Goal: Task Accomplishment & Management: Complete application form

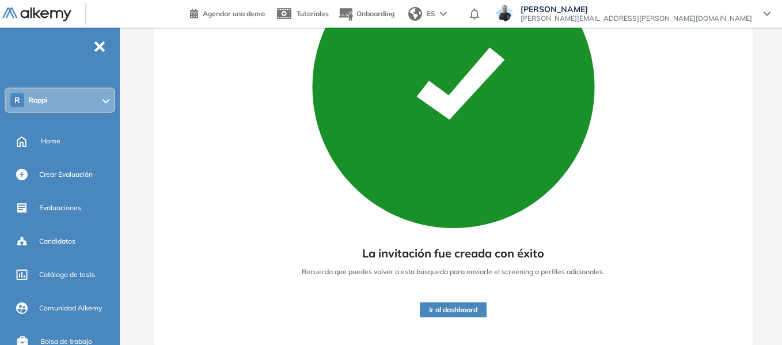
click at [48, 94] on div "R Rappi" at bounding box center [60, 100] width 108 height 23
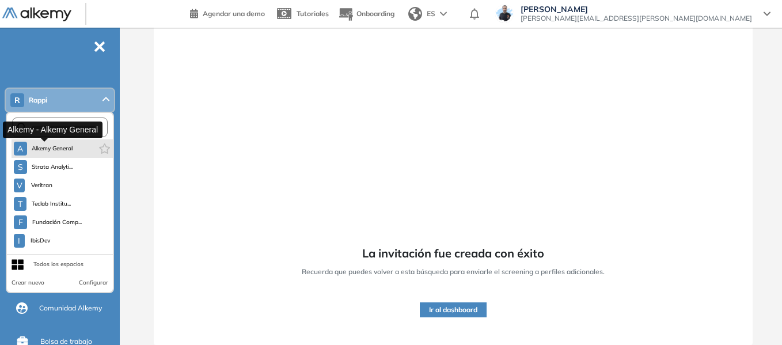
click at [48, 150] on span "Alkemy General" at bounding box center [52, 148] width 41 height 9
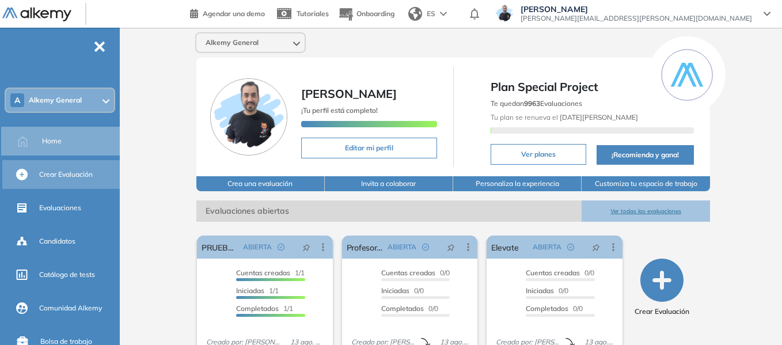
click at [54, 176] on span "Crear Evaluación" at bounding box center [66, 174] width 54 height 10
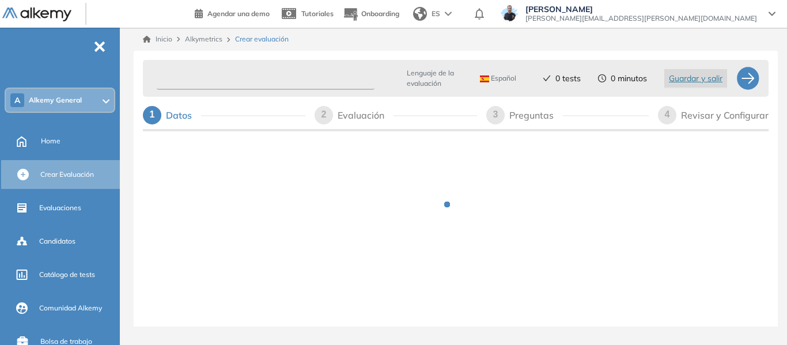
click at [250, 74] on input "text" at bounding box center [266, 78] width 218 height 22
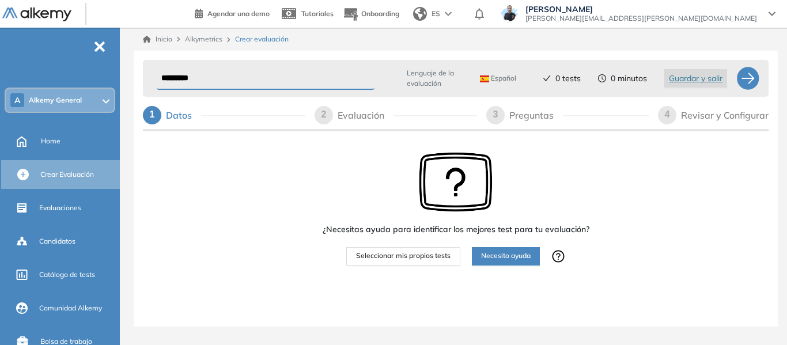
type input "*********"
click at [411, 257] on span "Seleccionar mis propios tests" at bounding box center [403, 255] width 94 height 11
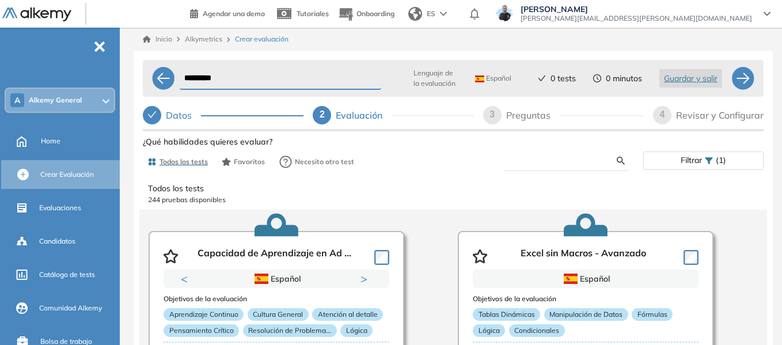
click at [559, 161] on input "text" at bounding box center [564, 160] width 104 height 10
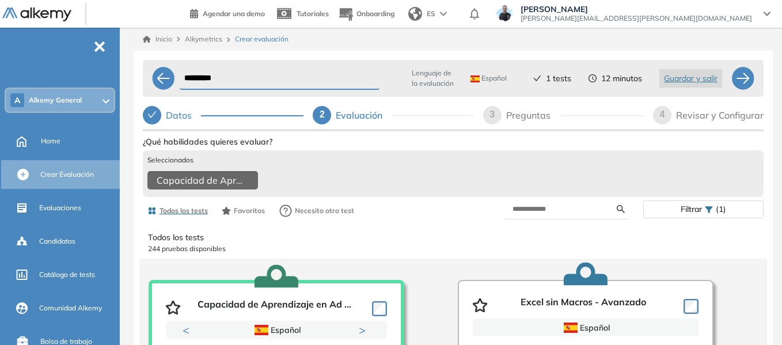
click at [528, 219] on form at bounding box center [566, 209] width 126 height 20
click at [531, 210] on form at bounding box center [566, 209] width 126 height 20
click at [534, 214] on input "text" at bounding box center [564, 209] width 104 height 10
type input "*****"
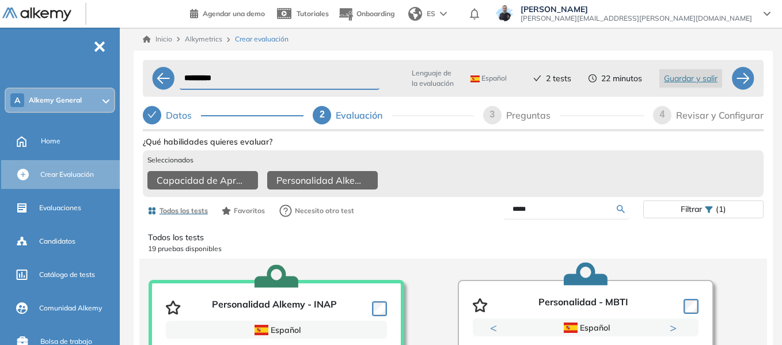
drag, startPoint x: 408, startPoint y: 235, endPoint x: 390, endPoint y: 238, distance: 18.6
click at [390, 238] on div "Ver preguntas de muestra Demo Experiencia Starter Validado undefined minutos Pr…" at bounding box center [453, 317] width 621 height 367
type input "*****"
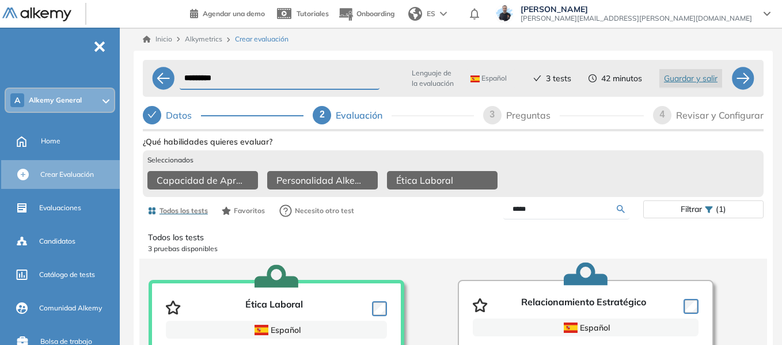
drag, startPoint x: 554, startPoint y: 216, endPoint x: 429, endPoint y: 235, distance: 126.5
click at [429, 235] on div "Ver preguntas de muestra Demo Experiencia Starter Validado undefined minutos Pr…" at bounding box center [453, 317] width 621 height 367
type input "*****"
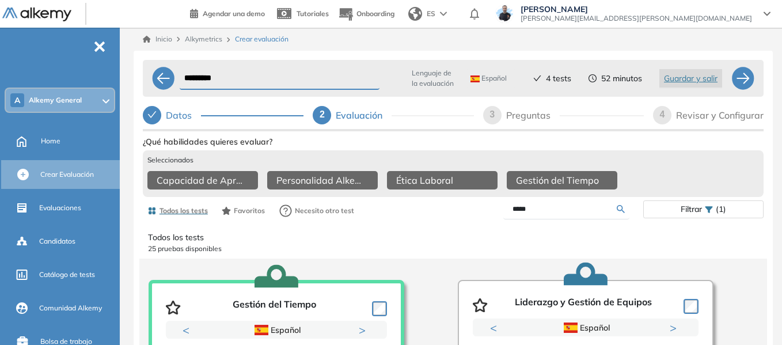
drag, startPoint x: 575, startPoint y: 218, endPoint x: 373, endPoint y: 234, distance: 203.3
click at [373, 234] on div "Ver preguntas de muestra Demo Experiencia Starter Validado undefined minutos Pr…" at bounding box center [453, 317] width 621 height 367
type input "*****"
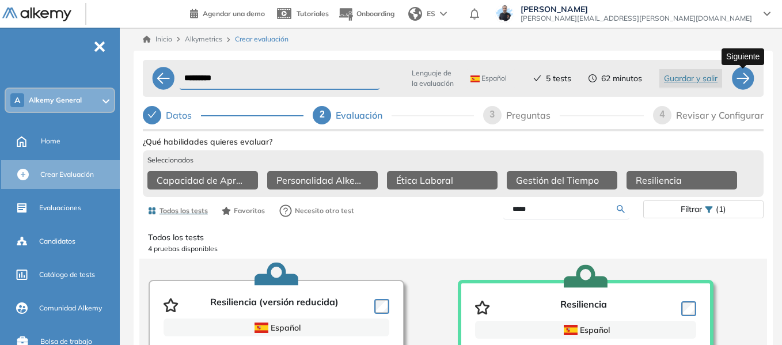
click at [740, 85] on div at bounding box center [742, 78] width 23 height 23
select select "*****"
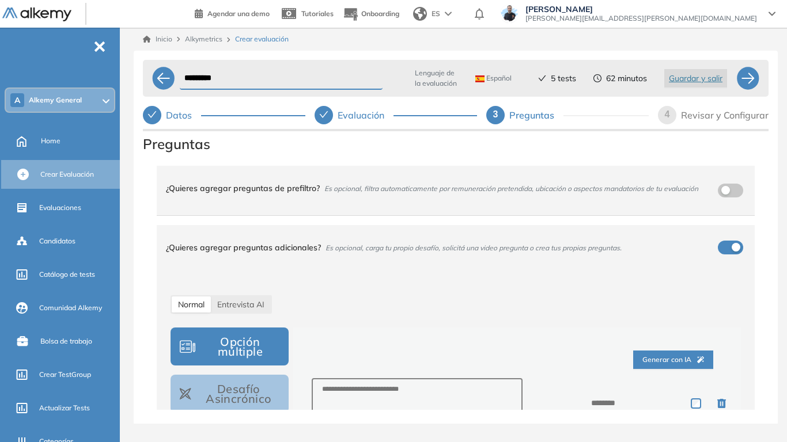
scroll to position [115, 0]
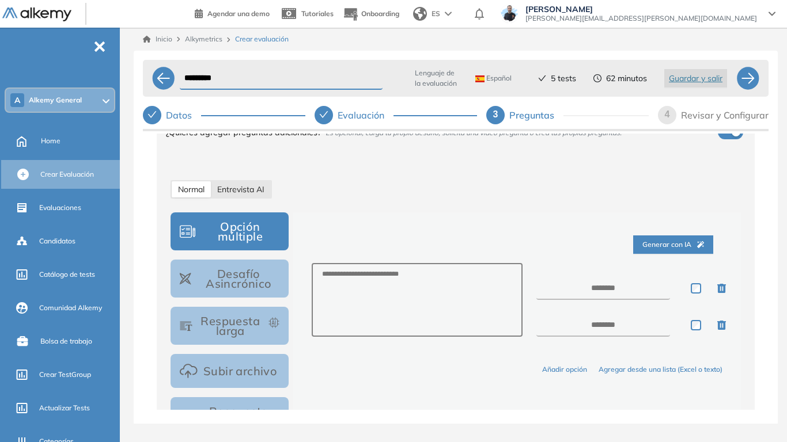
click at [237, 190] on span "Entrevista AI" at bounding box center [240, 189] width 47 height 10
select select "***"
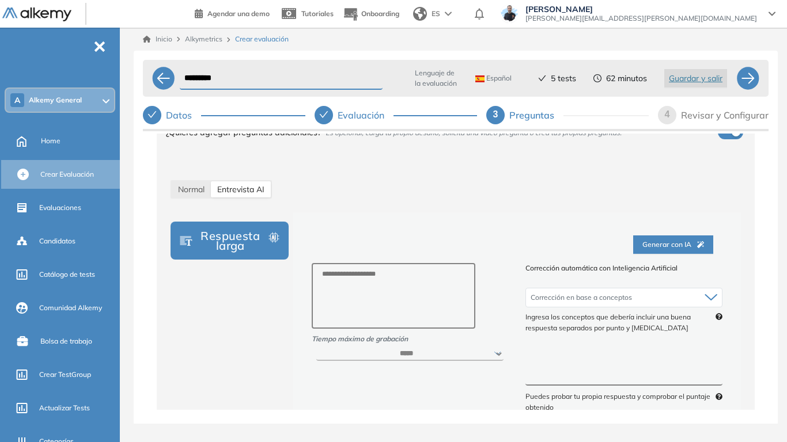
click at [663, 244] on span "Generar con IA" at bounding box center [673, 245] width 62 height 11
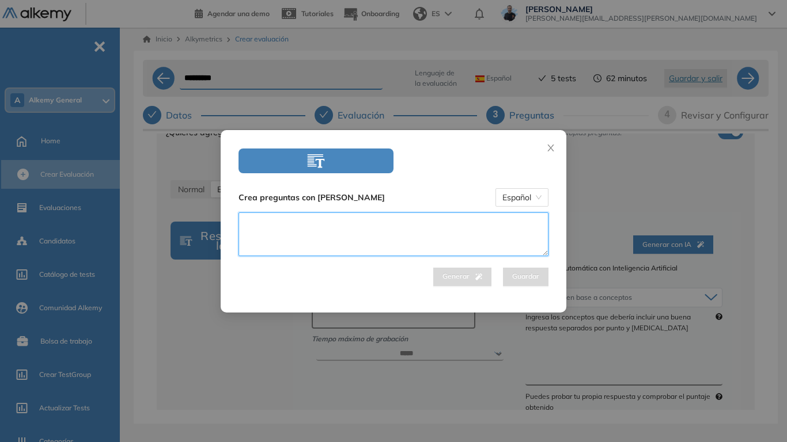
click at [330, 229] on textarea at bounding box center [393, 234] width 310 height 44
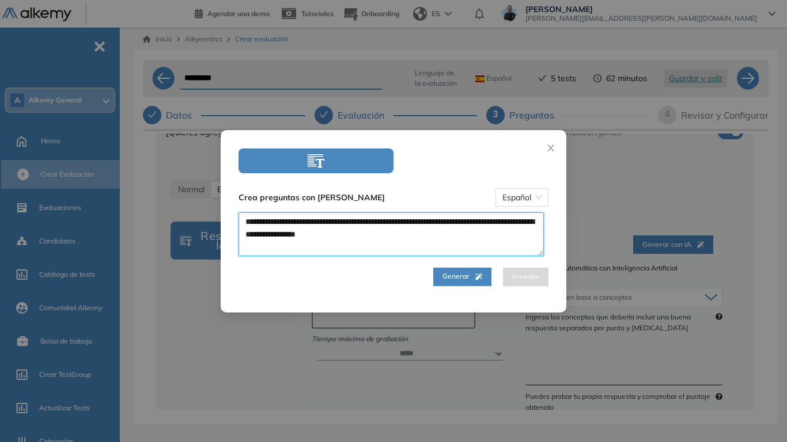
scroll to position [13, 0]
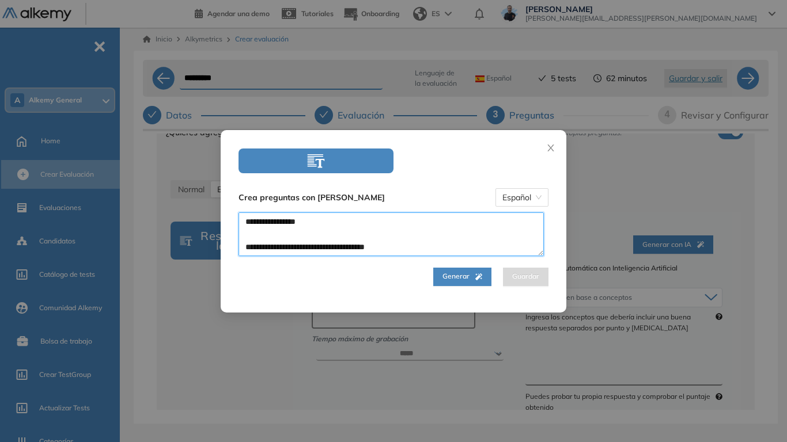
type textarea "**********"
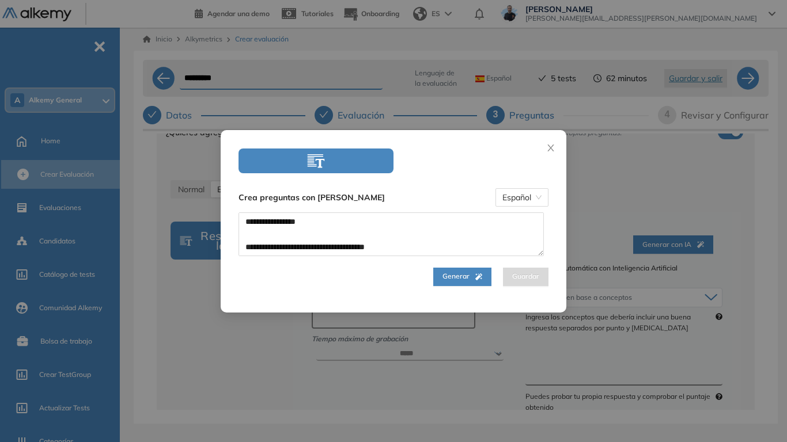
click at [475, 278] on icon "button" at bounding box center [478, 276] width 7 height 7
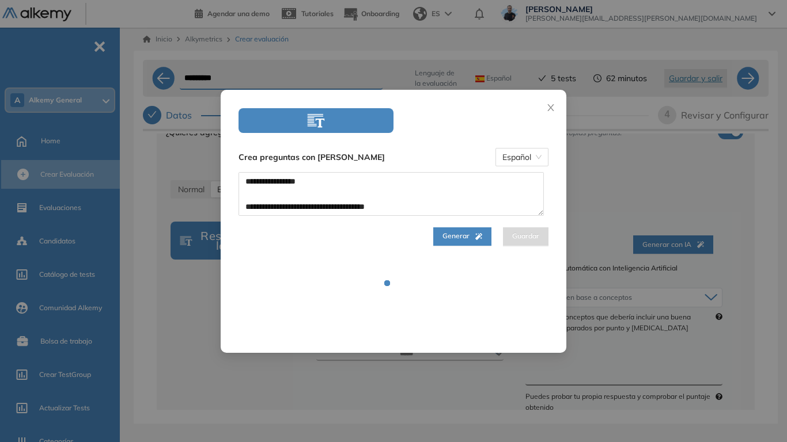
select select "***"
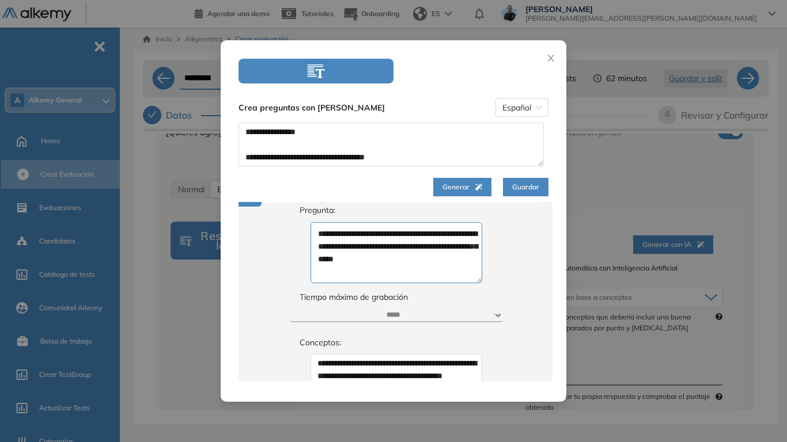
scroll to position [0, 0]
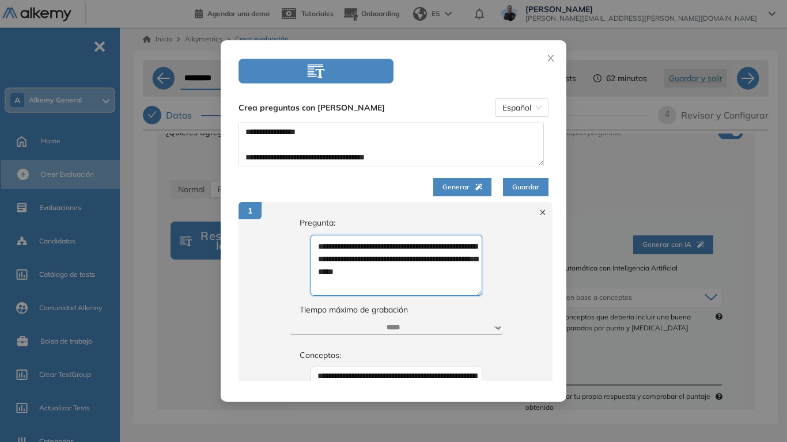
drag, startPoint x: 316, startPoint y: 250, endPoint x: 492, endPoint y: 259, distance: 176.4
click at [455, 271] on textarea "**********" at bounding box center [396, 265] width 172 height 61
click at [501, 256] on div "**********" at bounding box center [396, 313] width 251 height 223
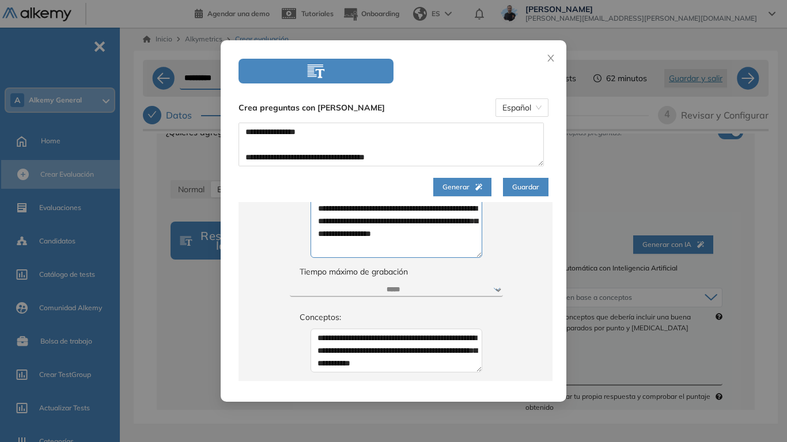
scroll to position [533, 0]
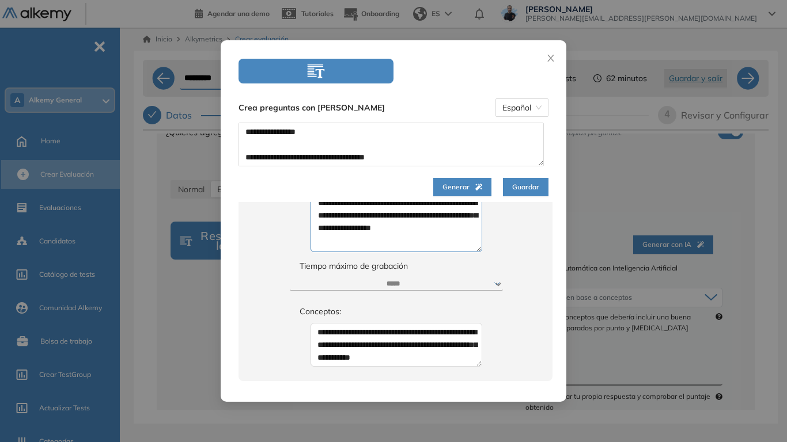
click at [529, 184] on span "Guardar" at bounding box center [525, 187] width 27 height 11
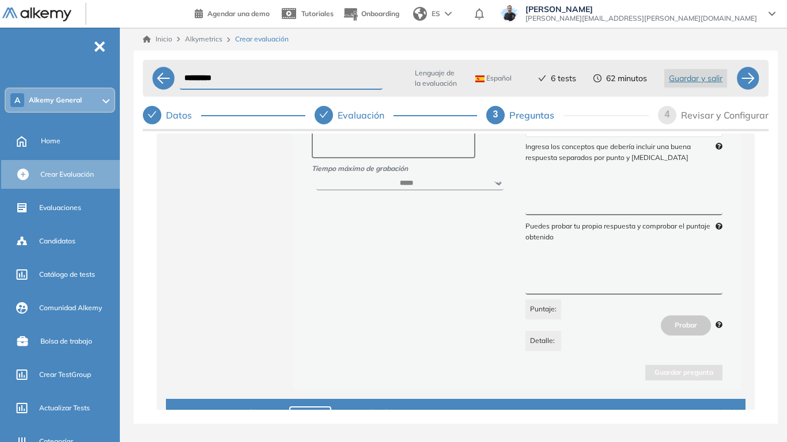
scroll to position [230, 0]
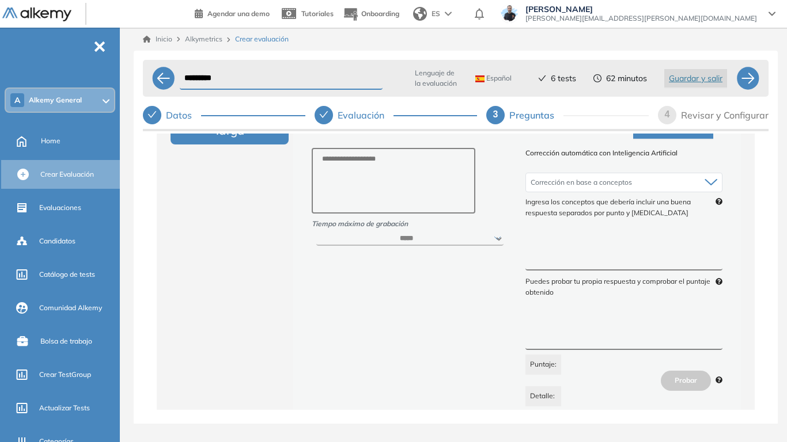
click at [492, 238] on select "****** ***** ***** ***** ***** *****" at bounding box center [410, 239] width 188 height 14
drag, startPoint x: 447, startPoint y: 368, endPoint x: 458, endPoint y: 360, distance: 13.9
click at [447, 344] on div "Tiempo máximo de grabación ****** ***** ***** ***** ***** *****" at bounding box center [410, 277] width 214 height 259
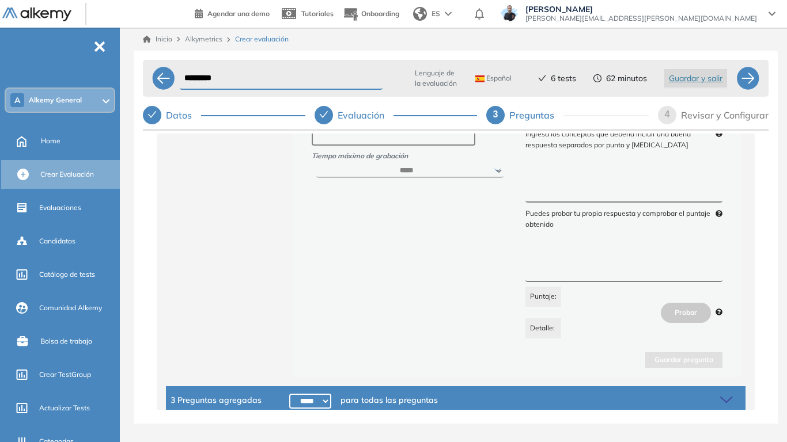
scroll to position [346, 0]
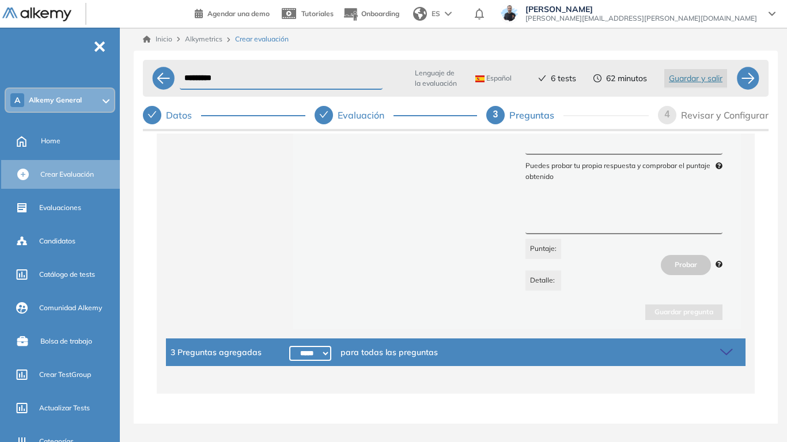
click at [725, 344] on icon at bounding box center [728, 352] width 16 height 16
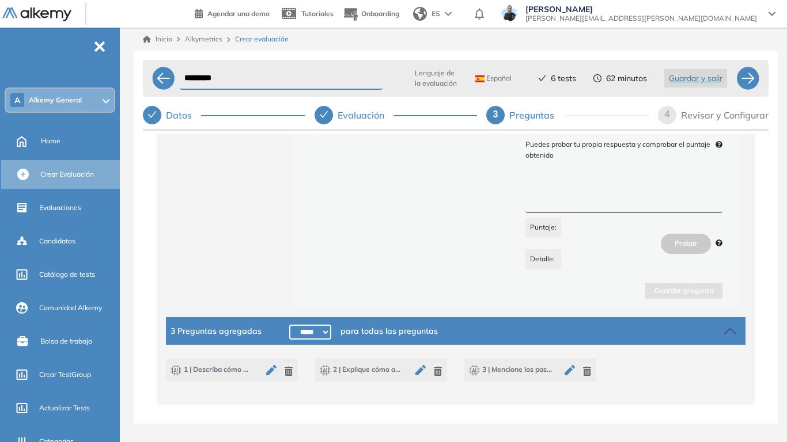
scroll to position [378, 0]
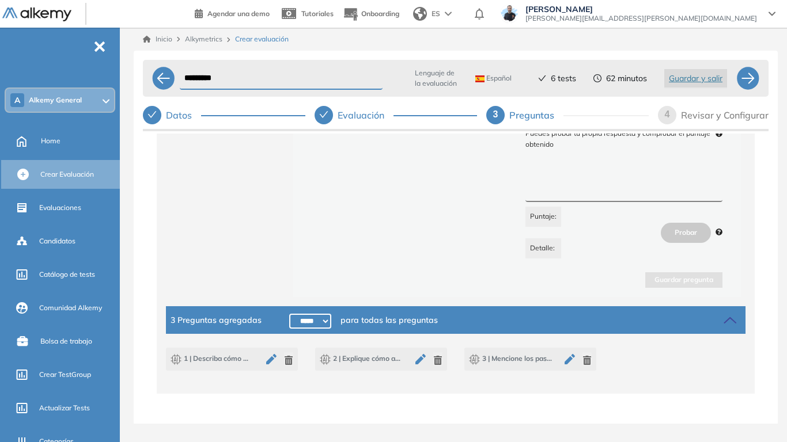
click at [305, 322] on select "***** ***** ****** ****** ****** ****** ****** ****** ****** ****** ****** ****…" at bounding box center [310, 321] width 42 height 15
select select "******"
click at [289, 314] on select "***** ***** ****** ****** ****** ****** ****** ****** ****** ****** ****** ****…" at bounding box center [310, 321] width 42 height 15
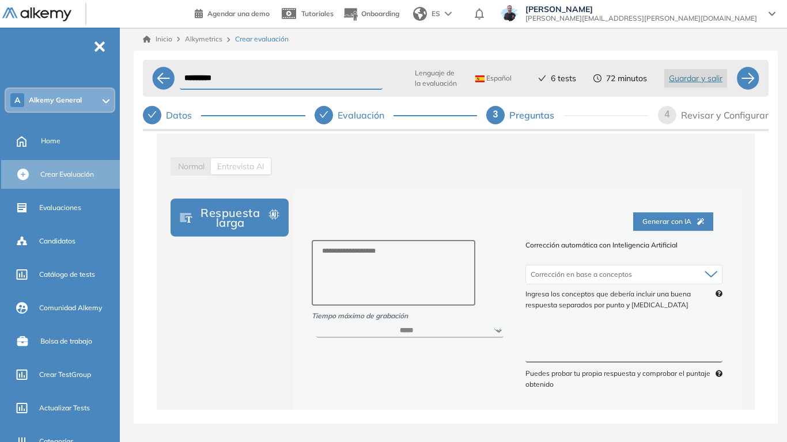
scroll to position [0, 0]
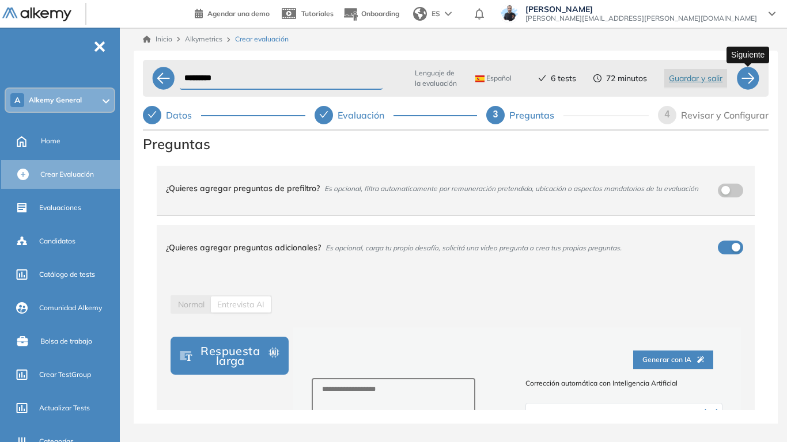
click at [750, 79] on div at bounding box center [747, 78] width 23 height 23
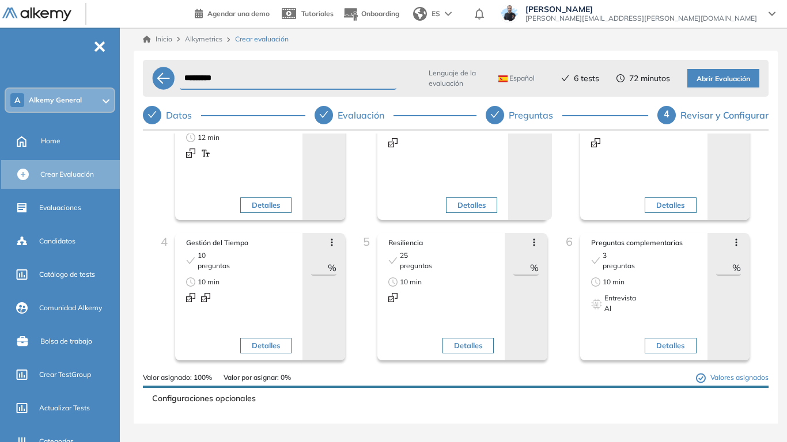
scroll to position [58, 0]
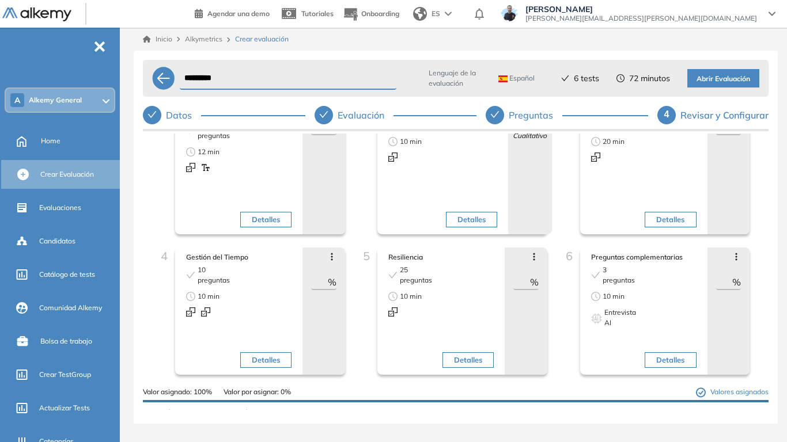
click at [716, 83] on span "Abrir Evaluación" at bounding box center [723, 79] width 54 height 11
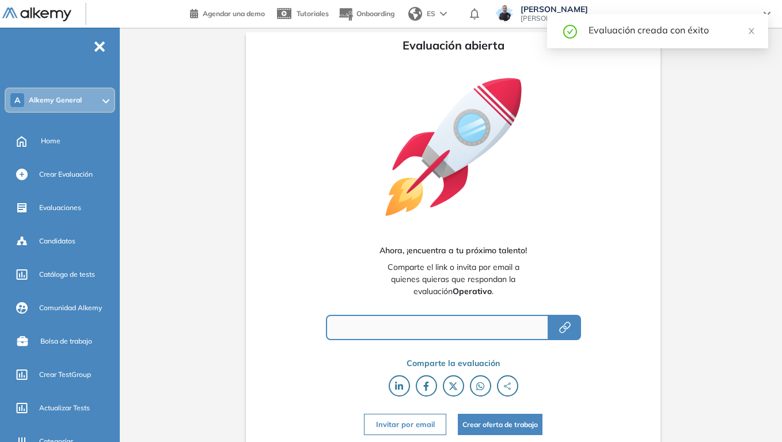
type input "**********"
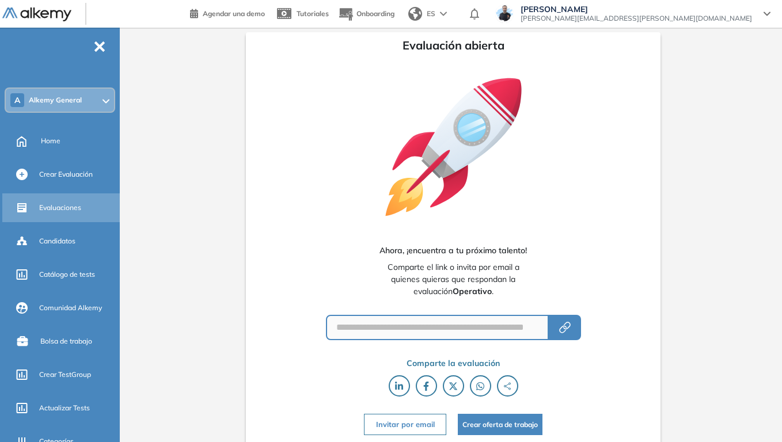
click at [68, 213] on div "Evaluaciones" at bounding box center [78, 208] width 78 height 20
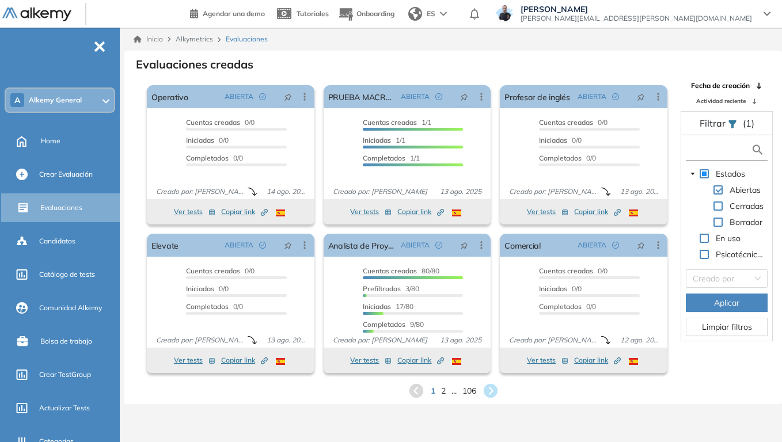
click at [709, 150] on input "text" at bounding box center [720, 150] width 62 height 12
type input "****"
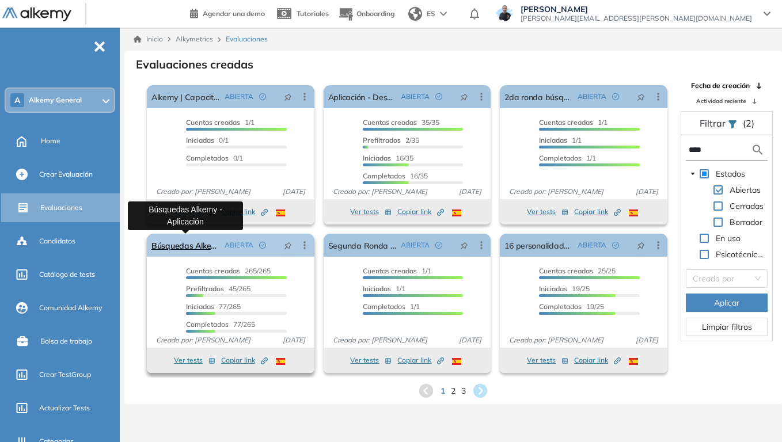
click at [195, 246] on link "Búsquedas Alkemy - Aplicación" at bounding box center [185, 245] width 69 height 23
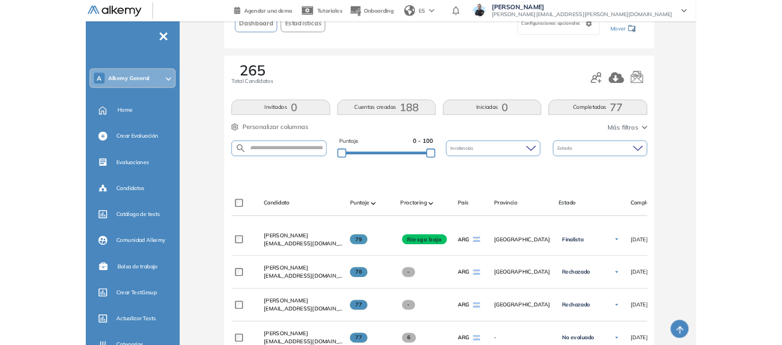
scroll to position [115, 0]
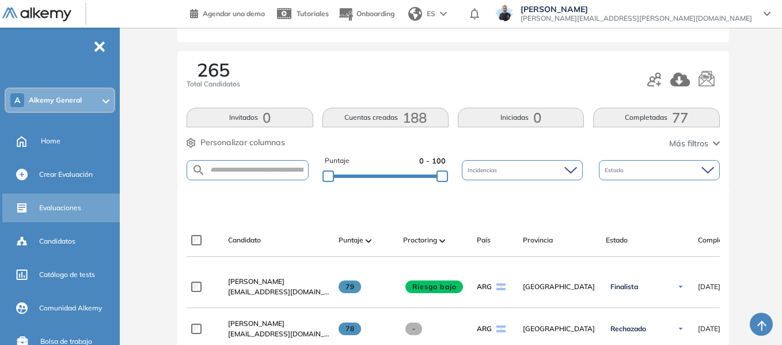
click at [64, 211] on span "Evaluaciones" at bounding box center [60, 208] width 42 height 10
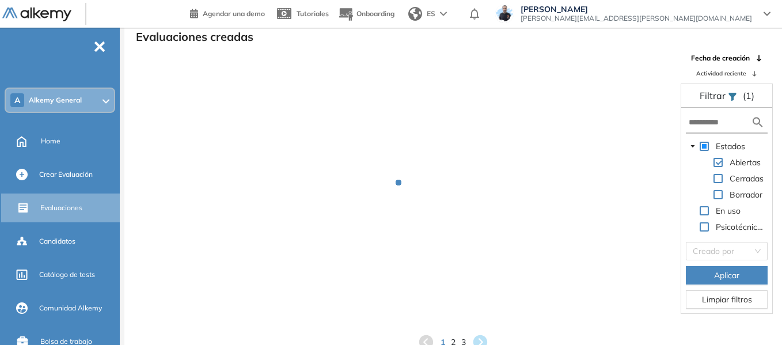
scroll to position [28, 0]
click at [708, 122] on input "text" at bounding box center [720, 122] width 62 height 12
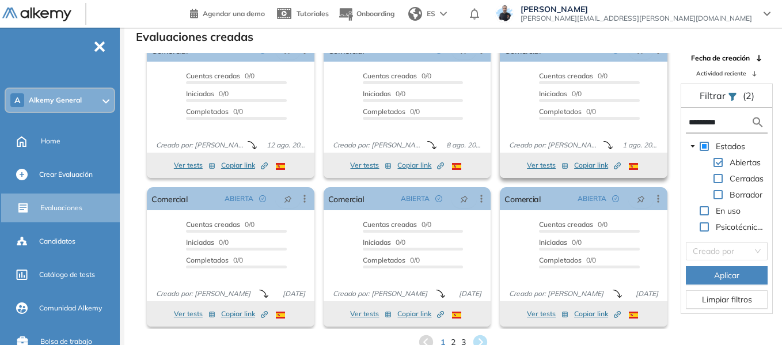
scroll to position [21, 0]
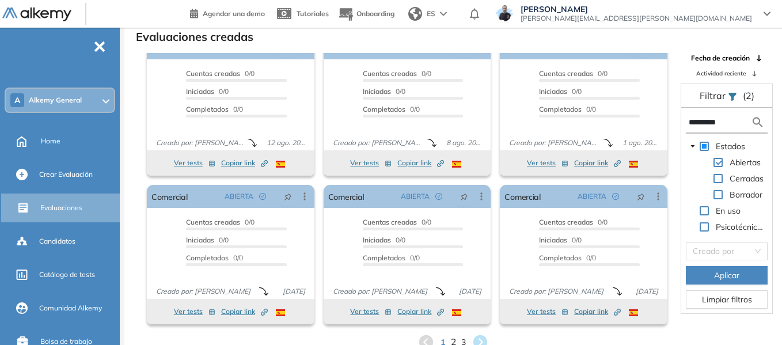
type input "*********"
click at [451, 340] on span "2" at bounding box center [453, 342] width 5 height 13
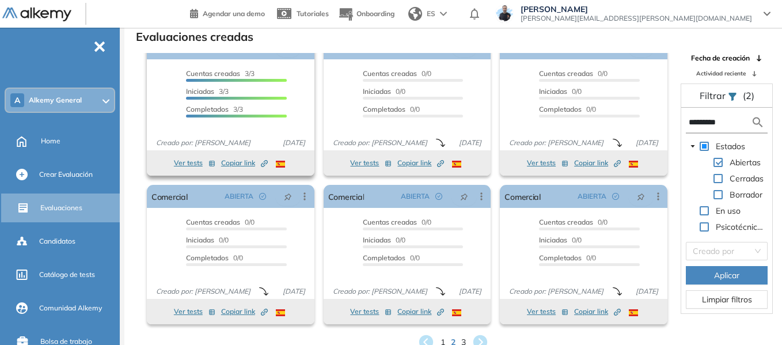
scroll to position [0, 0]
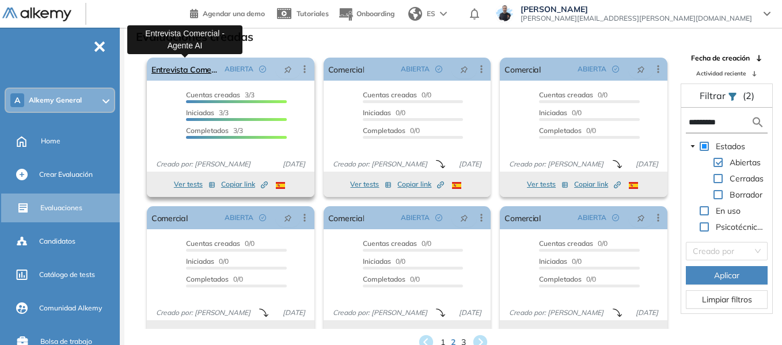
click at [177, 68] on link "Entrevista Comercial - Agente AI" at bounding box center [185, 69] width 69 height 23
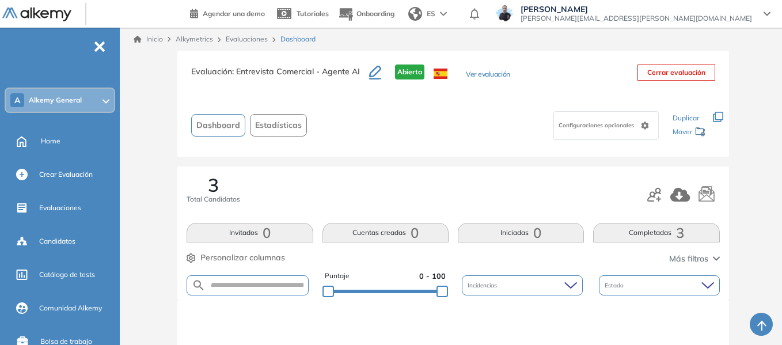
scroll to position [288, 0]
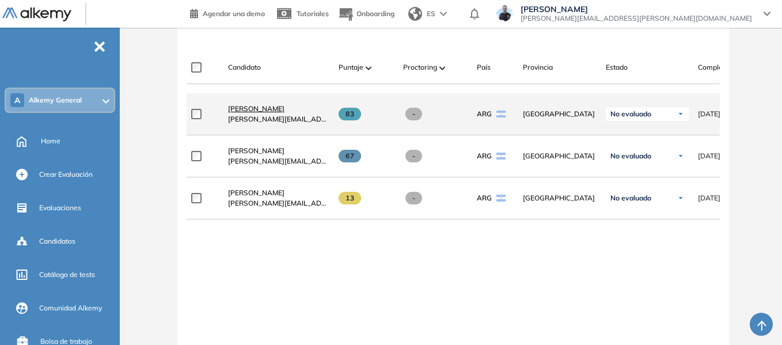
click at [247, 113] on span "[PERSON_NAME]" at bounding box center [256, 108] width 56 height 9
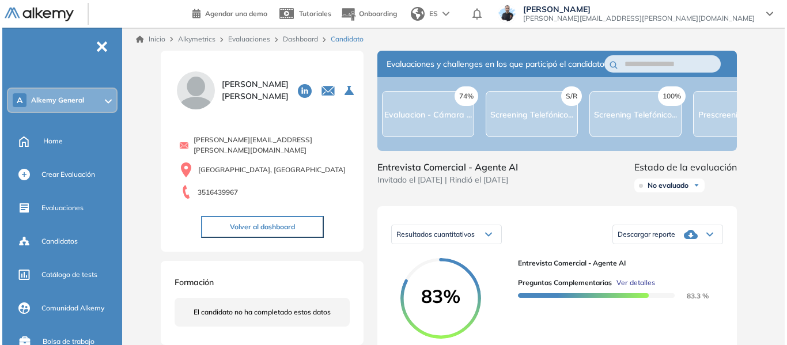
scroll to position [115, 0]
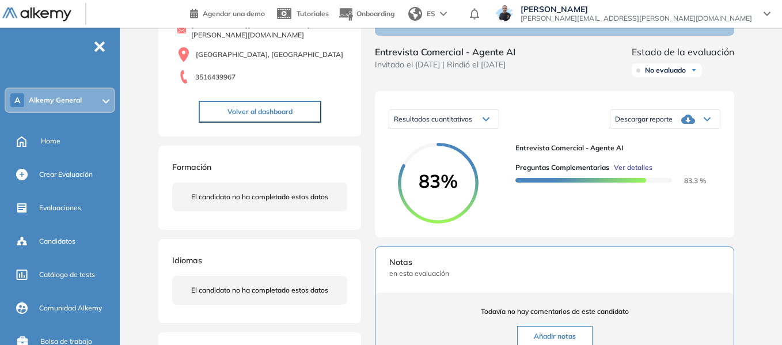
click at [634, 173] on span "Ver detalles" at bounding box center [633, 167] width 39 height 10
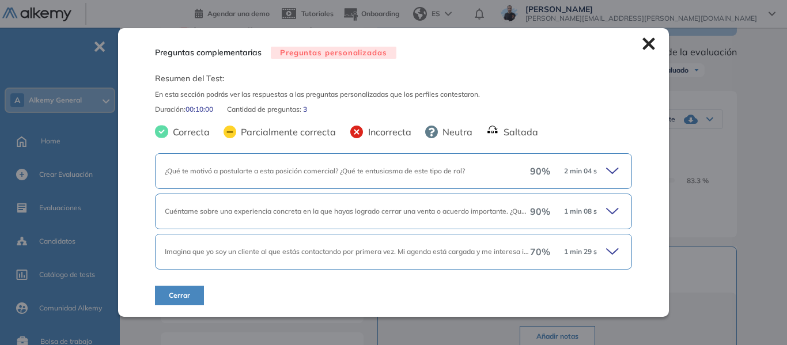
click at [606, 165] on icon at bounding box center [614, 171] width 16 height 16
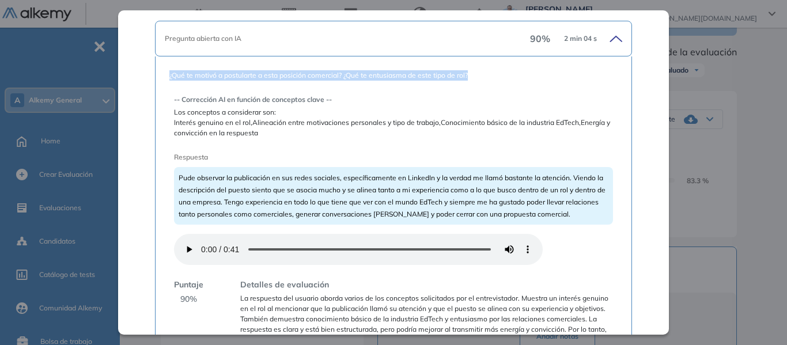
drag, startPoint x: 168, startPoint y: 77, endPoint x: 478, endPoint y: 73, distance: 310.4
click at [478, 73] on span "¿Qué te motivó a postularte a esta posición comercial? ¿Qué te entusiasma de es…" at bounding box center [393, 75] width 448 height 10
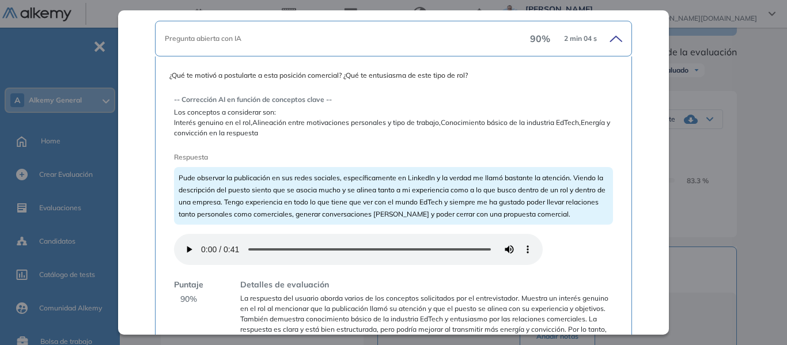
drag, startPoint x: 181, startPoint y: 119, endPoint x: 174, endPoint y: 121, distance: 6.7
click at [179, 119] on span "Interés genuino en el rol,Alineación entre motivaciones personales y tipo de tr…" at bounding box center [393, 127] width 439 height 21
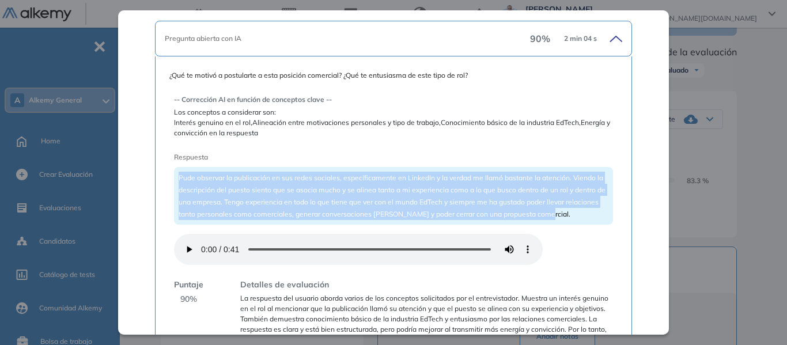
drag, startPoint x: 178, startPoint y: 178, endPoint x: 571, endPoint y: 209, distance: 394.4
click at [571, 209] on div "Pude observar la publicación en sus redes sociales, específicamente en LinkedIn…" at bounding box center [393, 196] width 439 height 58
click at [345, 169] on div "Pude observar la publicación en sus redes sociales, específicamente en LinkedIn…" at bounding box center [393, 196] width 439 height 58
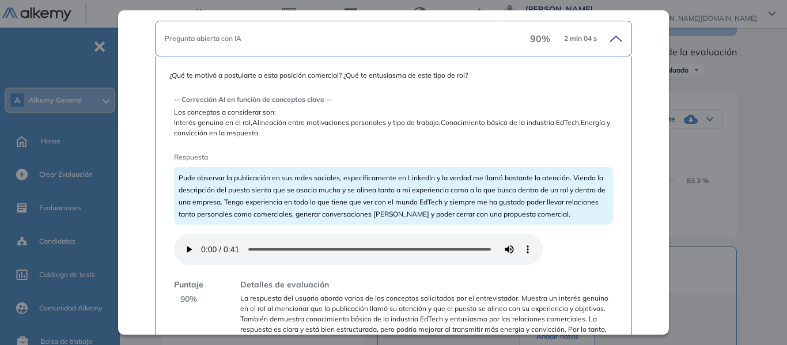
click at [341, 183] on div "Pude observar la publicación en sus redes sociales, específicamente en LinkedIn…" at bounding box center [393, 196] width 439 height 58
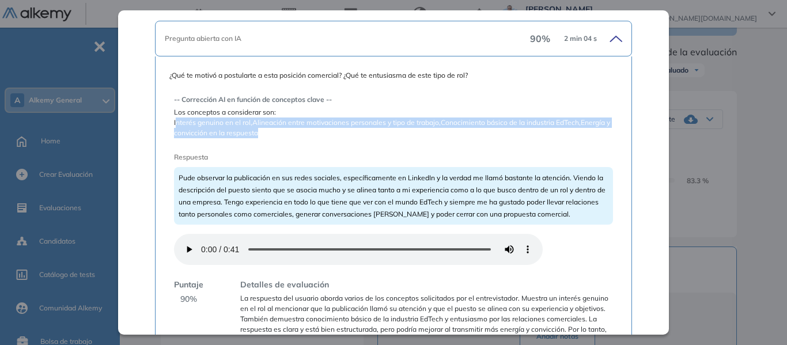
drag, startPoint x: 174, startPoint y: 123, endPoint x: 276, endPoint y: 130, distance: 102.1
click at [276, 130] on span "Interés genuino en el rol,Alineación entre motivaciones personales y tipo de tr…" at bounding box center [393, 127] width 439 height 21
click at [233, 126] on span "Interés genuino en el rol,Alineación entre motivaciones personales y tipo de tr…" at bounding box center [393, 127] width 439 height 21
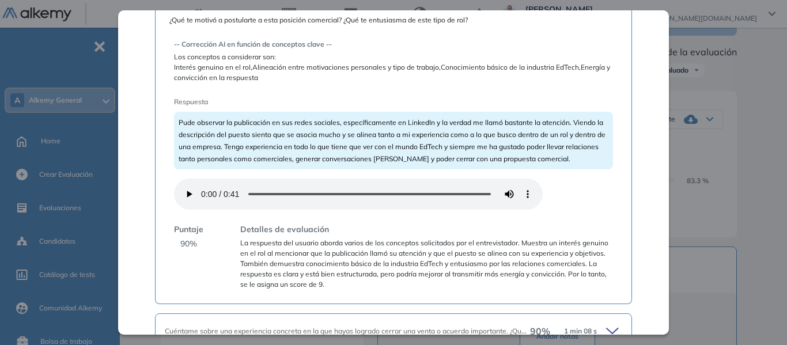
scroll to position [230, 0]
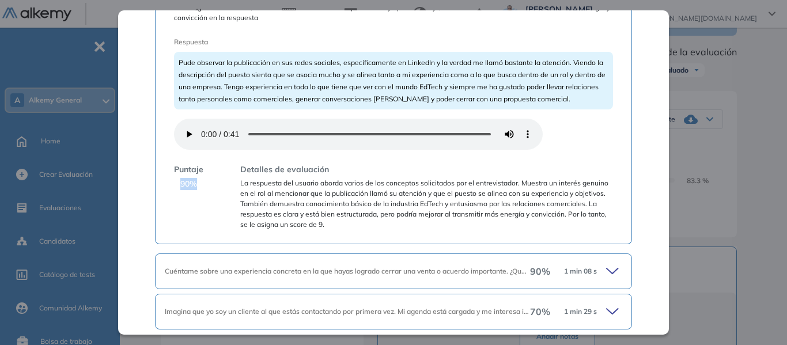
drag, startPoint x: 180, startPoint y: 185, endPoint x: 197, endPoint y: 185, distance: 17.3
click at [197, 185] on div "Puntaje 90 %" at bounding box center [188, 197] width 29 height 66
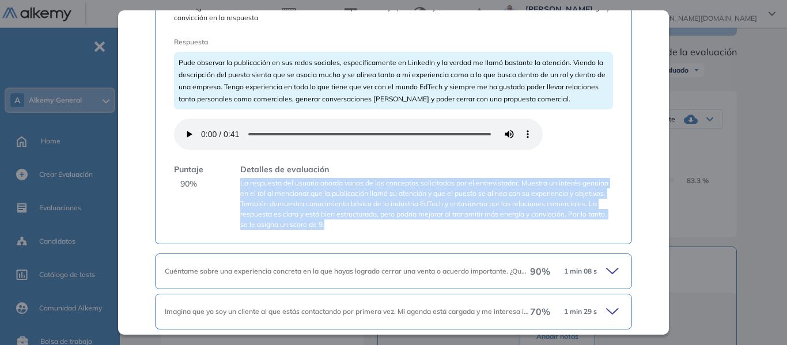
drag, startPoint x: 240, startPoint y: 184, endPoint x: 444, endPoint y: 224, distance: 208.8
click at [444, 224] on span "La respuesta del usuario aborda varios de los conceptos solicitados por el entr…" at bounding box center [426, 204] width 373 height 52
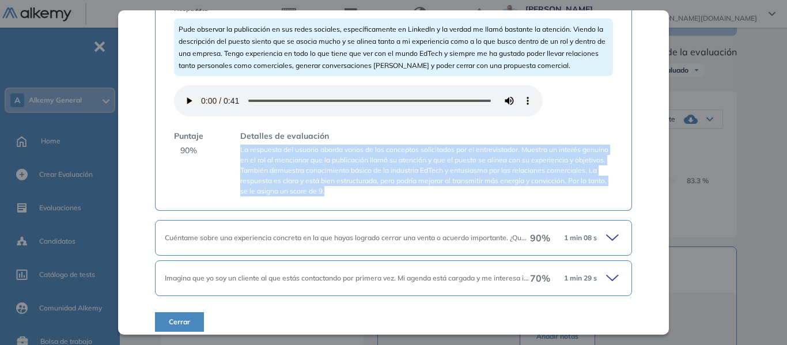
scroll to position [272, 0]
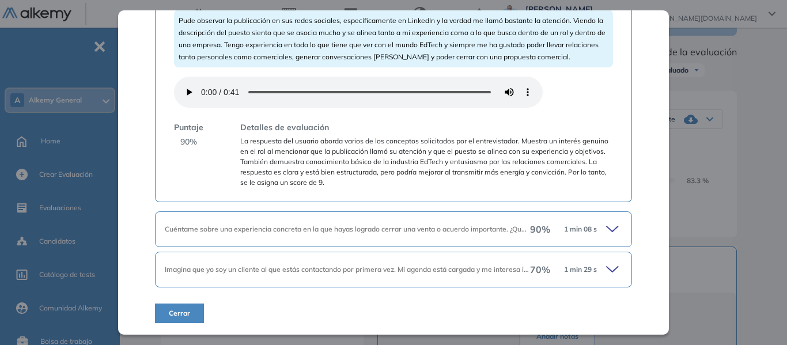
click at [606, 232] on icon at bounding box center [614, 229] width 16 height 16
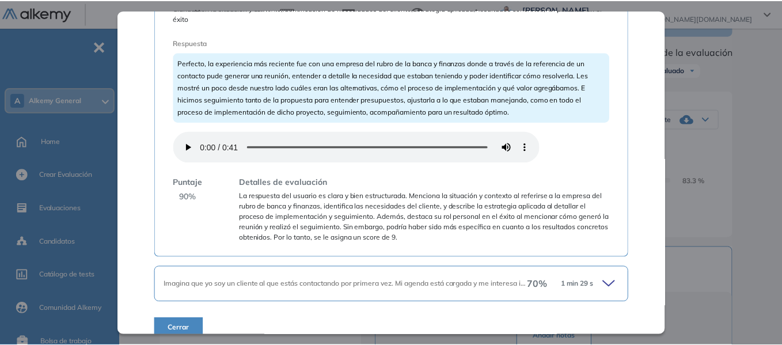
scroll to position [602, 0]
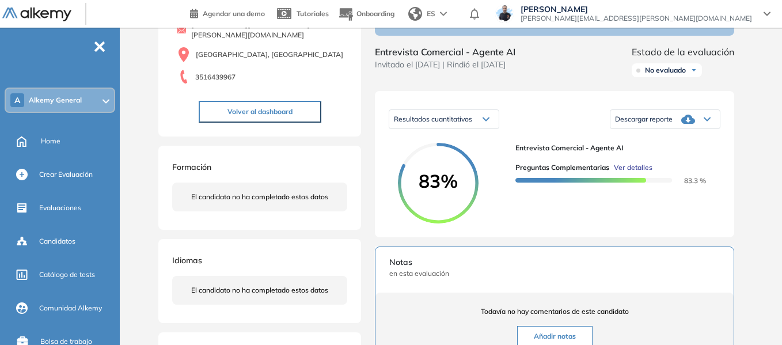
click at [768, 178] on div "Inicio Alkymetrics Evaluaciones Dashboard Candidato Preguntas complementarias P…" at bounding box center [453, 275] width 658 height 727
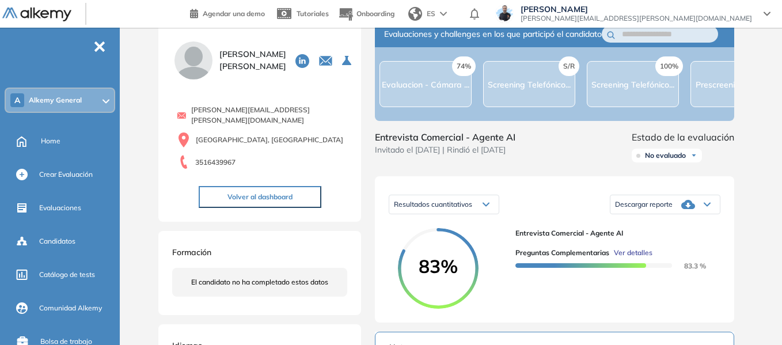
scroll to position [0, 0]
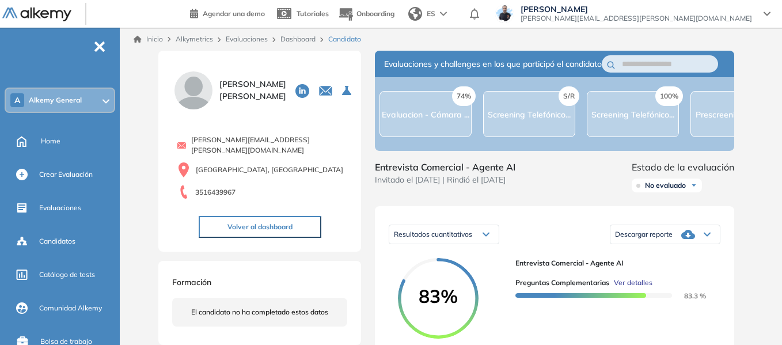
click at [148, 36] on link "Inicio" at bounding box center [148, 39] width 29 height 10
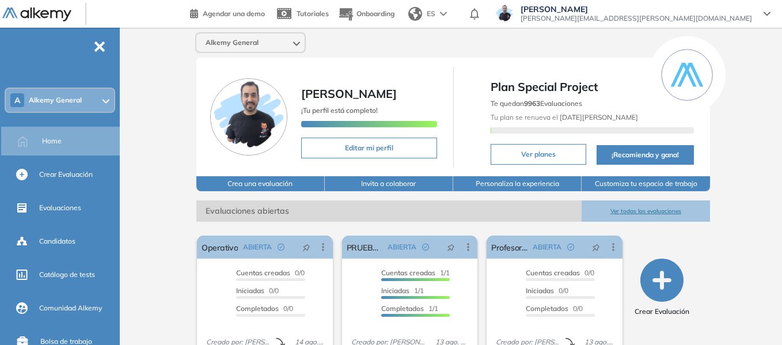
click at [132, 47] on div "Alkemy General [PERSON_NAME] ¡Tu perfil está completo! Editar mi perfil Plan Sp…" at bounding box center [453, 283] width 658 height 510
drag, startPoint x: 526, startPoint y: 104, endPoint x: 545, endPoint y: 107, distance: 19.1
click at [545, 107] on span "Te quedan 9963 Evaluaciones" at bounding box center [537, 103] width 92 height 9
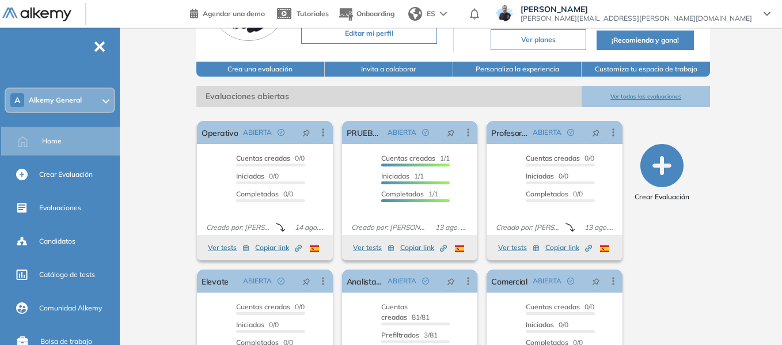
scroll to position [115, 0]
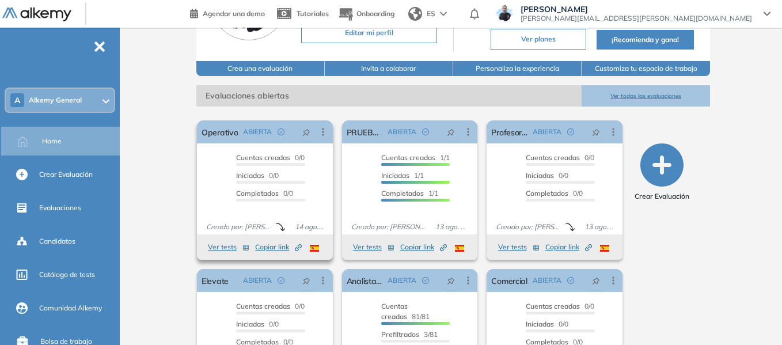
click at [225, 248] on button "Ver tests" at bounding box center [228, 247] width 41 height 14
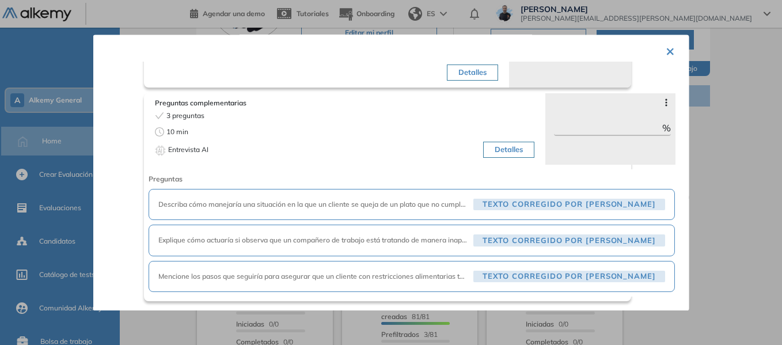
scroll to position [510, 0]
click at [666, 50] on button "×" at bounding box center [670, 50] width 9 height 22
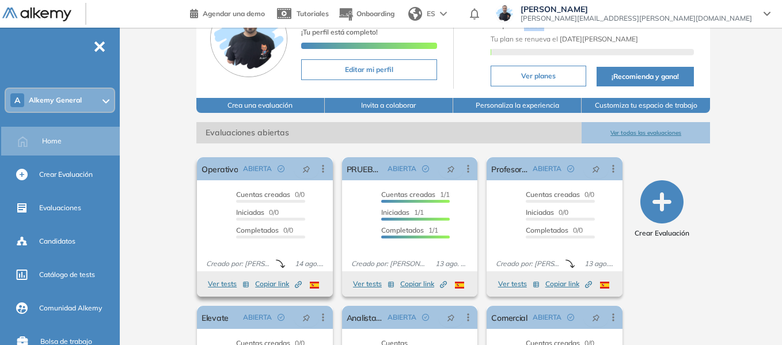
scroll to position [192, 0]
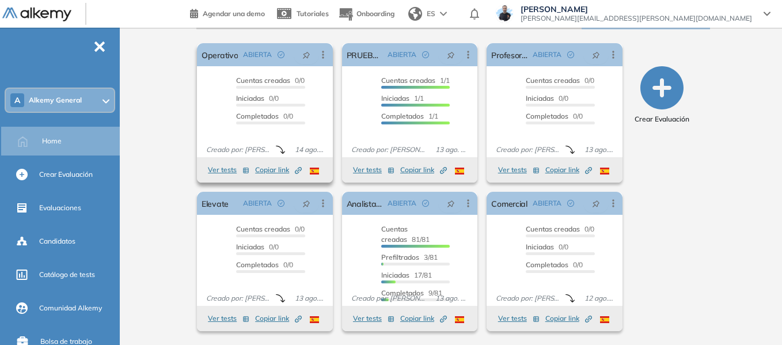
click at [274, 173] on span "Copiar link Created by potrace 1.16, written by [PERSON_NAME] [DATE]-[DATE]" at bounding box center [278, 170] width 47 height 10
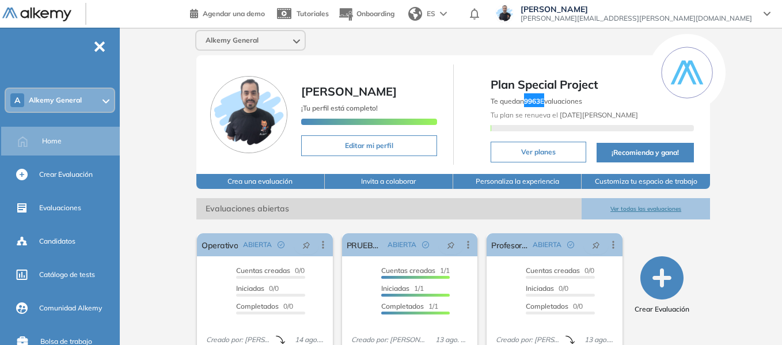
scroll to position [0, 0]
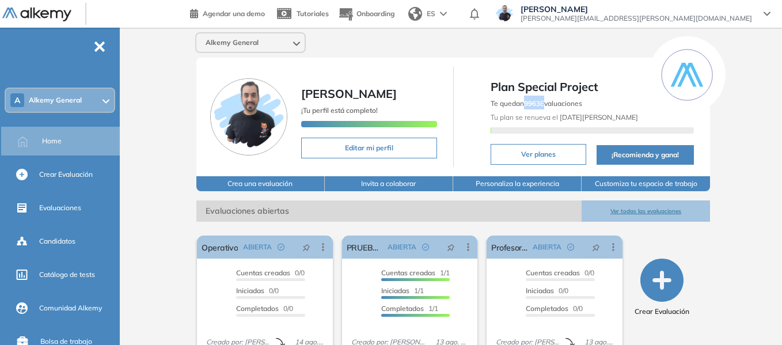
click at [82, 99] on div "A Alkemy General" at bounding box center [60, 100] width 108 height 23
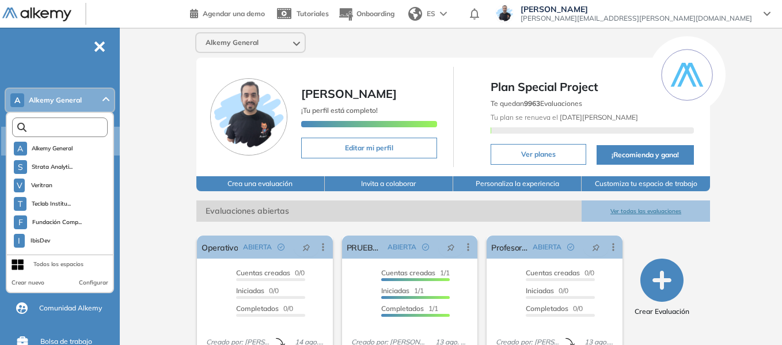
click at [66, 131] on input "text" at bounding box center [62, 127] width 72 height 9
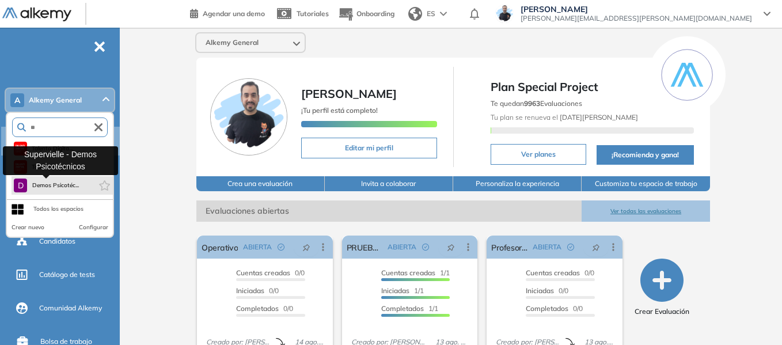
type input "**"
click at [48, 189] on span "Demos Psicotéc..." at bounding box center [55, 185] width 47 height 9
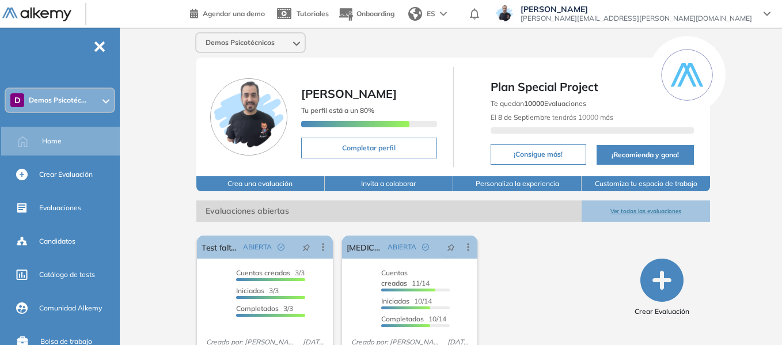
scroll to position [44, 0]
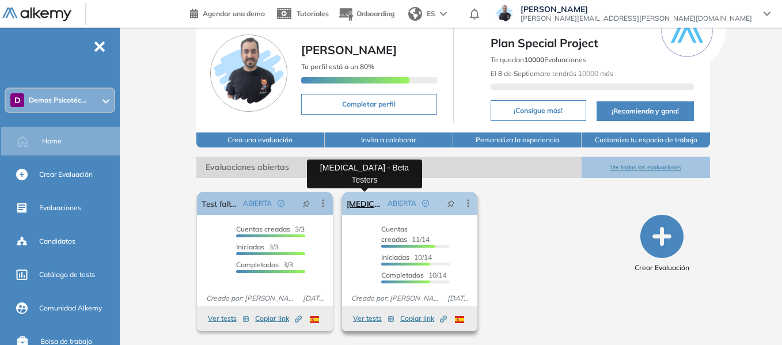
click at [362, 199] on link "[MEDICAL_DATA] - Beta Testers" at bounding box center [365, 203] width 37 height 23
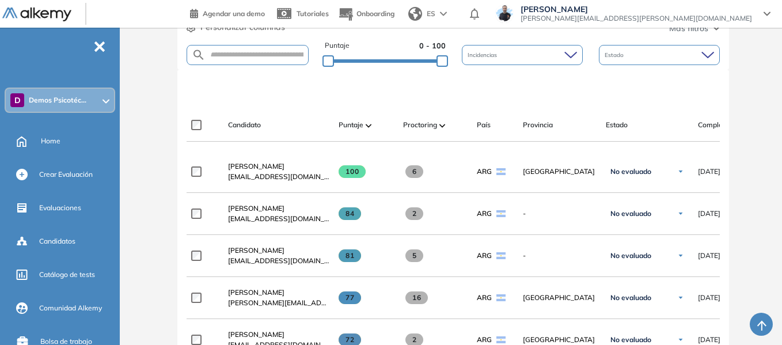
scroll to position [288, 0]
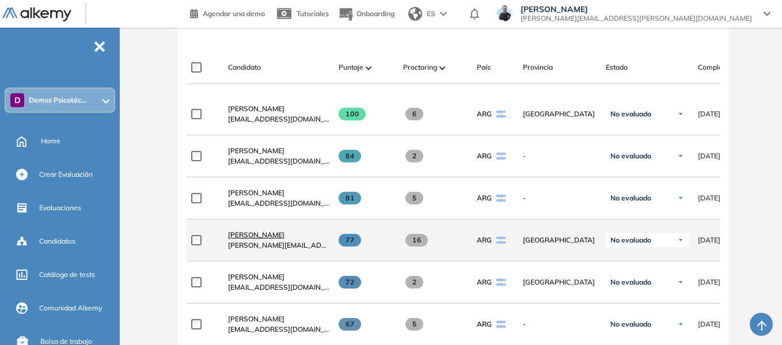
click at [267, 239] on span "[PERSON_NAME]" at bounding box center [256, 234] width 56 height 9
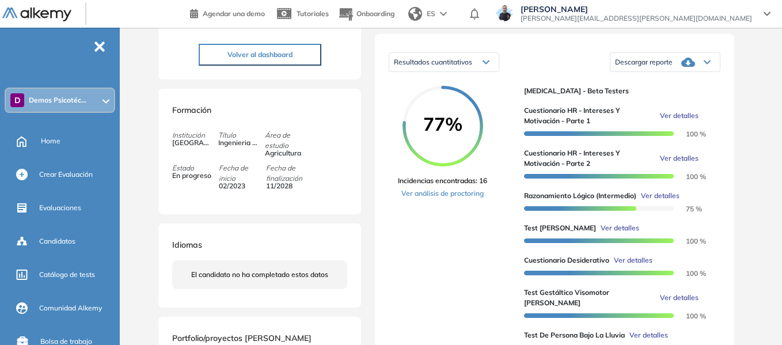
scroll to position [173, 0]
click at [369, 140] on div "Evaluaciones y challenges en los que participó el candidato 77% [MEDICAL_DATA] …" at bounding box center [554, 295] width 387 height 834
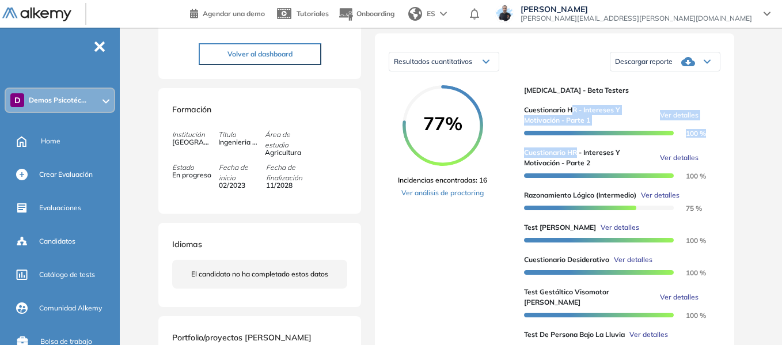
drag, startPoint x: 571, startPoint y: 124, endPoint x: 577, endPoint y: 164, distance: 40.7
click at [577, 164] on div "Cuestionario HR - Intereses y Motivación - Parte 1 Ver detalles 100 % Cuestiona…" at bounding box center [617, 256] width 187 height 321
click at [512, 130] on div "77% Incidencias encontradas: 16 Ver análisis de proctoring" at bounding box center [456, 253] width 117 height 336
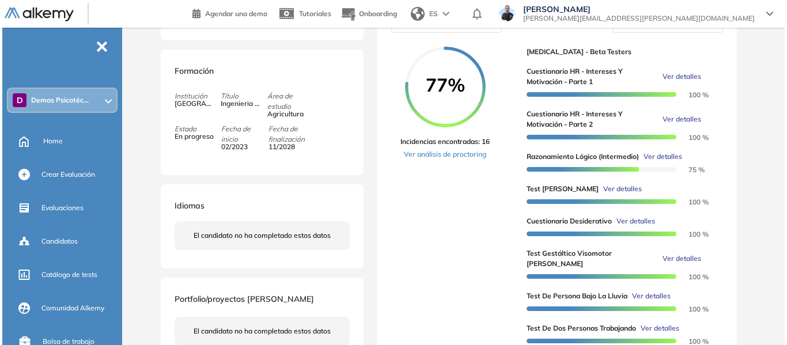
scroll to position [288, 0]
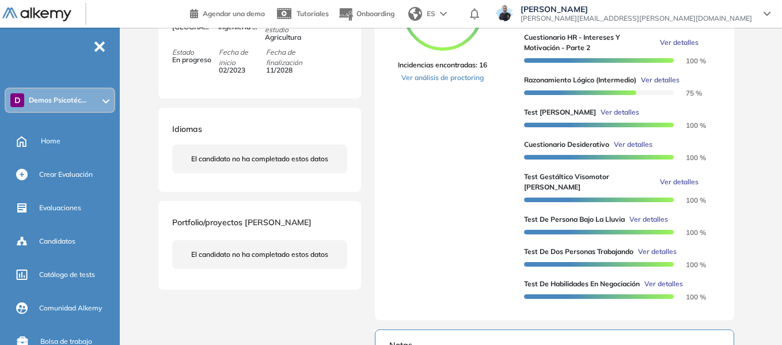
click at [607, 117] on span "Ver detalles" at bounding box center [620, 112] width 39 height 10
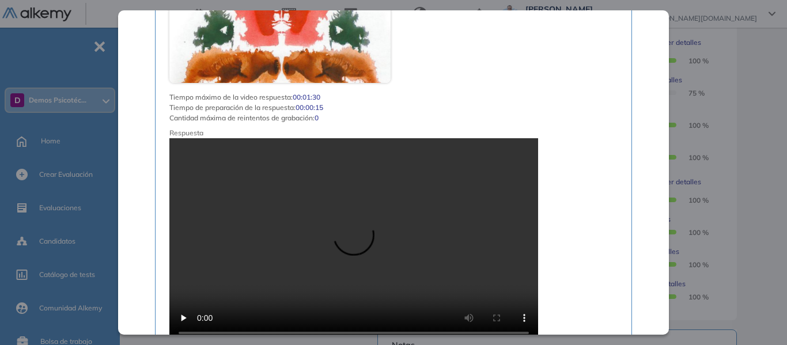
scroll to position [1555, 0]
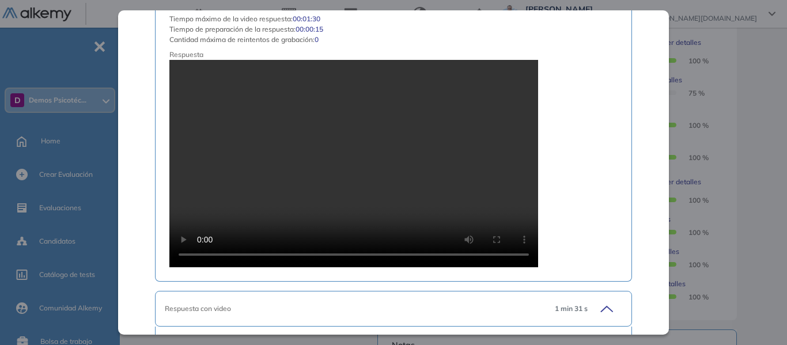
drag, startPoint x: 735, startPoint y: 126, endPoint x: 737, endPoint y: 136, distance: 10.6
click at [735, 126] on div "Test [PERSON_NAME] Recursos Humanos y Capacitación Intermedio Idiomas Objetivos…" at bounding box center [455, 180] width 599 height 834
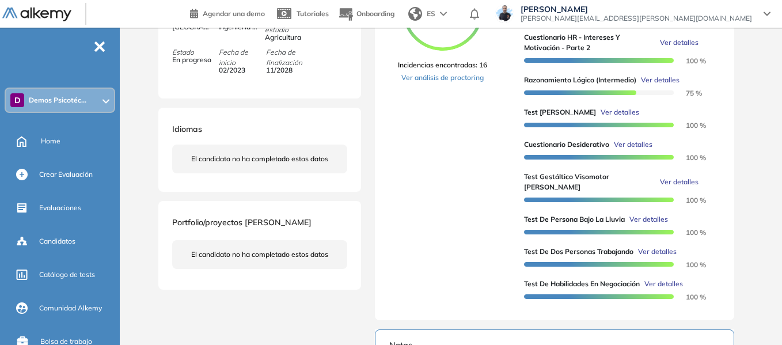
click at [644, 219] on span "Ver detalles" at bounding box center [648, 219] width 39 height 10
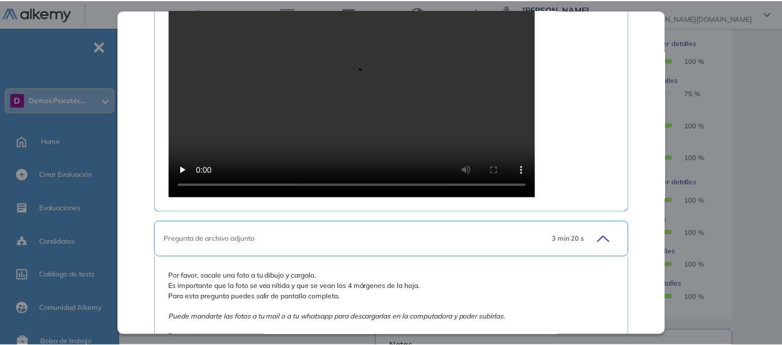
scroll to position [932, 0]
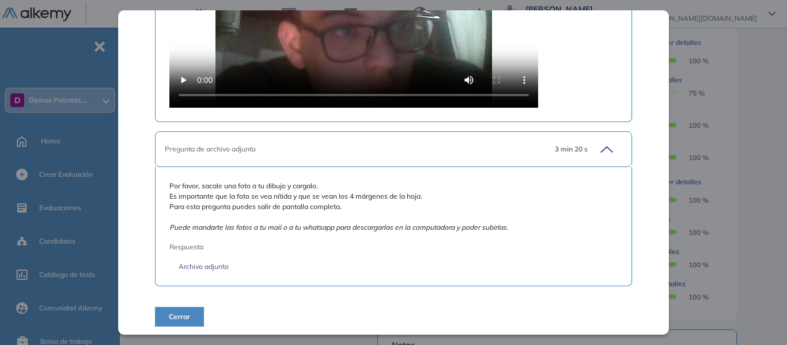
click at [761, 100] on div "Inicio Alkymetrics Evaluaciones Dashboard Candidato Test de Persona Bajo la Llu…" at bounding box center [455, 182] width 662 height 885
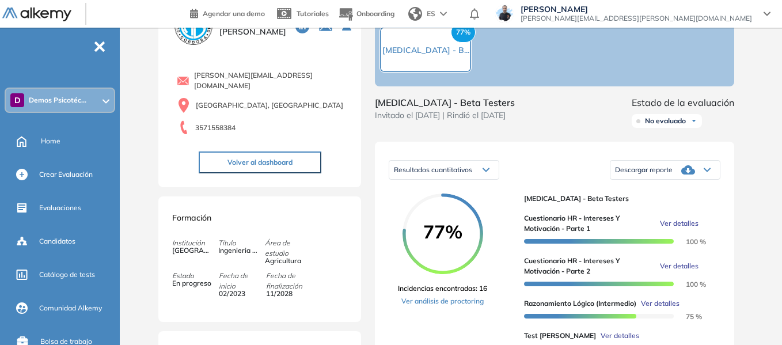
scroll to position [0, 0]
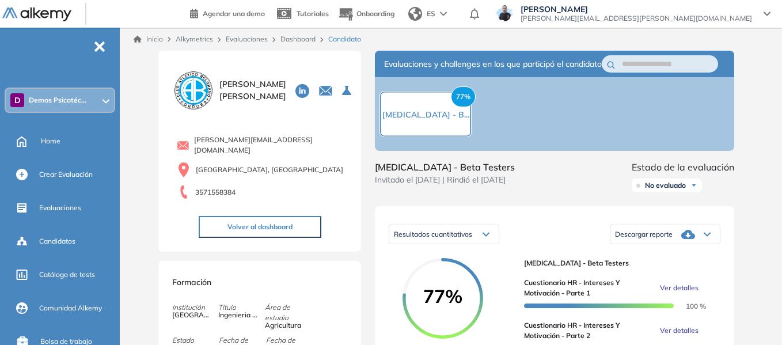
click at [156, 39] on link "Inicio" at bounding box center [148, 39] width 29 height 10
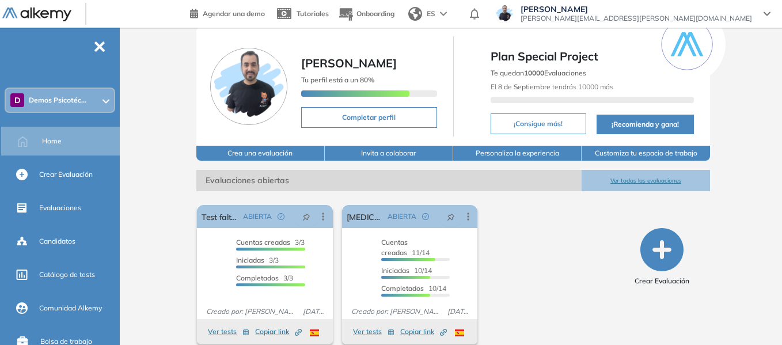
scroll to position [44, 0]
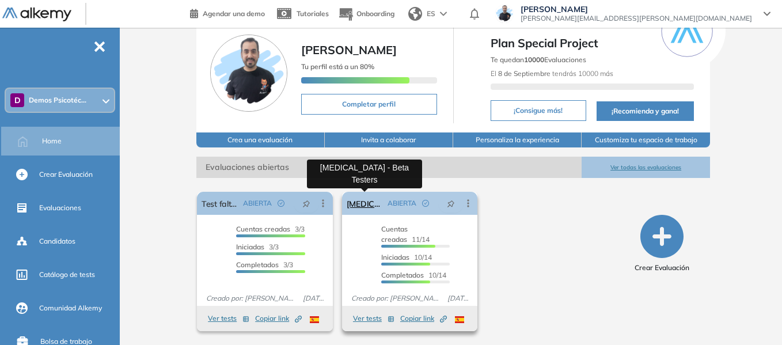
click at [366, 205] on link "[MEDICAL_DATA] - Beta Testers" at bounding box center [365, 203] width 37 height 23
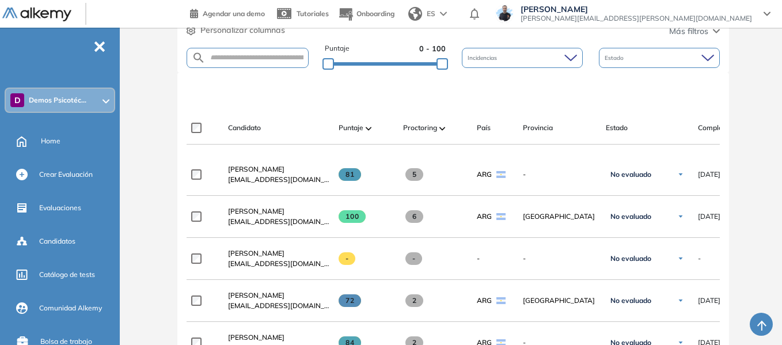
scroll to position [230, 0]
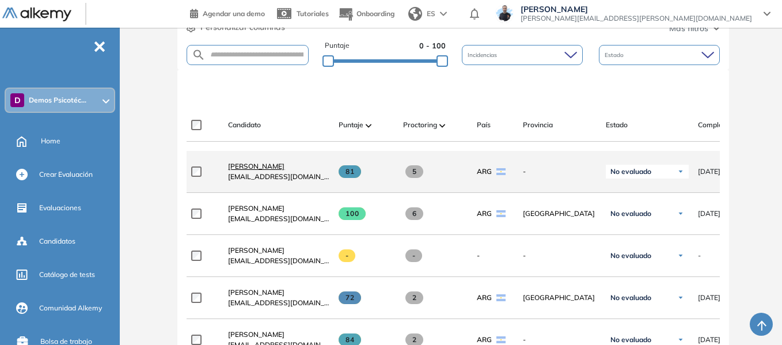
click at [262, 168] on span "[PERSON_NAME]" at bounding box center [256, 166] width 56 height 9
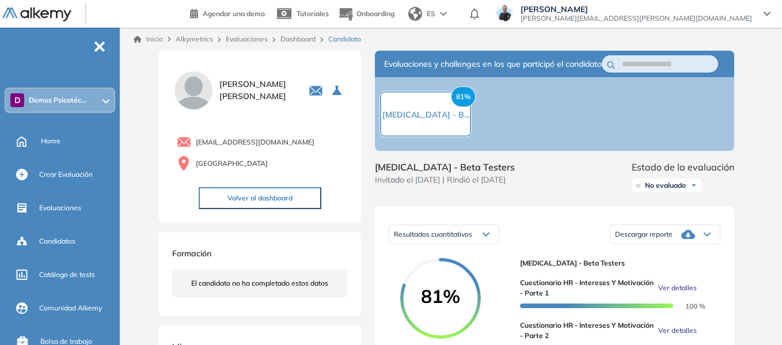
click at [77, 99] on span "Demos Psicotéc..." at bounding box center [58, 100] width 58 height 9
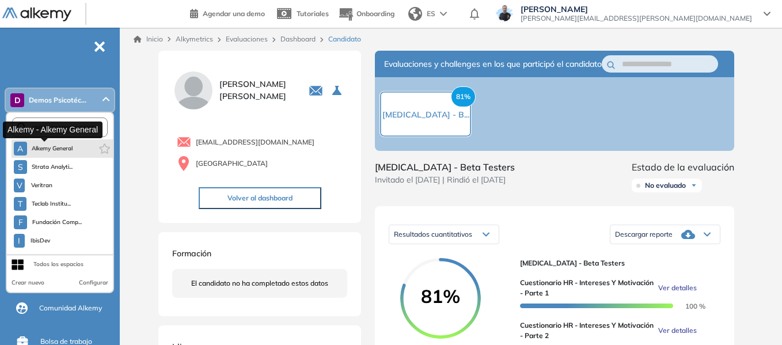
click at [65, 144] on span "Alkemy General" at bounding box center [52, 148] width 41 height 9
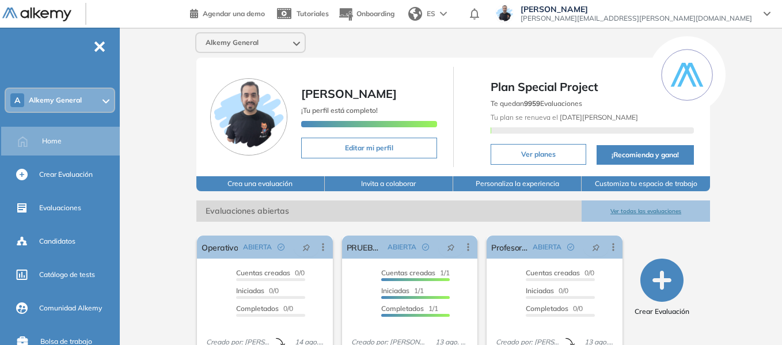
click at [88, 109] on div "A Alkemy General" at bounding box center [60, 100] width 108 height 23
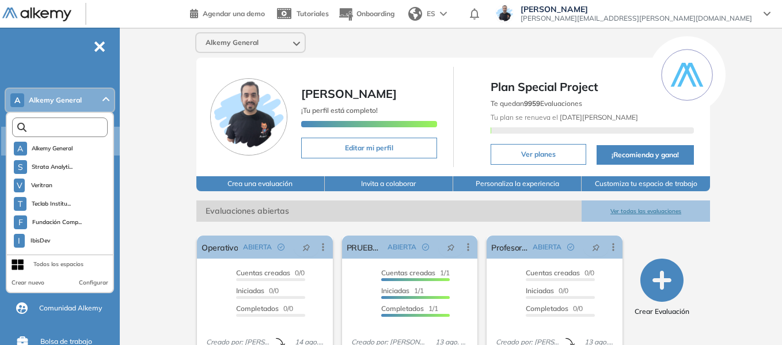
click at [84, 130] on input "text" at bounding box center [62, 127] width 72 height 9
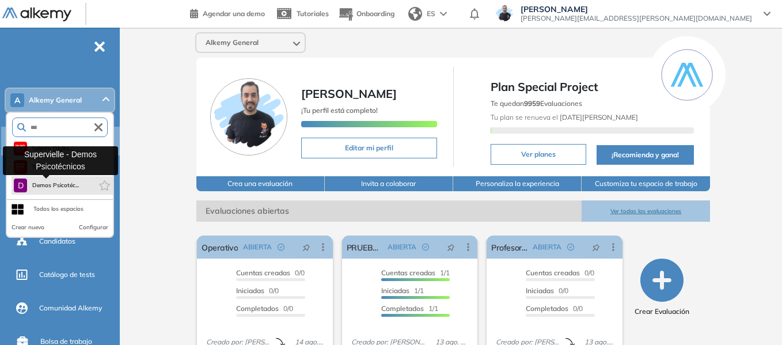
type input "***"
click at [64, 185] on span "Demos Psicotéc..." at bounding box center [55, 185] width 47 height 9
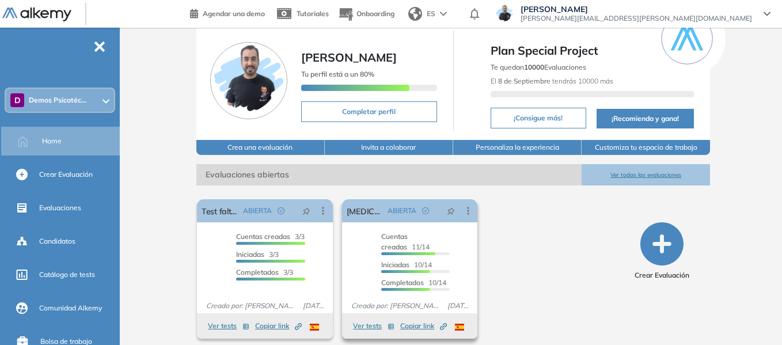
scroll to position [44, 0]
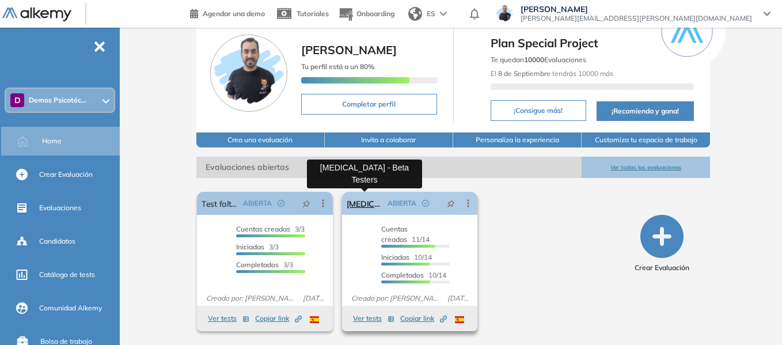
click at [359, 200] on link "[MEDICAL_DATA] - Beta Testers" at bounding box center [365, 203] width 37 height 23
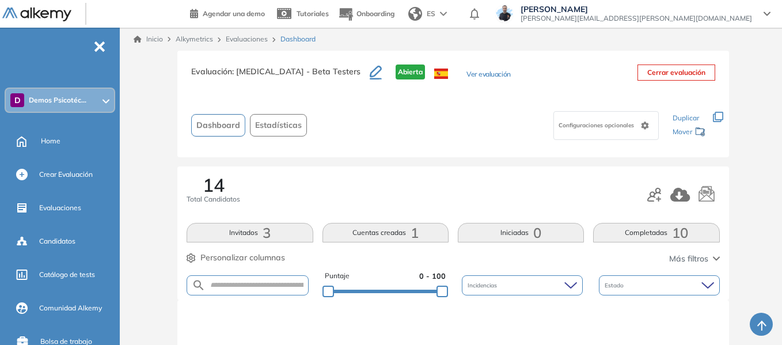
scroll to position [173, 0]
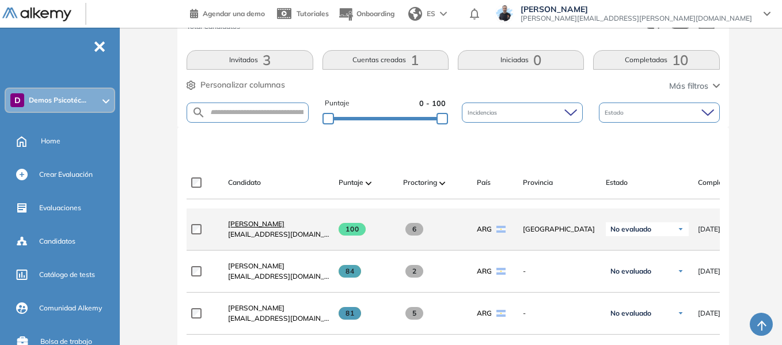
click at [271, 228] on span "[PERSON_NAME]" at bounding box center [256, 223] width 56 height 9
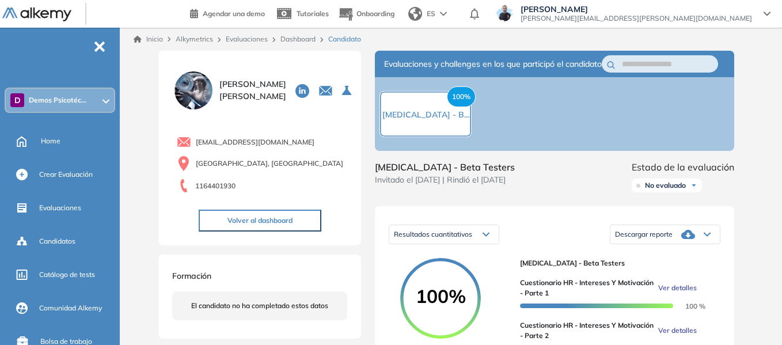
click at [82, 93] on div "D Demos Psicotéc..." at bounding box center [60, 100] width 108 height 23
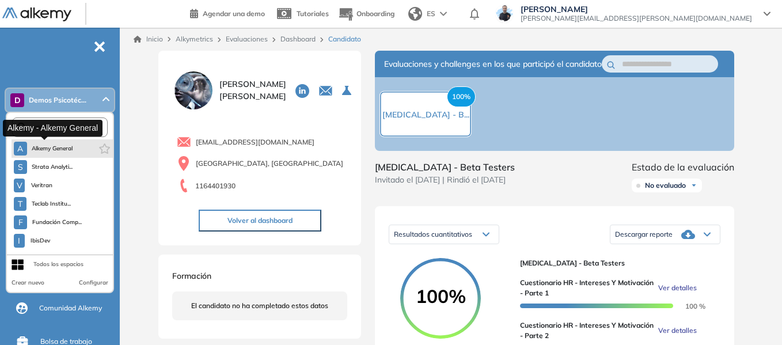
click at [55, 148] on span "Alkemy General" at bounding box center [52, 148] width 41 height 9
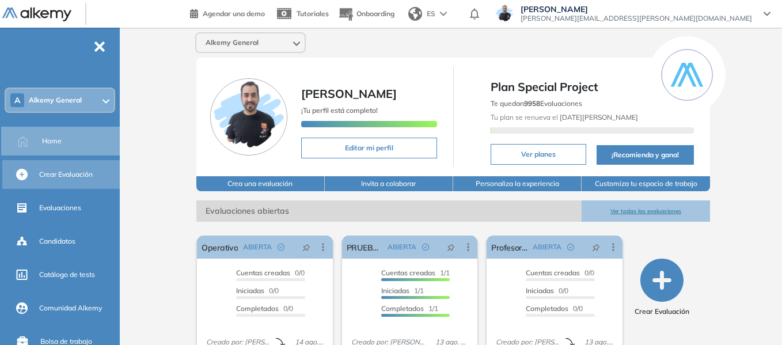
click at [78, 184] on div "Crear Evaluación" at bounding box center [78, 175] width 78 height 20
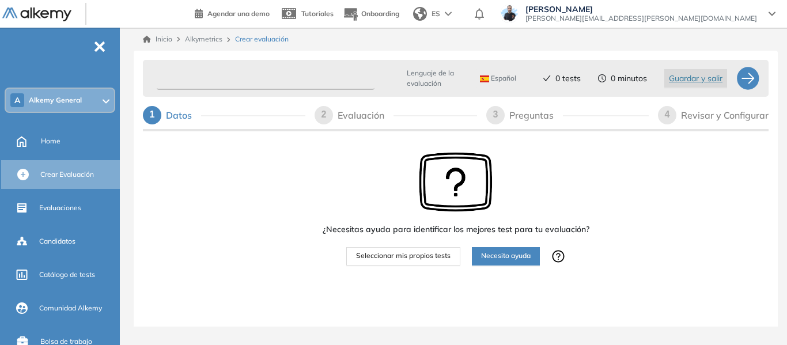
click at [293, 77] on input "text" at bounding box center [266, 78] width 218 height 22
type input "*"
type input "********"
click at [449, 257] on span "Seleccionar mis propios tests" at bounding box center [403, 255] width 94 height 11
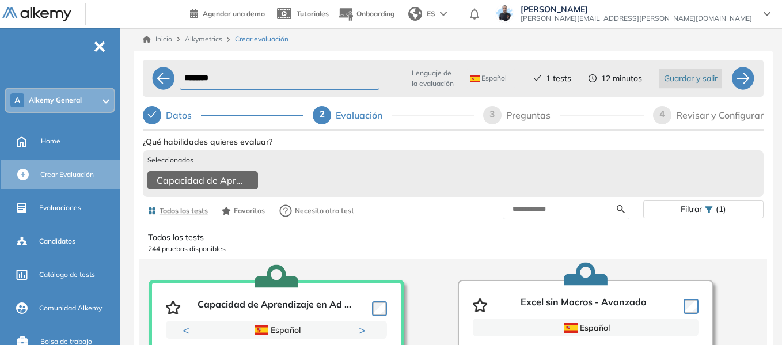
click at [584, 207] on form at bounding box center [566, 209] width 126 height 20
click at [566, 214] on input "text" at bounding box center [564, 209] width 104 height 10
type input "*****"
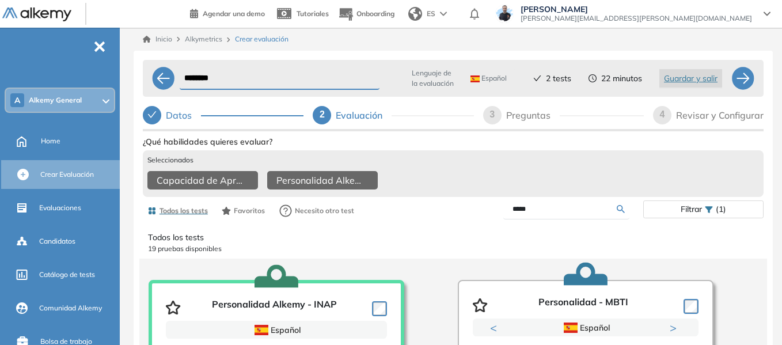
drag, startPoint x: 541, startPoint y: 215, endPoint x: 484, endPoint y: 214, distance: 57.6
click at [484, 214] on div "*****" at bounding box center [548, 209] width 190 height 20
type input "***"
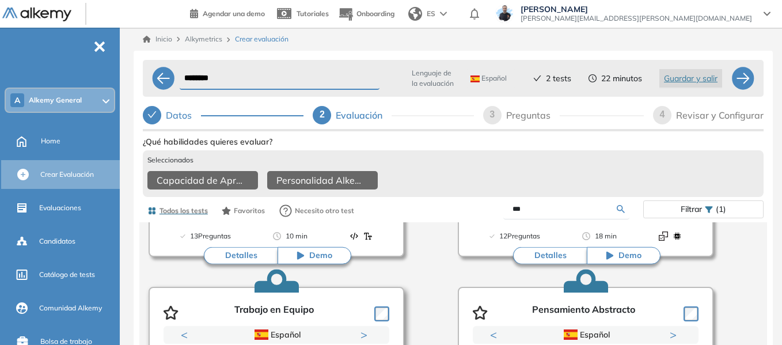
scroll to position [288, 0]
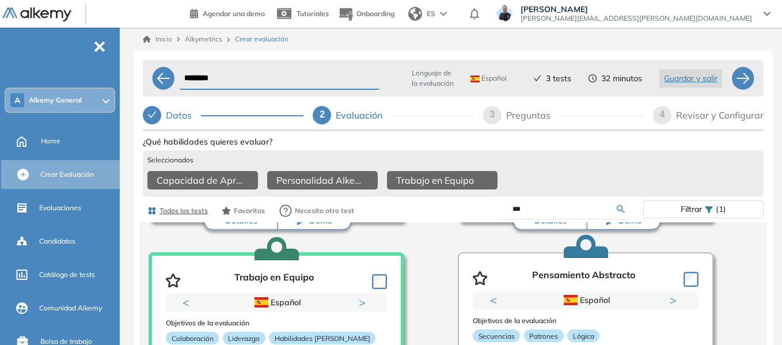
drag, startPoint x: 544, startPoint y: 217, endPoint x: 453, endPoint y: 229, distance: 91.8
click at [453, 222] on div "Todos los tests Favoritos Necesito otro test *** Filtrar (1)" at bounding box center [453, 210] width 621 height 23
type input "****"
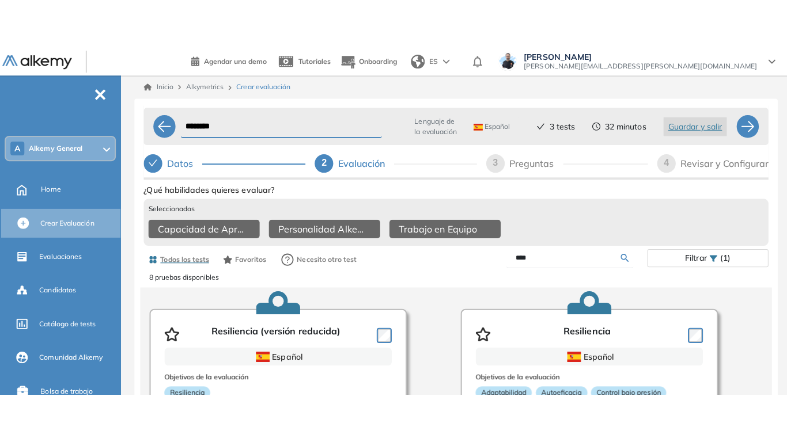
scroll to position [0, 0]
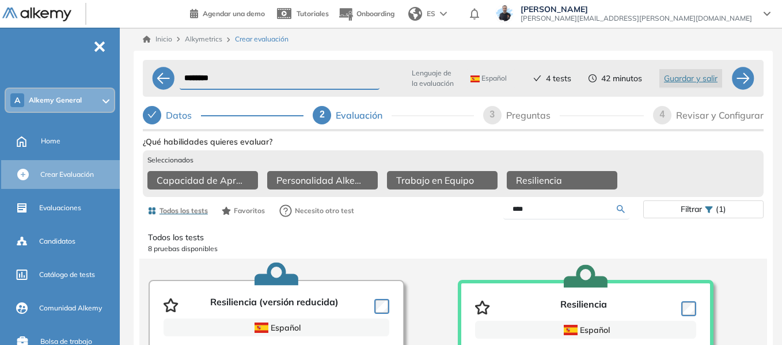
drag, startPoint x: 552, startPoint y: 220, endPoint x: 460, endPoint y: 221, distance: 92.1
click at [460, 219] on div "****" at bounding box center [548, 209] width 190 height 20
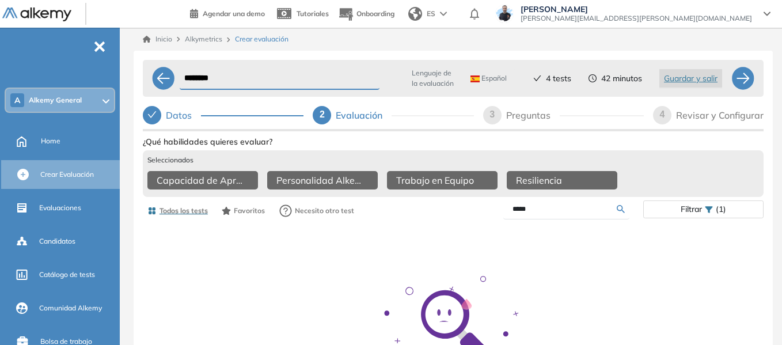
click at [533, 214] on input "*****" at bounding box center [564, 209] width 104 height 10
type input "*****"
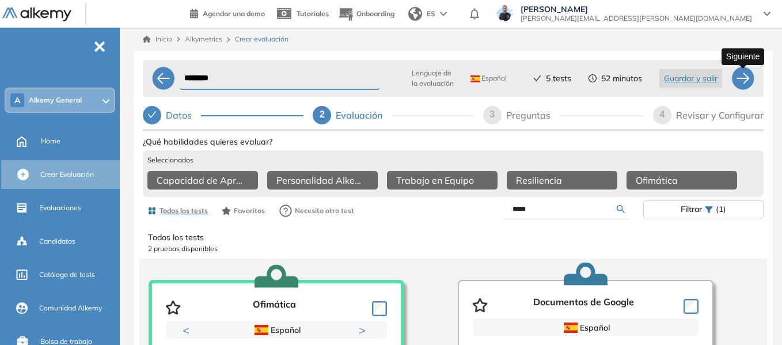
click at [738, 82] on div at bounding box center [742, 78] width 23 height 23
select select "*****"
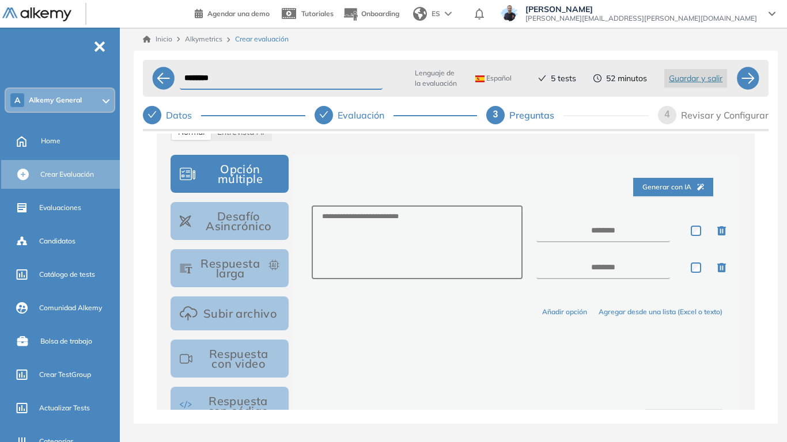
scroll to position [115, 0]
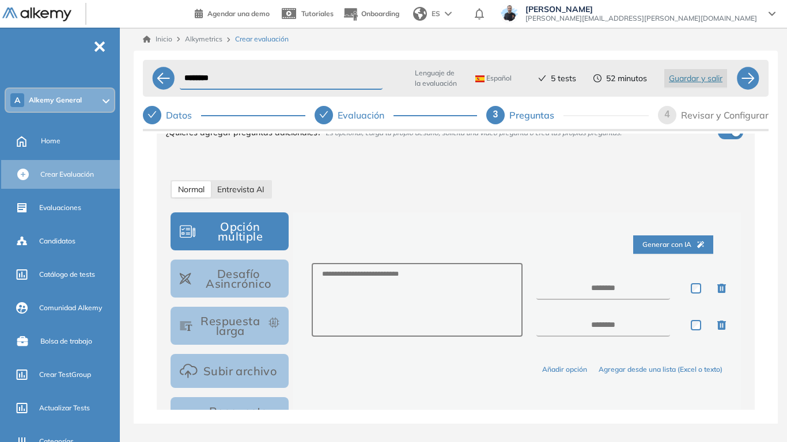
click at [253, 184] on div "Entrevista AI" at bounding box center [241, 189] width 60 height 16
select select "***"
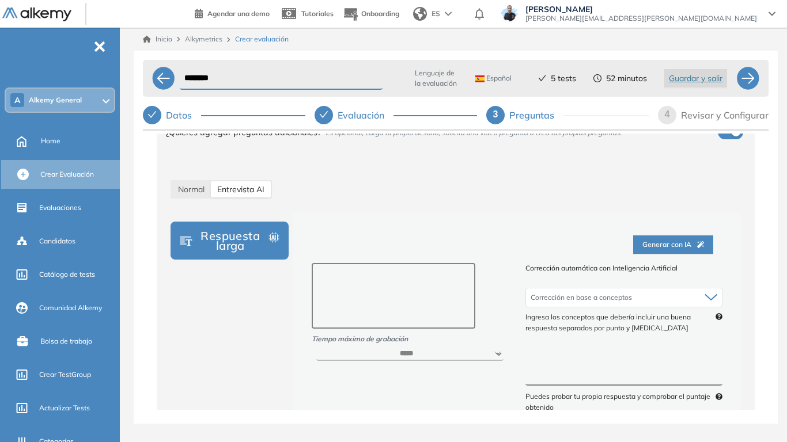
click at [362, 268] on textarea at bounding box center [393, 296] width 164 height 66
click at [180, 183] on div "Normal" at bounding box center [191, 189] width 39 height 16
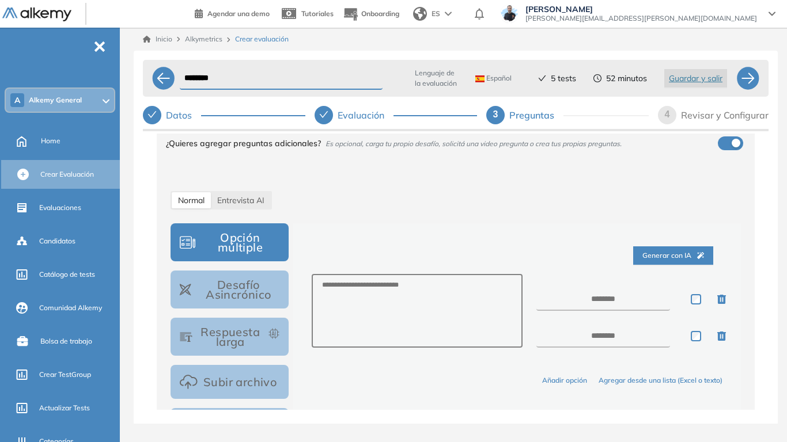
scroll to position [0, 0]
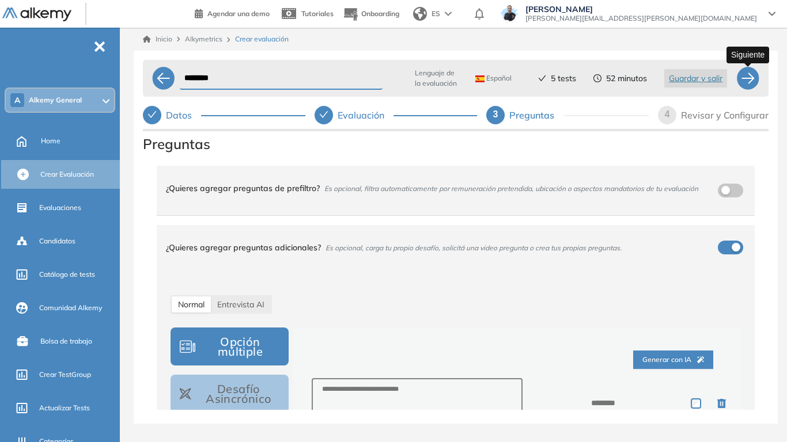
click at [744, 81] on div at bounding box center [747, 78] width 23 height 23
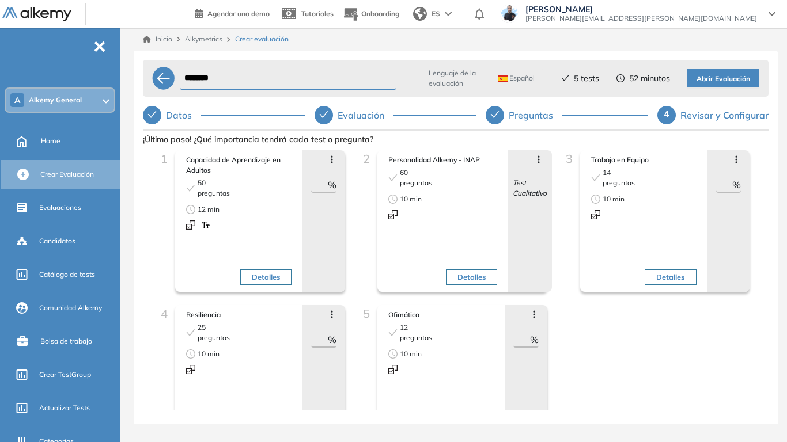
drag, startPoint x: 310, startPoint y: 185, endPoint x: 322, endPoint y: 184, distance: 12.8
click at [322, 184] on input "**" at bounding box center [319, 185] width 17 height 14
type input "**"
drag, startPoint x: 515, startPoint y: 341, endPoint x: 546, endPoint y: 335, distance: 31.7
click at [546, 335] on div "5 Ofimática 12 preguntas 10 min Detalles Avanzar posición Retroceder posición […" at bounding box center [455, 374] width 202 height 139
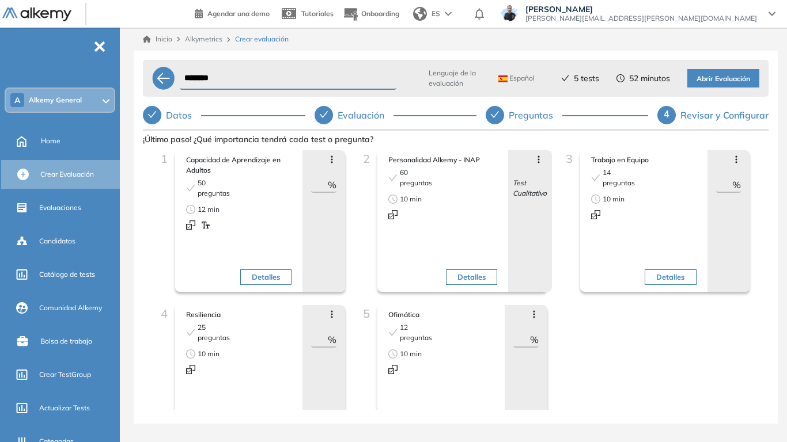
type input "**"
click at [567, 286] on div "3 Trabajo en Equipo 14 preguntas 10 min Detalles Avanzar posición Retroceder po…" at bounding box center [649, 227] width 185 height 155
click at [714, 78] on span "Abrir Evaluación" at bounding box center [723, 79] width 54 height 11
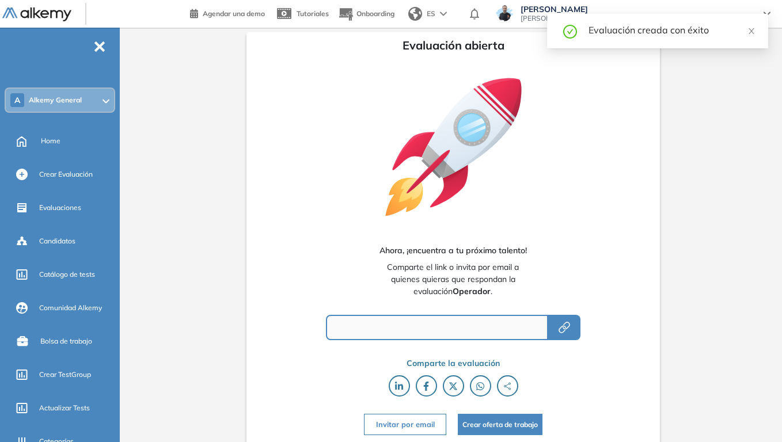
type input "**********"
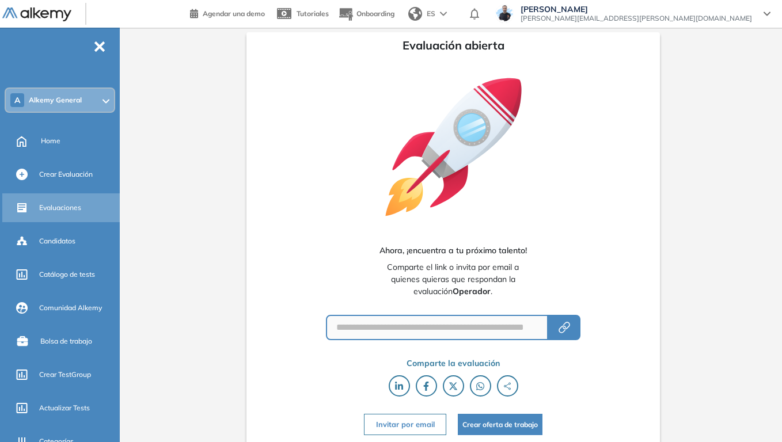
click at [56, 202] on div "Evaluaciones" at bounding box center [78, 208] width 78 height 20
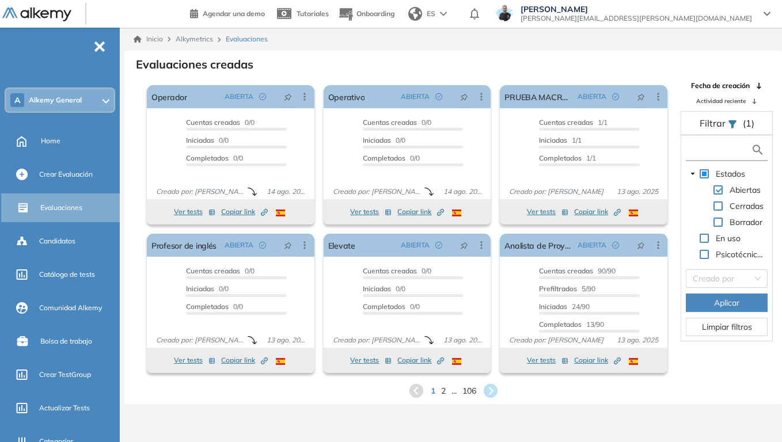
click at [706, 152] on input "text" at bounding box center [720, 150] width 62 height 12
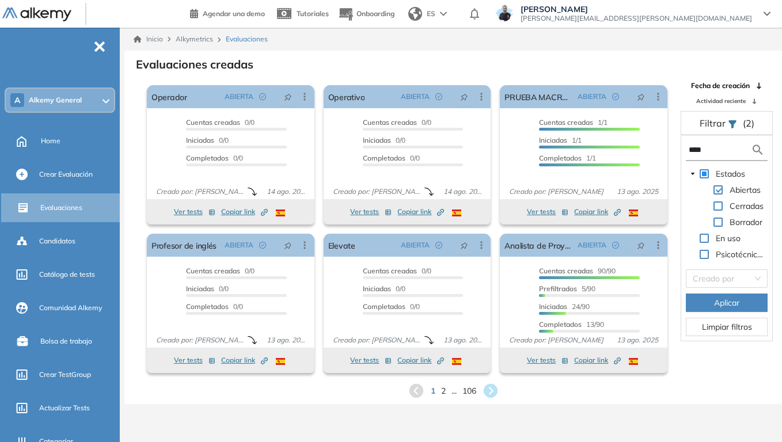
type input "****"
click at [737, 301] on span "Aplicar" at bounding box center [726, 303] width 25 height 13
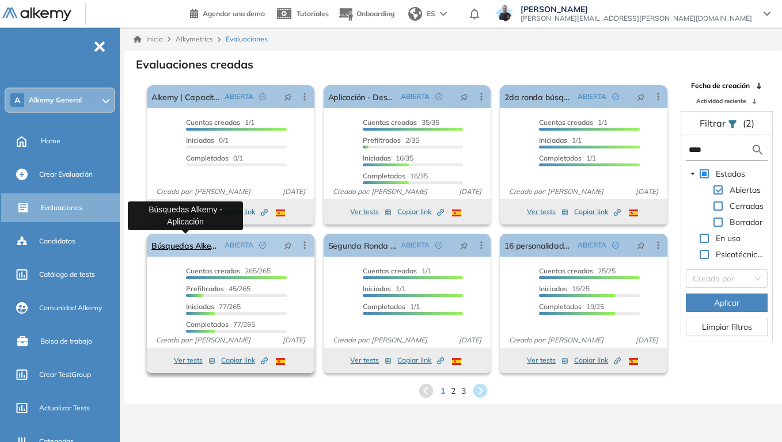
click at [189, 245] on link "Búsquedas Alkemy - Aplicación" at bounding box center [185, 245] width 69 height 23
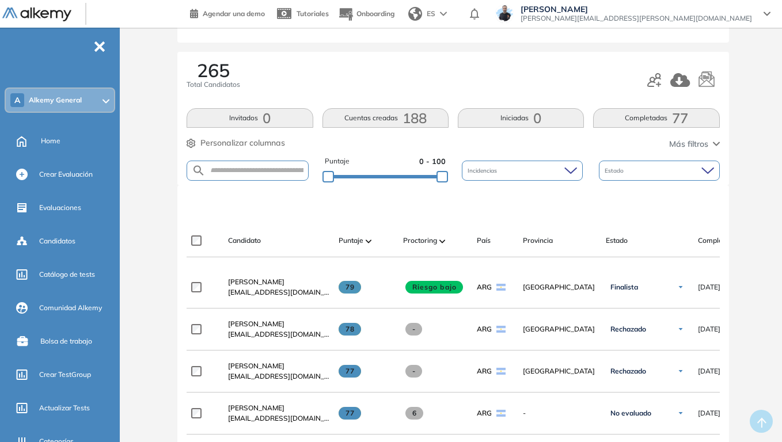
scroll to position [115, 0]
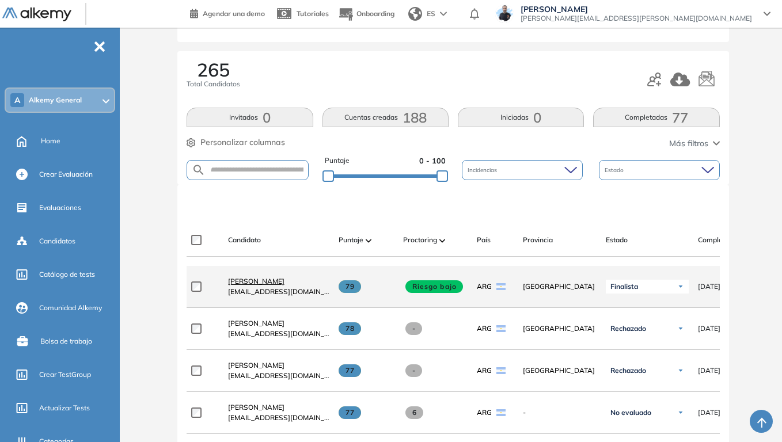
click at [253, 285] on span "[PERSON_NAME]" at bounding box center [256, 281] width 56 height 9
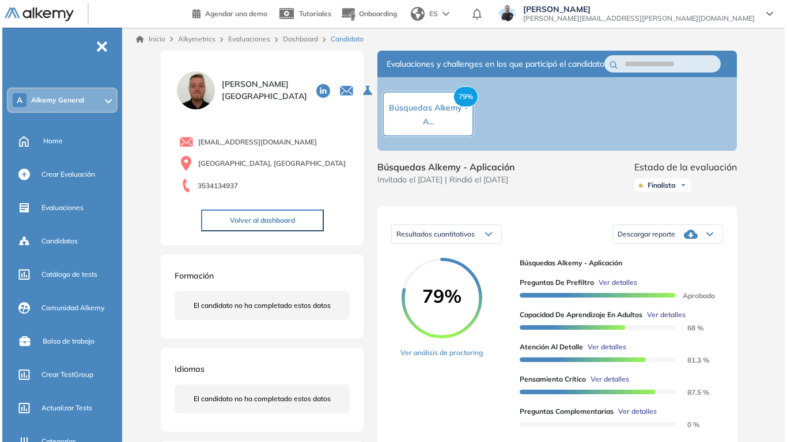
scroll to position [58, 0]
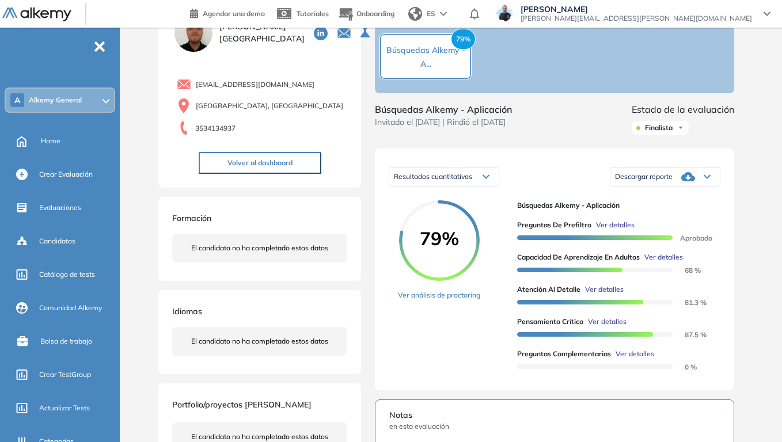
click at [660, 263] on span "Ver detalles" at bounding box center [663, 257] width 39 height 10
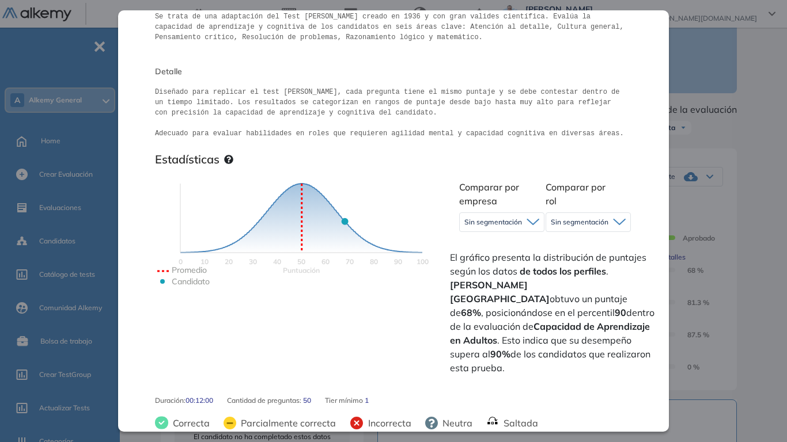
scroll to position [173, 0]
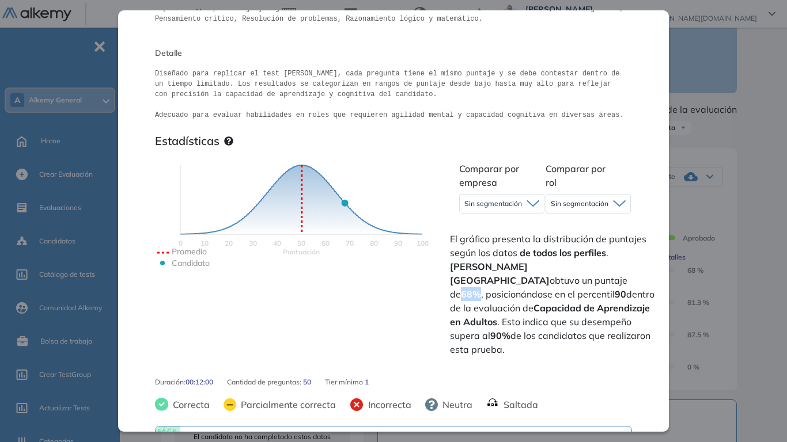
drag, startPoint x: 573, startPoint y: 268, endPoint x: 590, endPoint y: 270, distance: 16.9
click at [481, 288] on strong "68%" at bounding box center [471, 294] width 20 height 12
click at [530, 206] on icon at bounding box center [532, 203] width 13 height 7
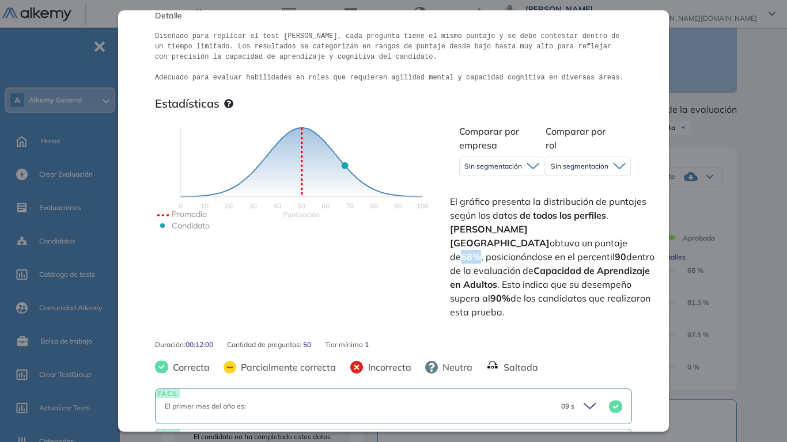
scroll to position [230, 0]
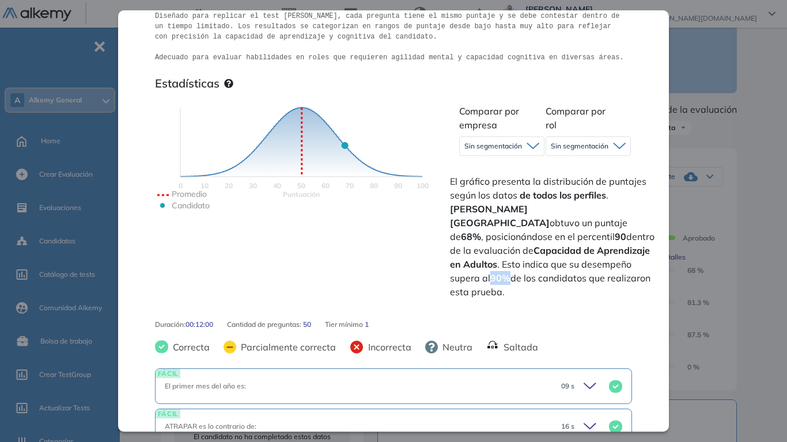
drag, startPoint x: 461, startPoint y: 267, endPoint x: 477, endPoint y: 269, distance: 16.2
click at [490, 272] on strong "90%" at bounding box center [500, 278] width 20 height 12
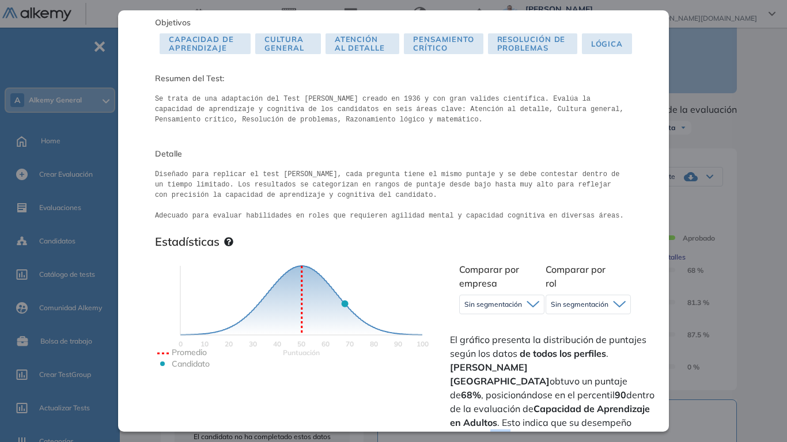
scroll to position [173, 0]
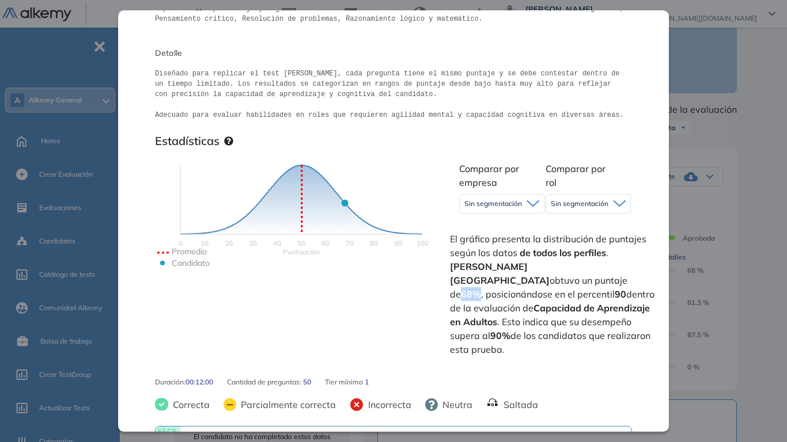
drag, startPoint x: 573, startPoint y: 266, endPoint x: 588, endPoint y: 269, distance: 14.8
click at [481, 288] on strong "68%" at bounding box center [471, 294] width 20 height 12
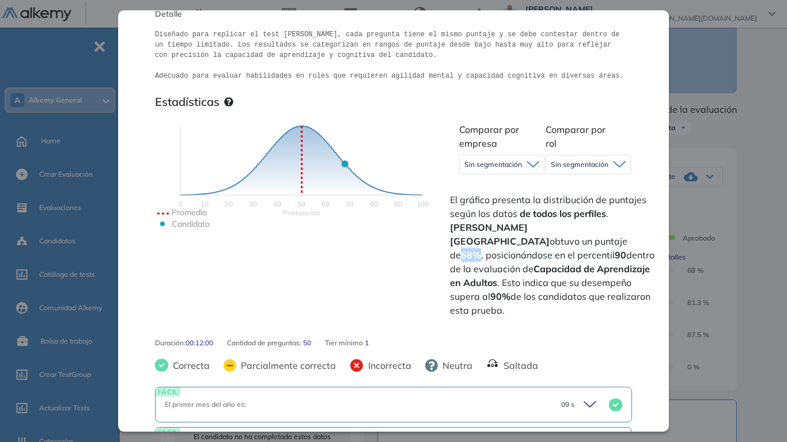
scroll to position [230, 0]
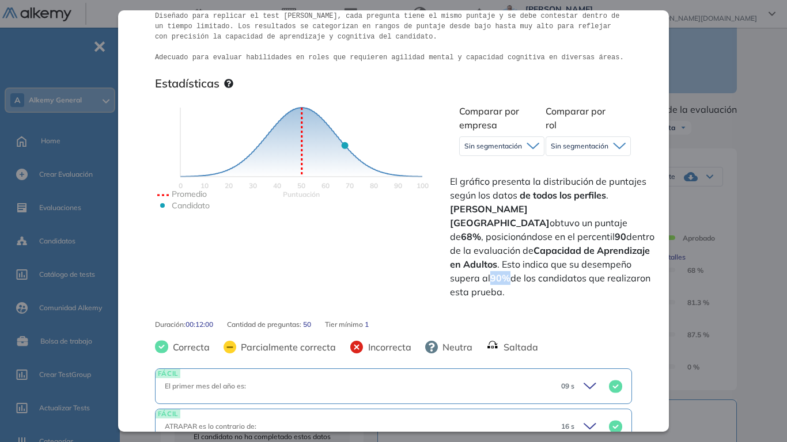
drag, startPoint x: 460, startPoint y: 263, endPoint x: 477, endPoint y: 264, distance: 17.3
click at [490, 272] on strong "90%" at bounding box center [500, 278] width 20 height 12
click at [487, 143] on span "Sin segmentación" at bounding box center [493, 146] width 58 height 9
click at [427, 146] on icon "Puntuación 0 10 20 30 40 50 60 70 80 90 100 Promedio Candidato" at bounding box center [301, 171] width 288 height 173
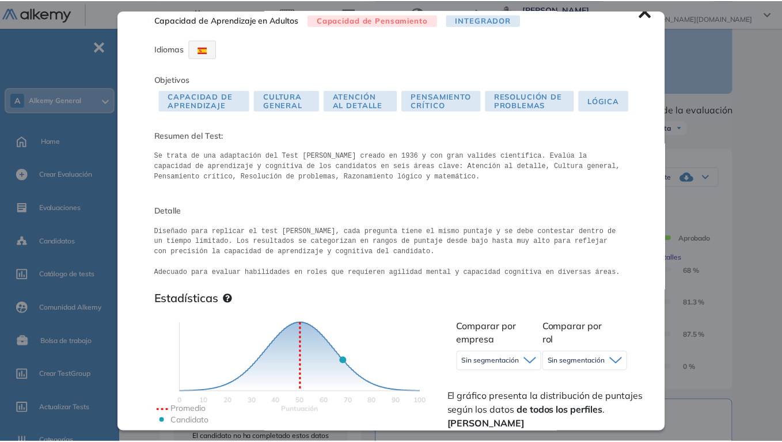
scroll to position [0, 0]
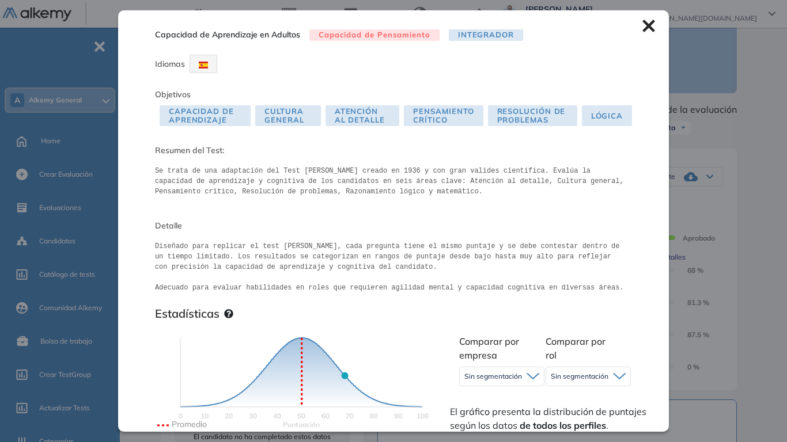
click at [645, 26] on icon at bounding box center [648, 26] width 13 height 13
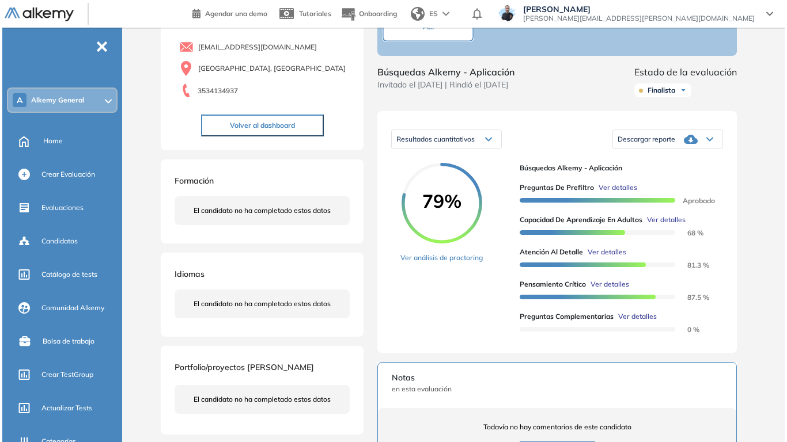
scroll to position [115, 0]
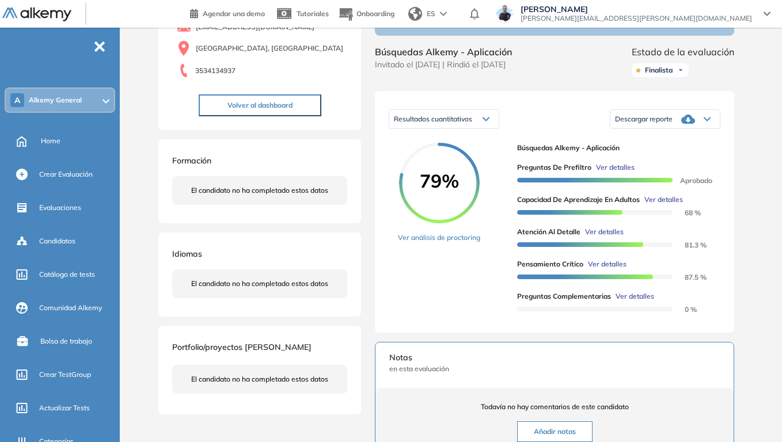
click at [615, 237] on span "Ver detalles" at bounding box center [604, 232] width 39 height 10
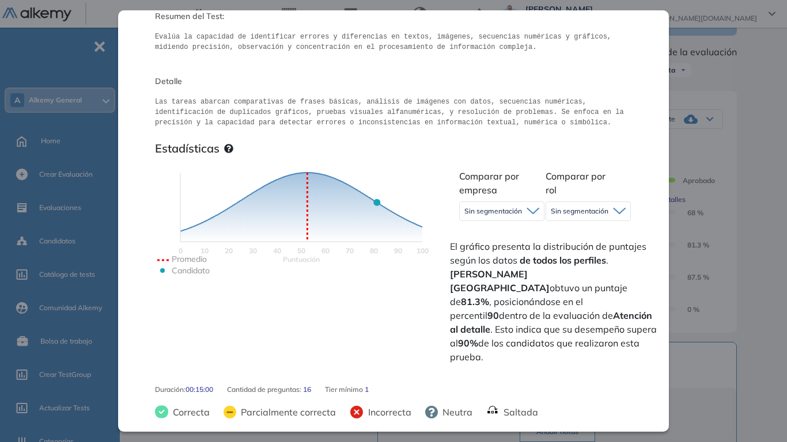
scroll to position [173, 0]
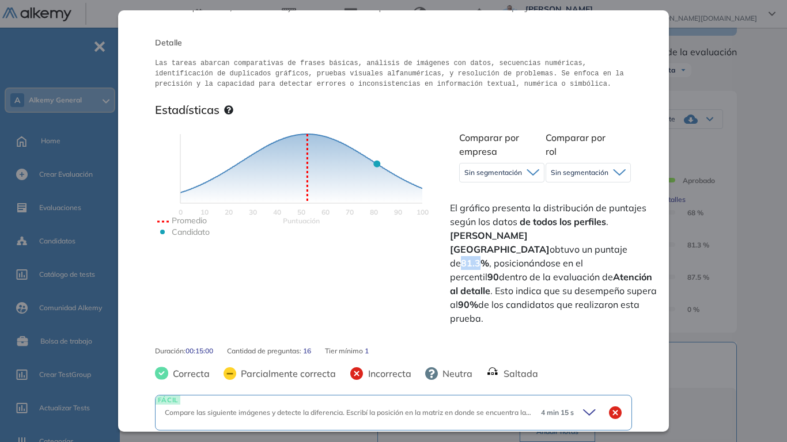
drag, startPoint x: 573, startPoint y: 234, endPoint x: 594, endPoint y: 233, distance: 20.8
click at [489, 257] on strong "81.3%" at bounding box center [475, 263] width 28 height 12
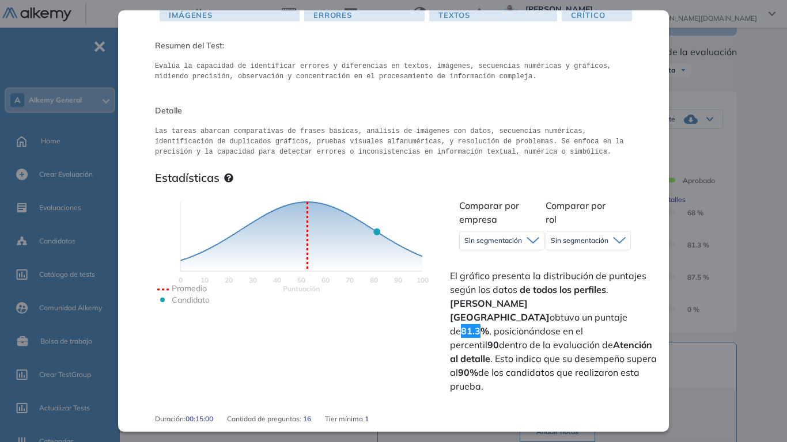
scroll to position [115, 0]
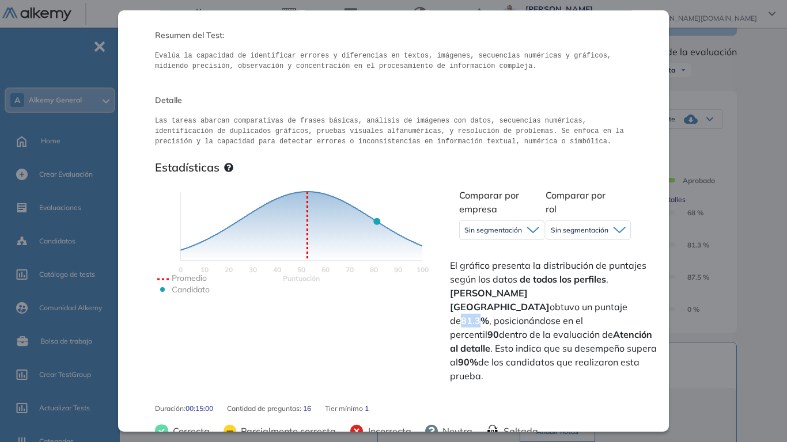
click at [584, 233] on span "Sin segmentación" at bounding box center [579, 230] width 58 height 9
click at [531, 227] on icon at bounding box center [532, 229] width 13 height 7
click at [477, 273] on li "Alkemy" at bounding box center [476, 276] width 22 height 12
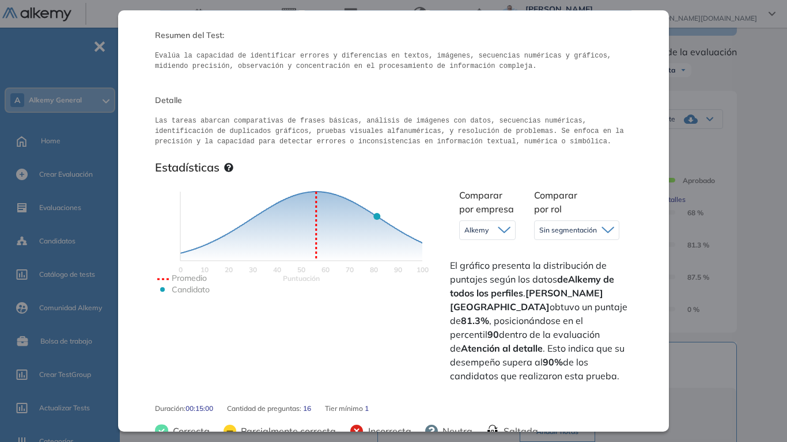
click at [584, 226] on span "Sin segmentación" at bounding box center [568, 230] width 58 height 9
click at [511, 174] on div "Estadísticas" at bounding box center [393, 170] width 477 height 18
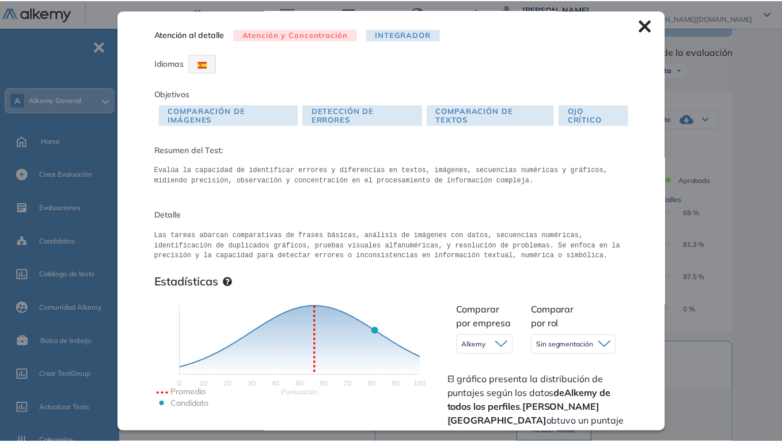
scroll to position [0, 0]
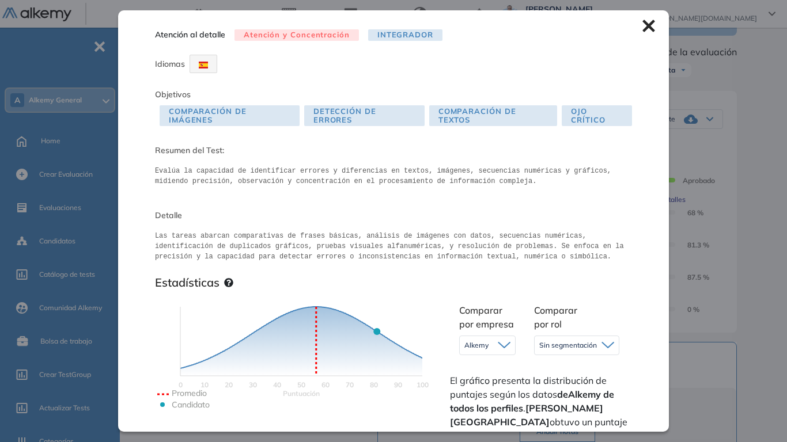
click at [642, 25] on icon at bounding box center [648, 26] width 12 height 12
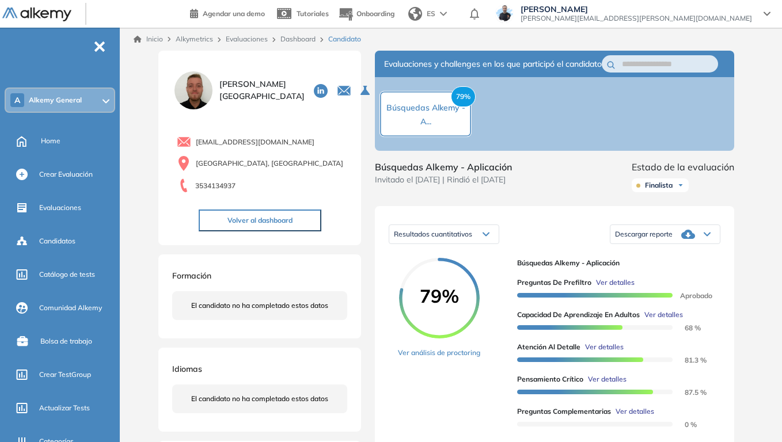
click at [306, 39] on link "Dashboard" at bounding box center [297, 39] width 35 height 9
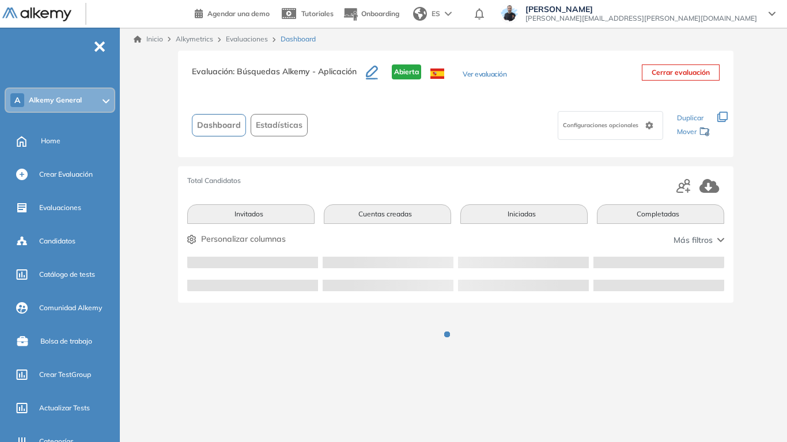
click at [276, 128] on span "Estadísticas" at bounding box center [279, 125] width 47 height 12
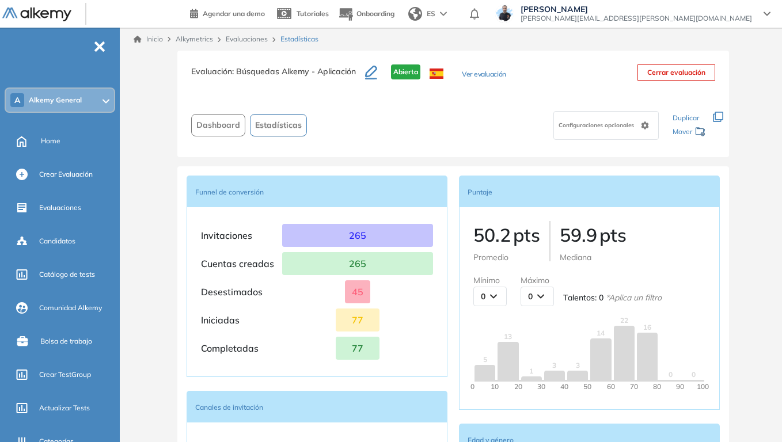
click at [252, 41] on link "Evaluaciones" at bounding box center [247, 39] width 42 height 9
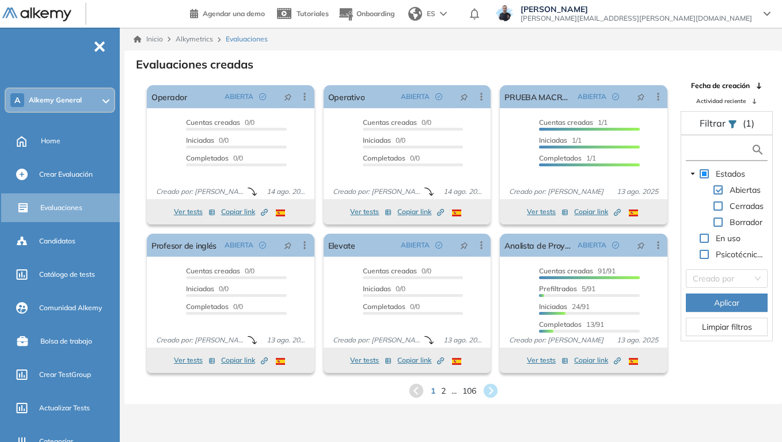
click at [701, 153] on input "text" at bounding box center [720, 150] width 62 height 12
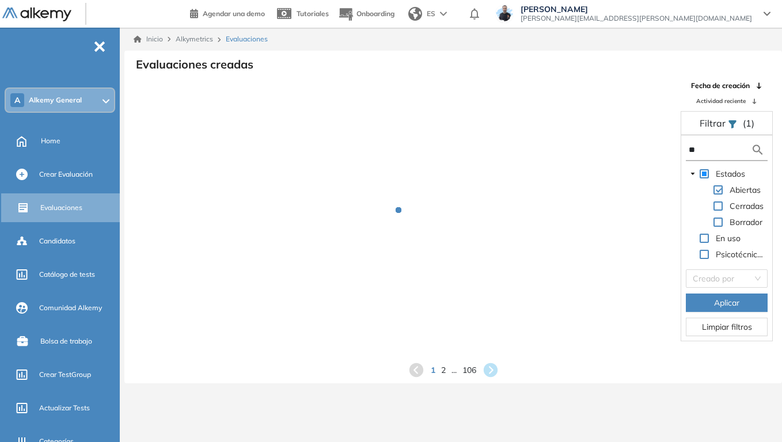
click at [701, 153] on input "**" at bounding box center [720, 150] width 62 height 12
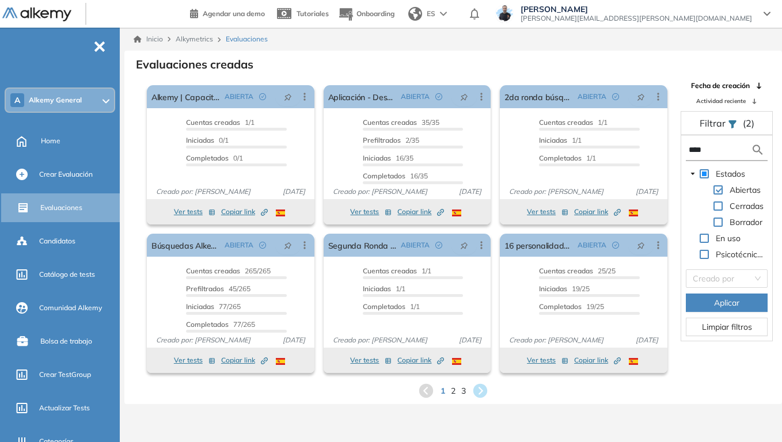
type input "****"
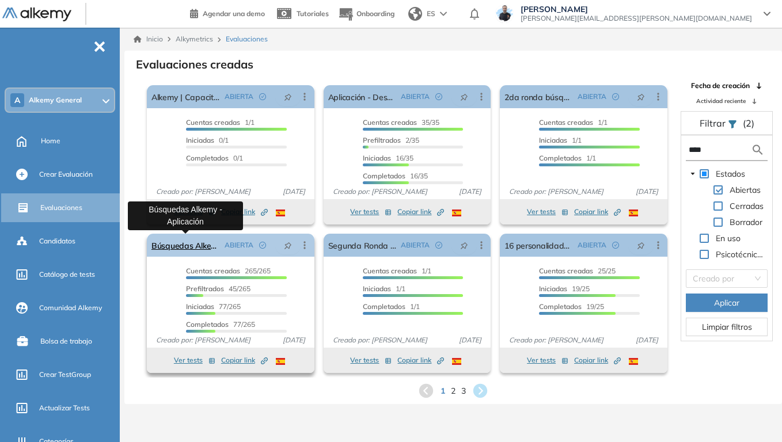
click at [198, 249] on link "Búsquedas Alkemy - Aplicación" at bounding box center [185, 245] width 69 height 23
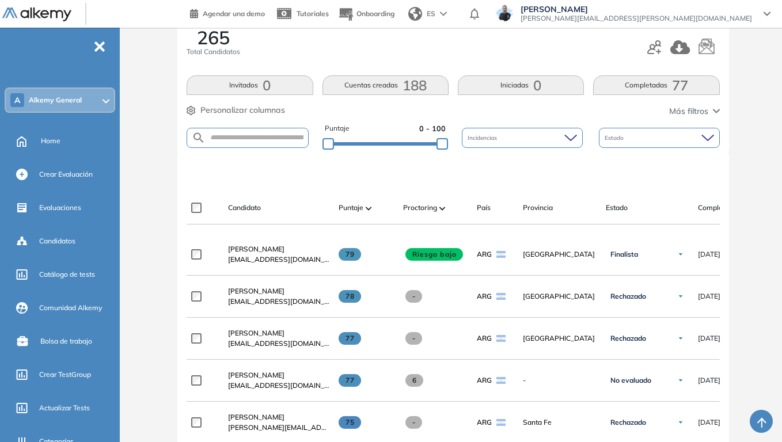
scroll to position [173, 0]
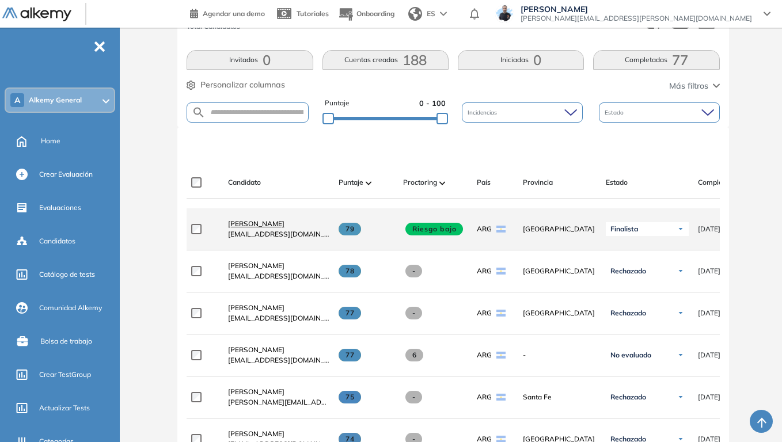
click at [265, 228] on span "[PERSON_NAME]" at bounding box center [256, 223] width 56 height 9
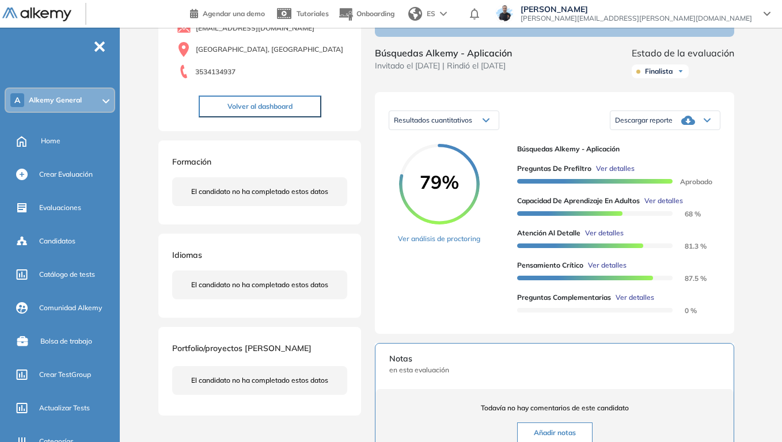
scroll to position [115, 0]
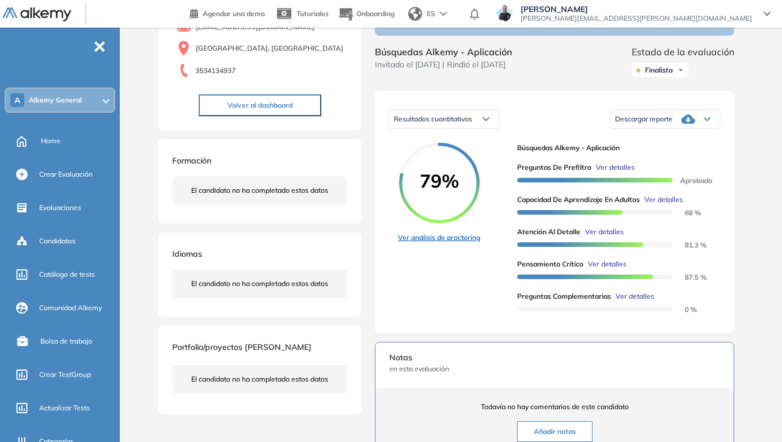
click at [451, 243] on link "Ver análisis de proctoring" at bounding box center [439, 238] width 82 height 10
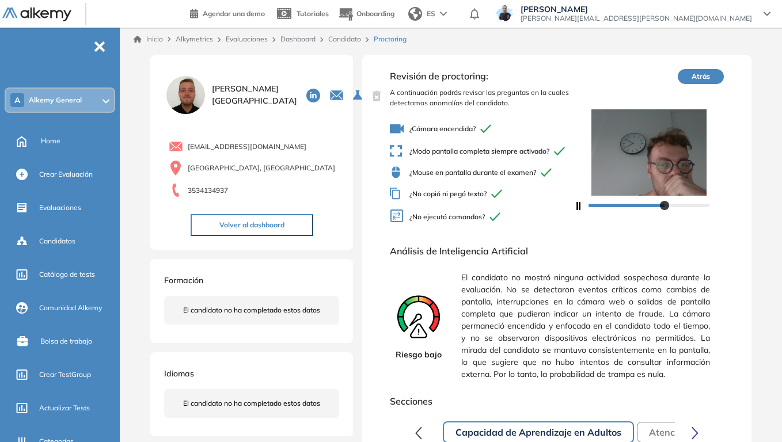
scroll to position [58, 0]
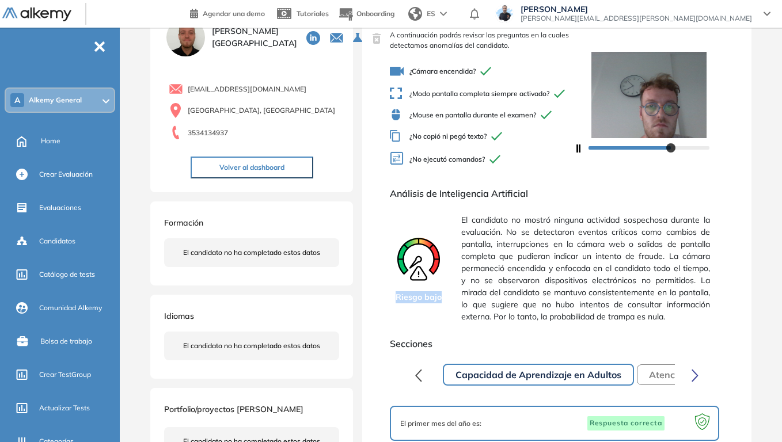
drag, startPoint x: 396, startPoint y: 307, endPoint x: 440, endPoint y: 301, distance: 44.7
click at [440, 301] on span "Riesgo bajo" at bounding box center [419, 297] width 46 height 12
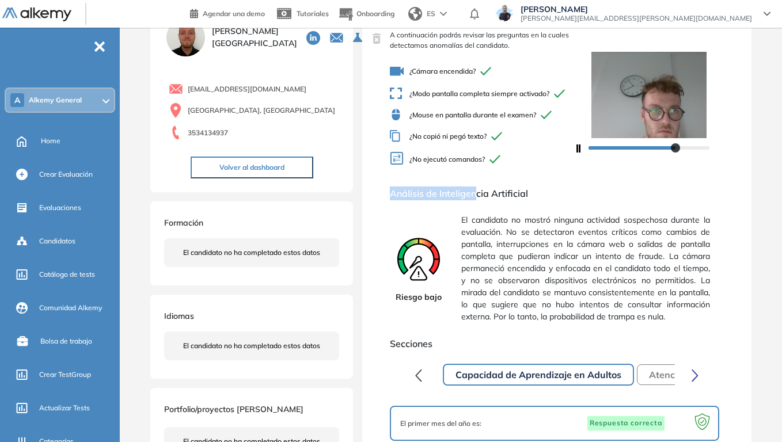
drag, startPoint x: 393, startPoint y: 206, endPoint x: 476, endPoint y: 200, distance: 83.7
click at [476, 200] on span "Análisis de Inteligencia Artificial" at bounding box center [557, 194] width 334 height 14
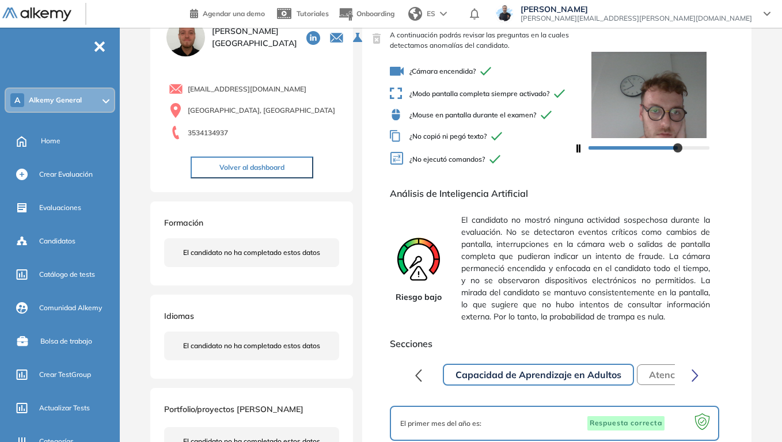
click at [531, 200] on span "Análisis de Inteligencia Artificial" at bounding box center [557, 194] width 334 height 14
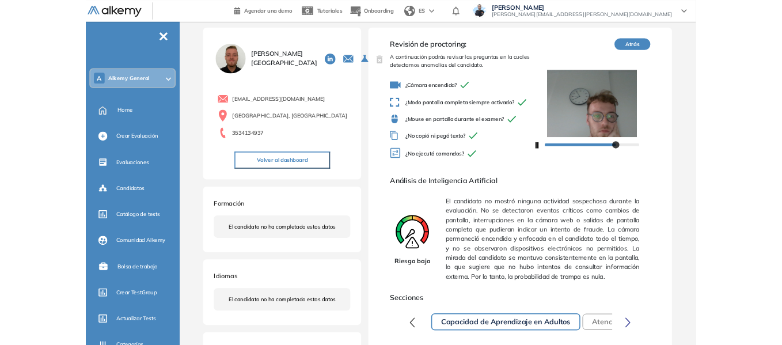
scroll to position [0, 0]
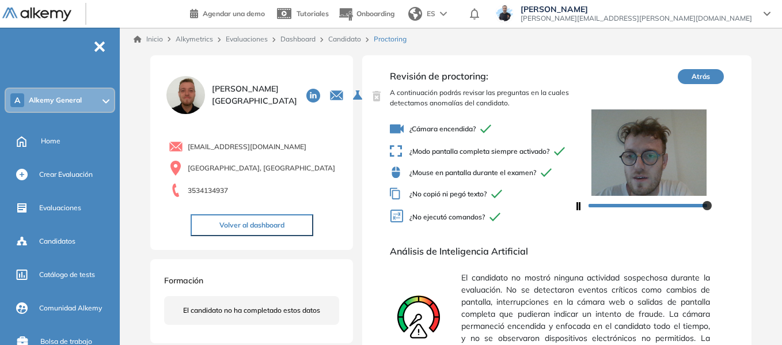
click at [303, 39] on link "Dashboard" at bounding box center [297, 39] width 35 height 9
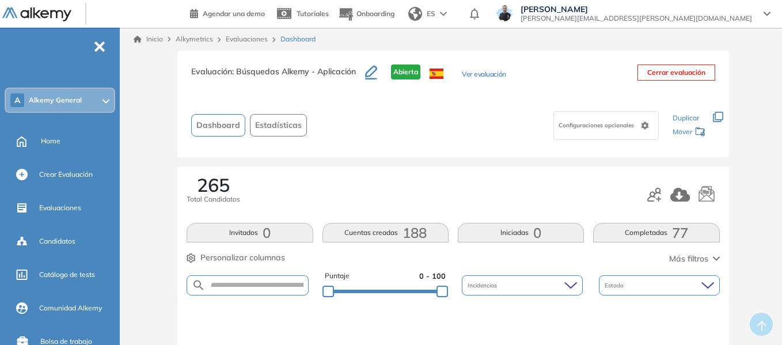
scroll to position [173, 0]
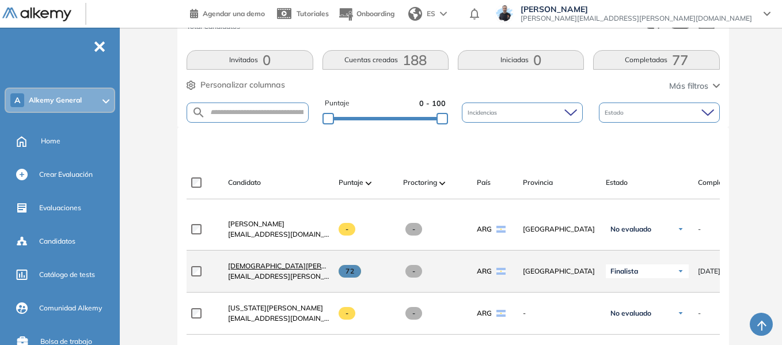
click at [267, 268] on span "[DEMOGRAPHIC_DATA][PERSON_NAME]" at bounding box center [295, 265] width 134 height 9
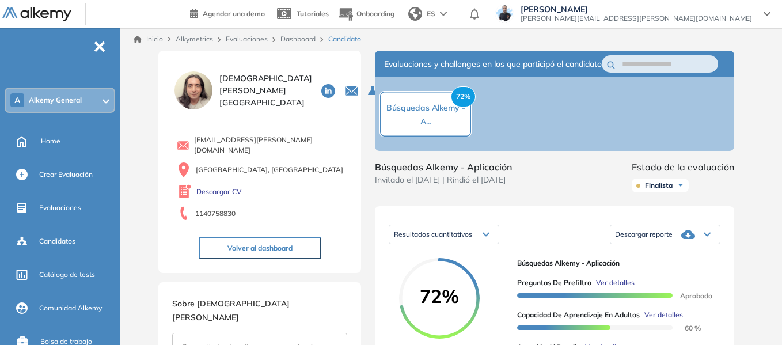
click at [67, 97] on span "Alkemy General" at bounding box center [55, 100] width 53 height 9
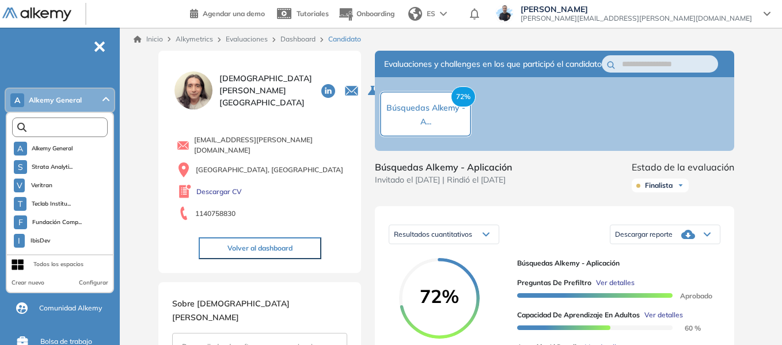
click at [94, 126] on input "text" at bounding box center [62, 127] width 72 height 9
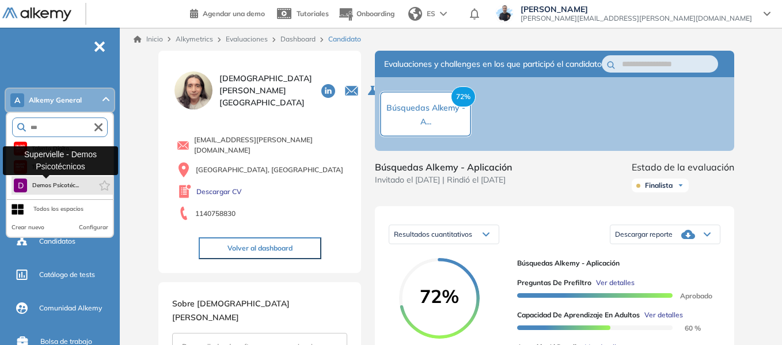
type input "***"
click at [70, 184] on span "Demos Psicotéc..." at bounding box center [55, 185] width 47 height 9
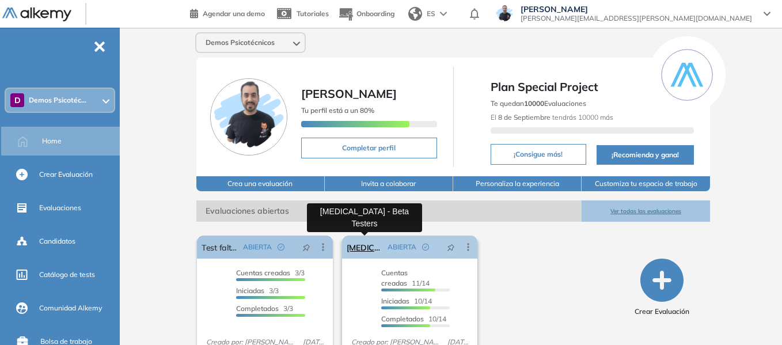
click at [365, 245] on link "[MEDICAL_DATA] - Beta Testers" at bounding box center [365, 246] width 37 height 23
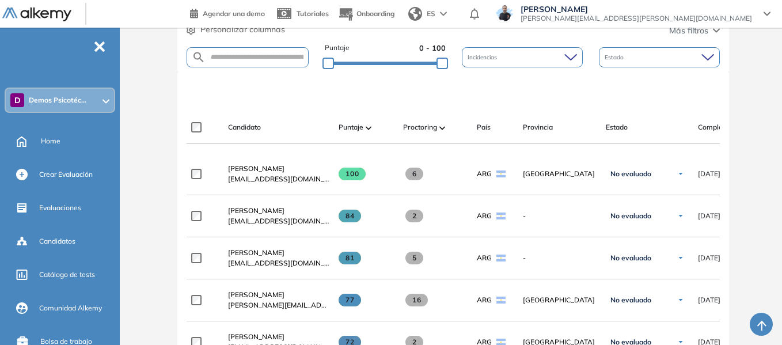
scroll to position [230, 0]
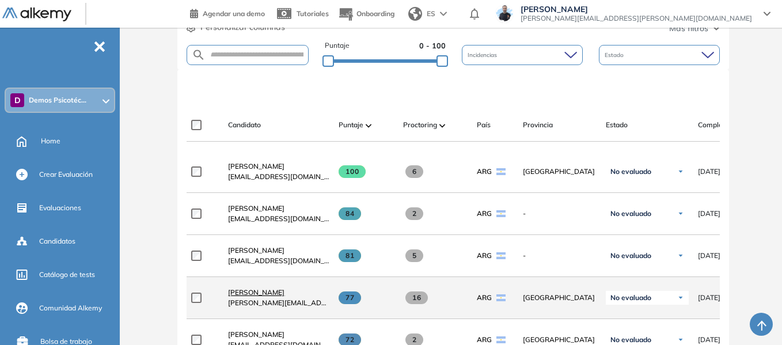
click at [254, 297] on span "[PERSON_NAME]" at bounding box center [256, 292] width 56 height 9
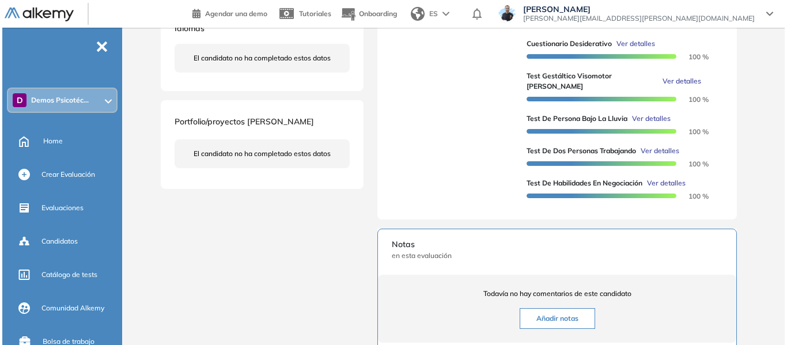
scroll to position [288, 0]
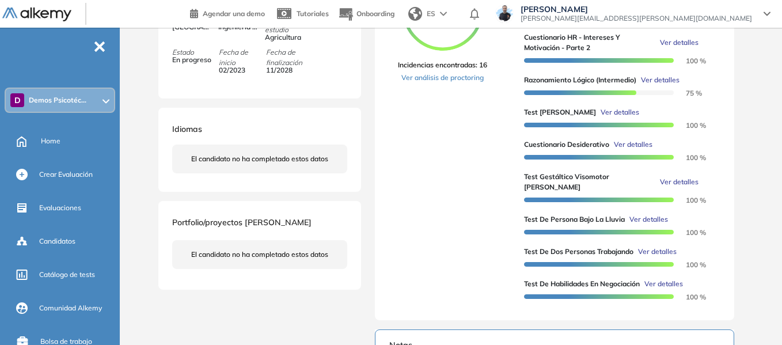
click at [602, 117] on span "Ver detalles" at bounding box center [620, 112] width 39 height 10
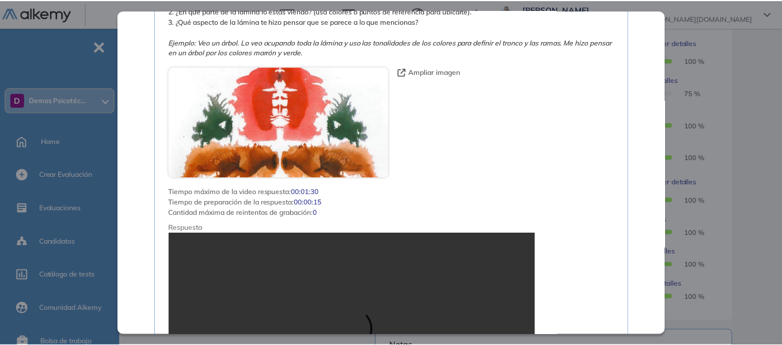
scroll to position [1497, 0]
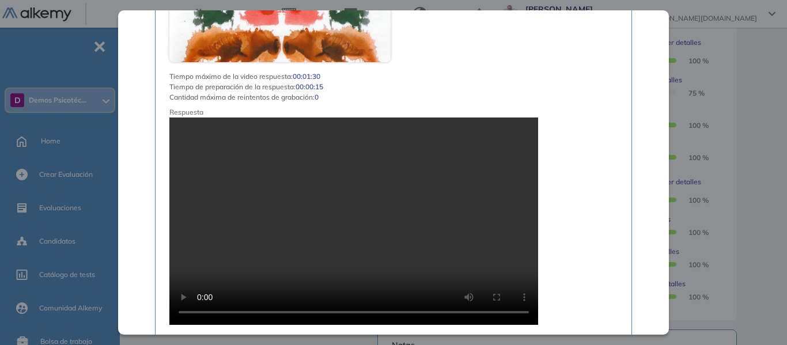
click at [750, 118] on div "Test [PERSON_NAME] Recursos Humanos y Capacitación Intermedio Idiomas Objetivos…" at bounding box center [455, 180] width 599 height 834
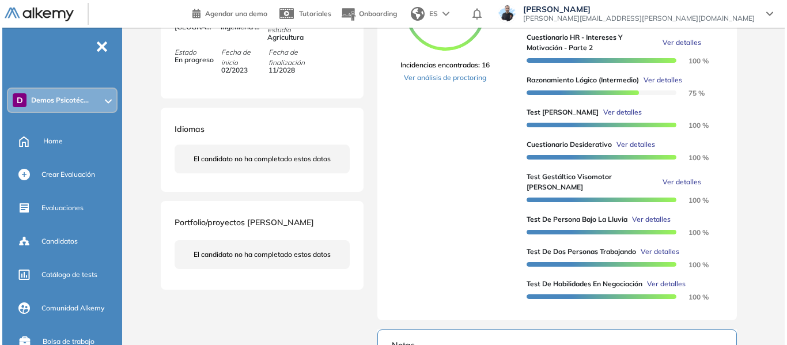
scroll to position [990, 0]
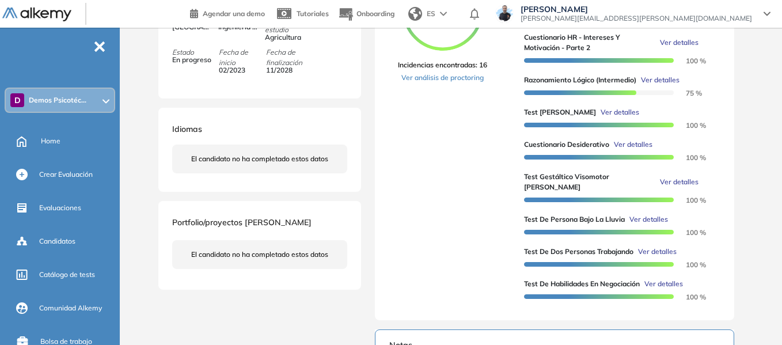
click at [654, 219] on span "Ver detalles" at bounding box center [648, 219] width 39 height 10
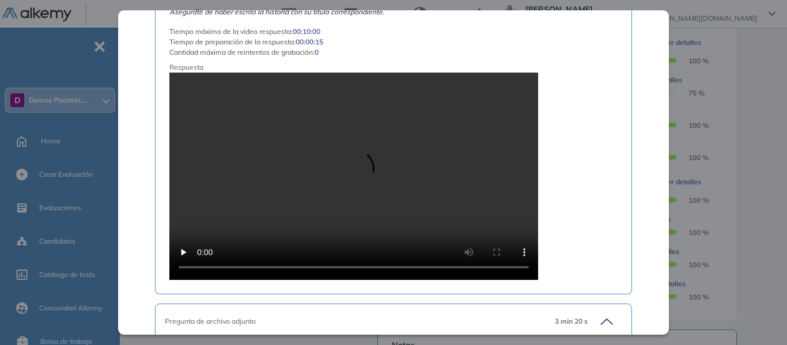
scroll to position [932, 0]
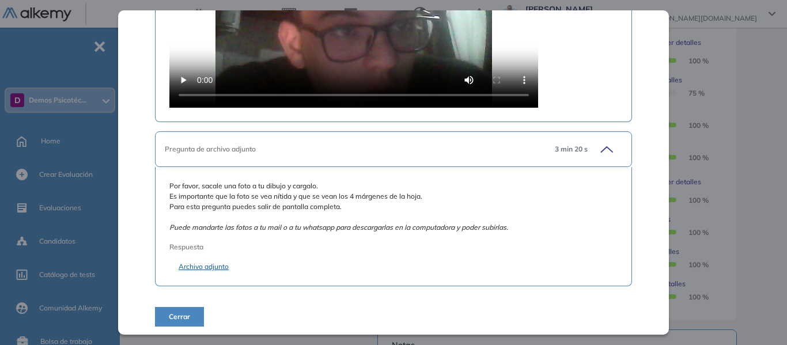
click at [215, 264] on link "Archivo adjunto" at bounding box center [393, 266] width 430 height 10
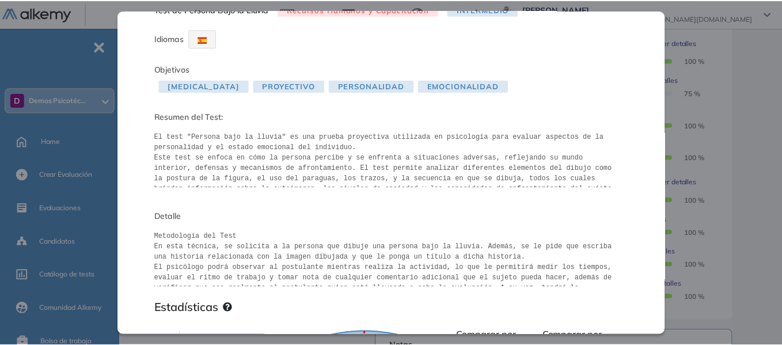
scroll to position [10, 0]
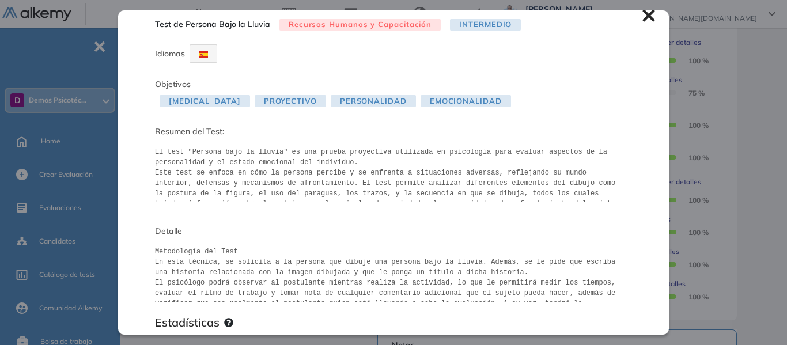
click at [643, 18] on icon at bounding box center [648, 16] width 12 height 12
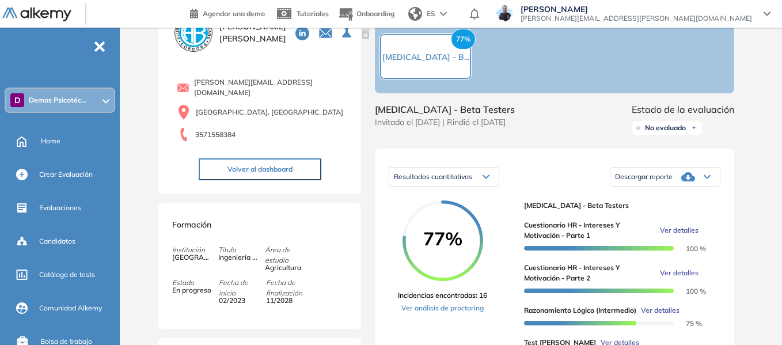
scroll to position [0, 0]
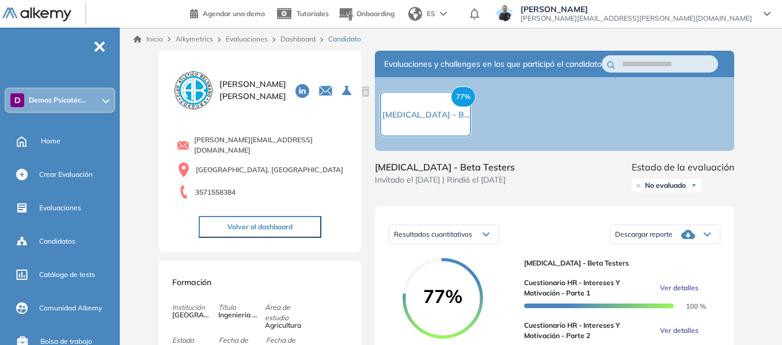
click at [67, 106] on div "D Demos Psicotéc..." at bounding box center [60, 100] width 108 height 23
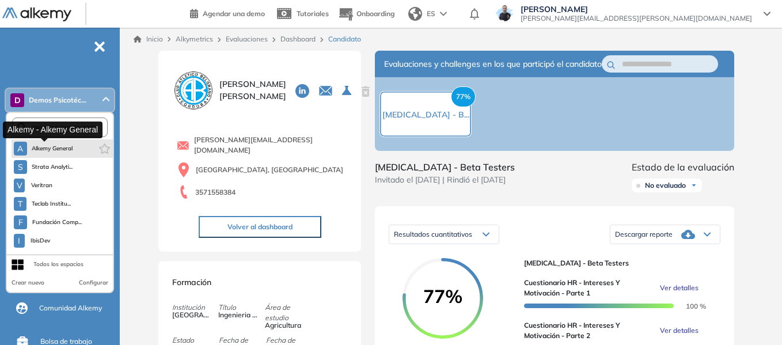
click at [67, 150] on span "Alkemy General" at bounding box center [52, 148] width 41 height 9
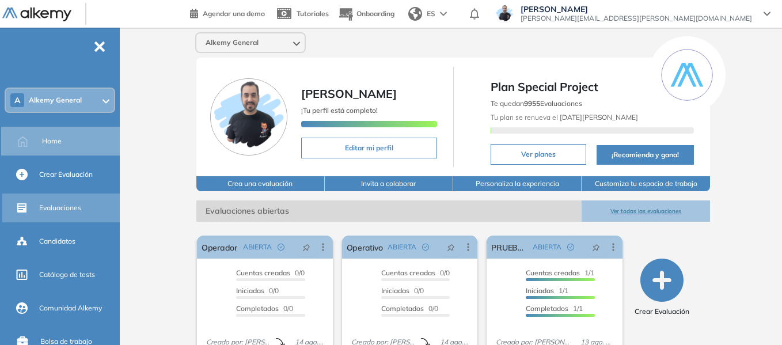
click at [70, 204] on span "Evaluaciones" at bounding box center [60, 208] width 42 height 10
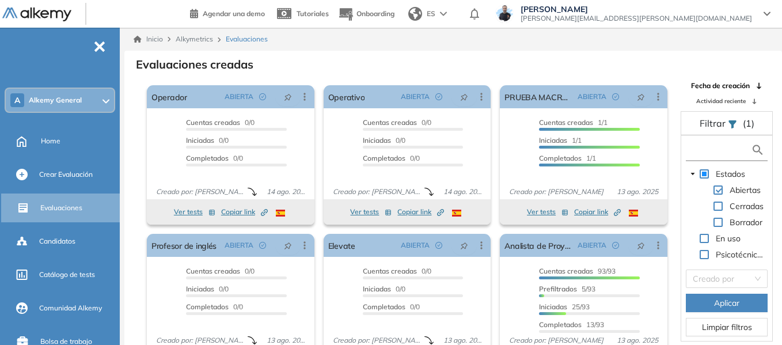
click at [700, 150] on input "text" at bounding box center [720, 150] width 62 height 12
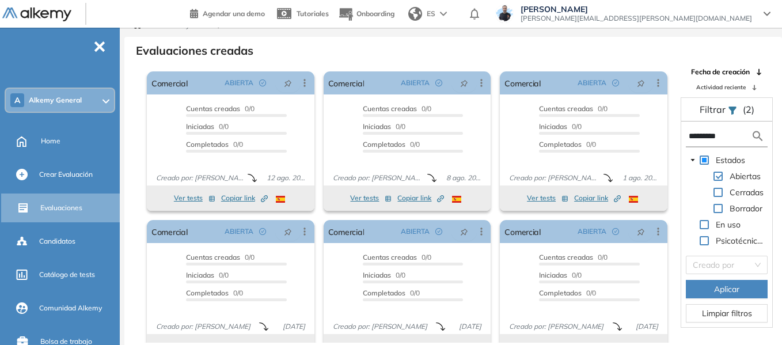
scroll to position [28, 0]
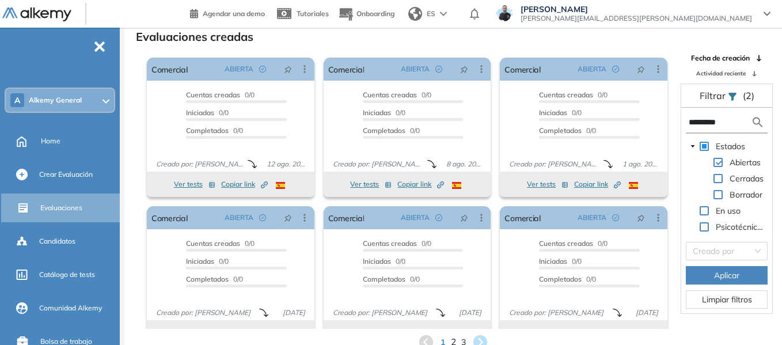
type input "*********"
click at [454, 343] on span "2" at bounding box center [453, 342] width 5 height 13
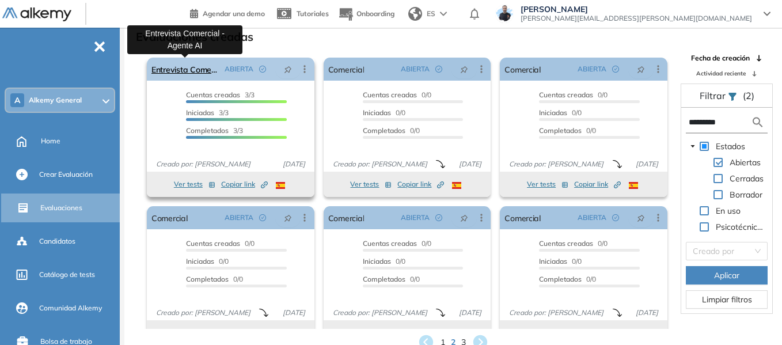
click at [191, 74] on link "Entrevista Comercial - Agente AI" at bounding box center [185, 69] width 69 height 23
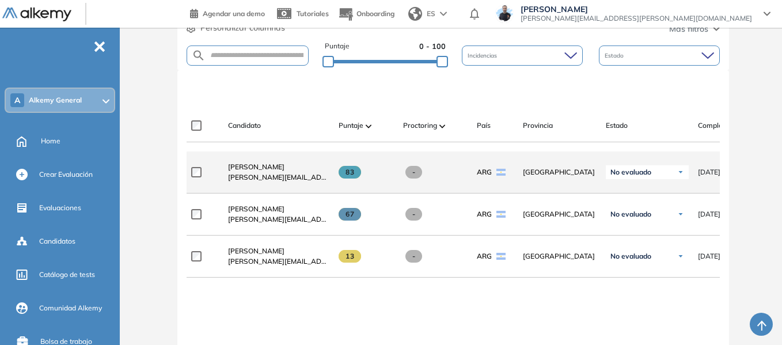
scroll to position [230, 0]
click at [254, 170] on span "[PERSON_NAME]" at bounding box center [256, 166] width 56 height 9
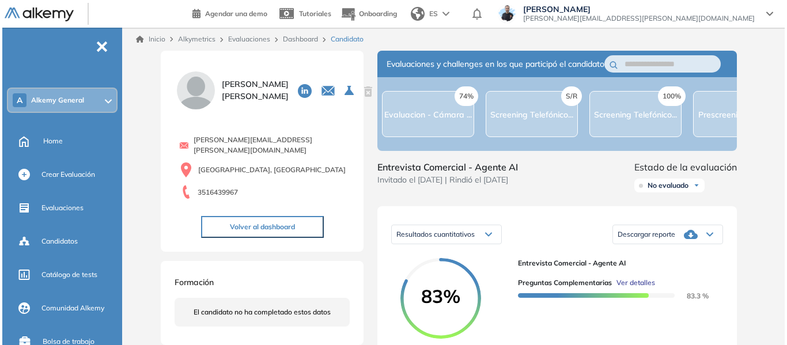
scroll to position [115, 0]
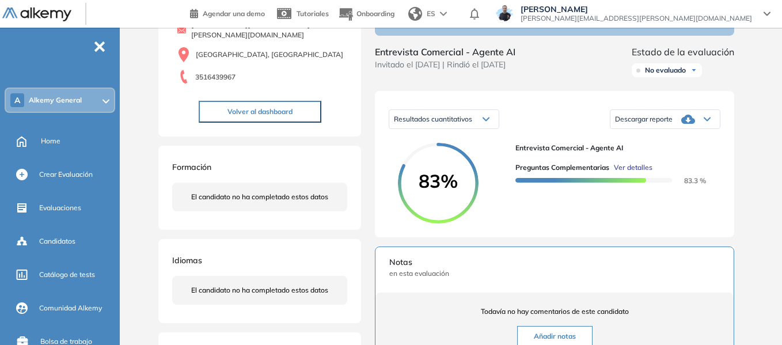
click at [648, 173] on span "Ver detalles" at bounding box center [633, 167] width 39 height 10
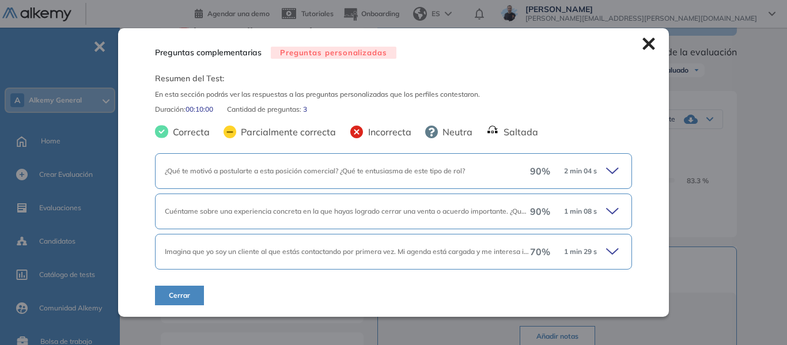
click at [616, 166] on icon at bounding box center [614, 171] width 16 height 16
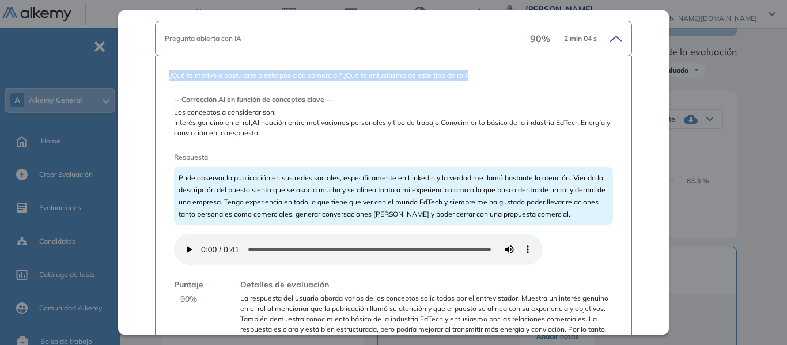
drag, startPoint x: 169, startPoint y: 75, endPoint x: 482, endPoint y: 77, distance: 313.8
click at [482, 77] on span "¿Qué te motivó a postularte a esta posición comercial? ¿Qué te entusiasma de es…" at bounding box center [393, 75] width 448 height 10
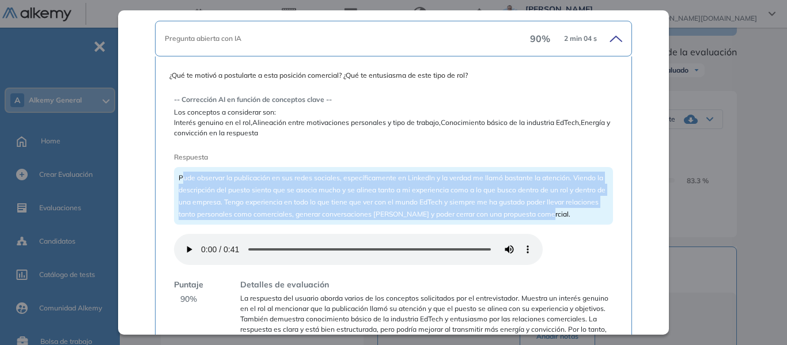
drag, startPoint x: 180, startPoint y: 177, endPoint x: 586, endPoint y: 216, distance: 407.9
click at [586, 216] on div "Pude observar la publicación en sus redes sociales, específicamente en LinkedIn…" at bounding box center [393, 196] width 439 height 58
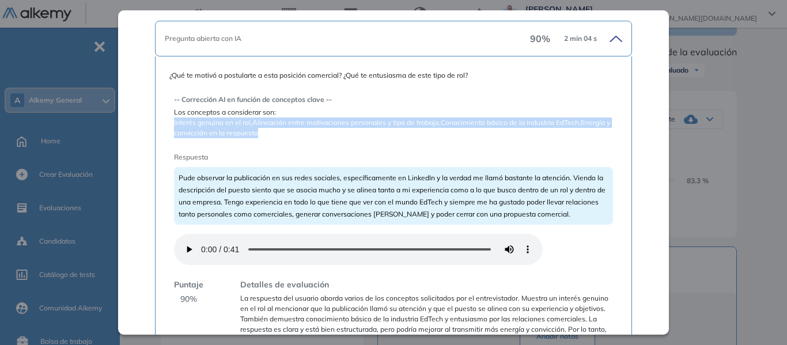
drag, startPoint x: 174, startPoint y: 120, endPoint x: 279, endPoint y: 135, distance: 105.9
click at [279, 135] on span "Interés genuino en el rol,Alineación entre motivaciones personales y tipo de tr…" at bounding box center [393, 127] width 439 height 21
click at [189, 126] on span "Interés genuino en el rol,Alineación entre motivaciones personales y tipo de tr…" at bounding box center [393, 127] width 439 height 21
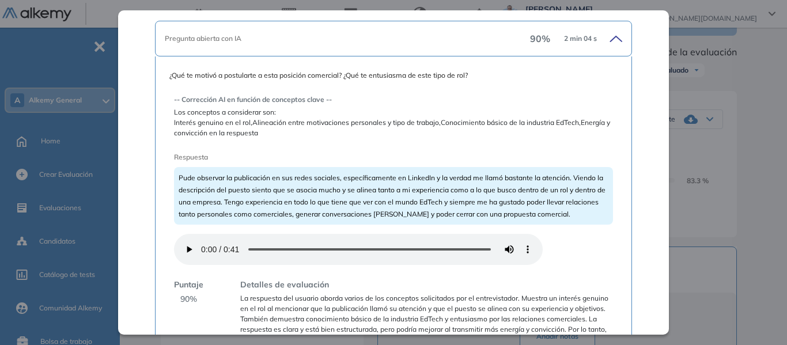
click at [233, 115] on span "Los conceptos a considerar son:" at bounding box center [393, 112] width 439 height 10
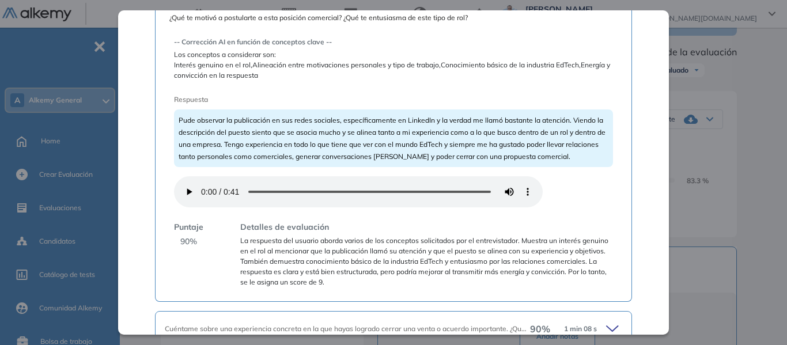
scroll to position [230, 0]
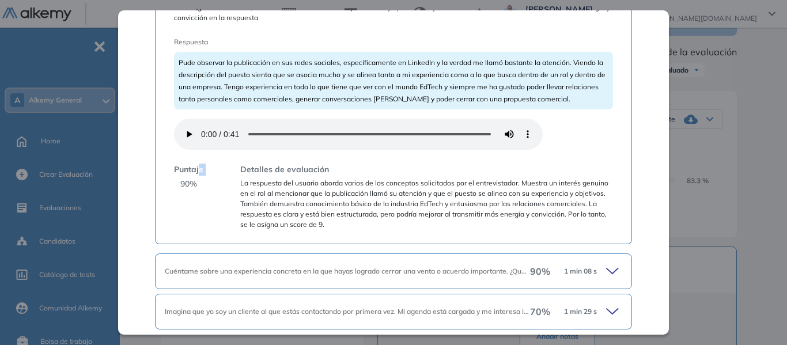
drag, startPoint x: 179, startPoint y: 181, endPoint x: 199, endPoint y: 177, distance: 19.9
click at [199, 177] on div "Puntaje 90 %" at bounding box center [188, 197] width 29 height 66
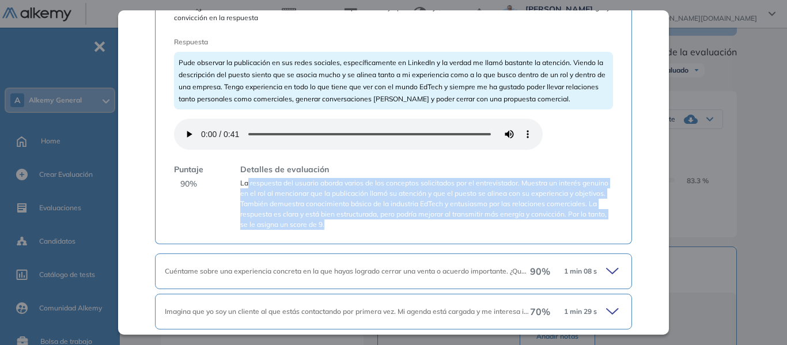
drag, startPoint x: 248, startPoint y: 181, endPoint x: 415, endPoint y: 222, distance: 171.2
click at [415, 222] on span "La respuesta del usuario aborda varios de los conceptos solicitados por el entr…" at bounding box center [426, 204] width 373 height 52
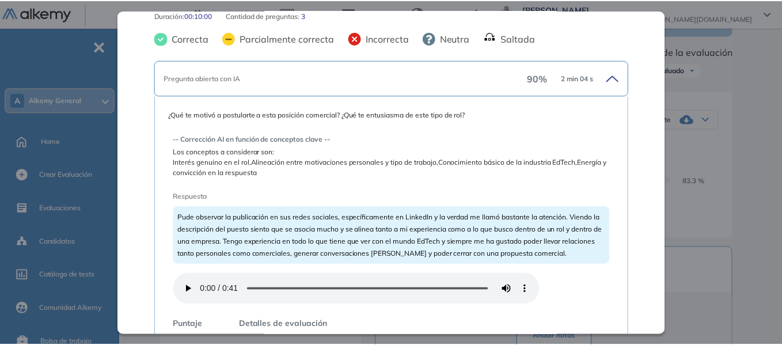
scroll to position [0, 0]
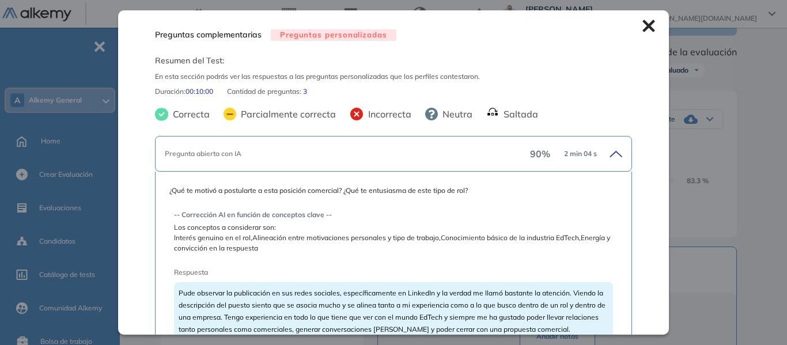
click at [642, 25] on icon at bounding box center [648, 26] width 12 height 12
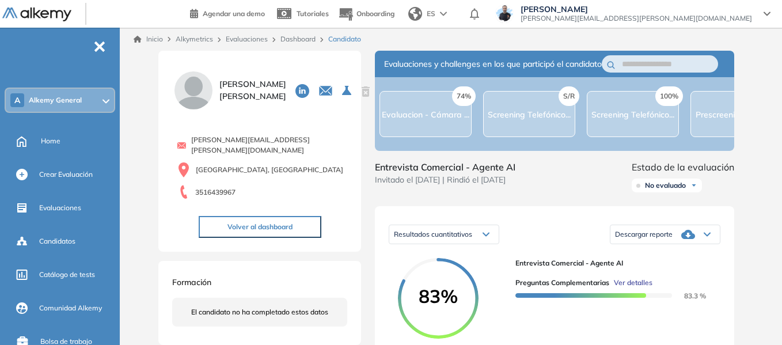
click at [90, 109] on div "A Alkemy General" at bounding box center [60, 100] width 108 height 23
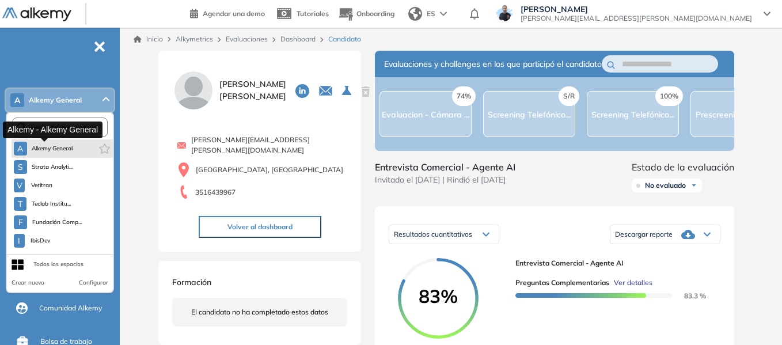
click at [72, 150] on span "Alkemy General" at bounding box center [52, 148] width 41 height 9
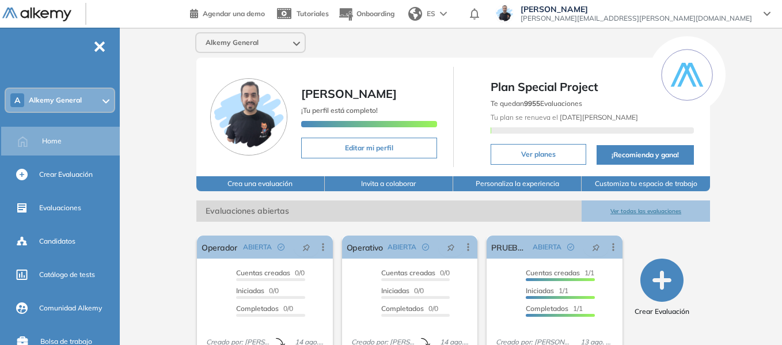
click at [140, 126] on div "Alkemy General Miguel Gomez ¡Tu perfil está completo! Editar mi perfil Plan Spe…" at bounding box center [453, 283] width 658 height 510
drag, startPoint x: 526, startPoint y: 103, endPoint x: 542, endPoint y: 104, distance: 15.6
click at [540, 104] on b "9955" at bounding box center [532, 103] width 16 height 9
click at [530, 105] on b "9955" at bounding box center [532, 103] width 16 height 9
drag, startPoint x: 525, startPoint y: 105, endPoint x: 541, endPoint y: 103, distance: 16.3
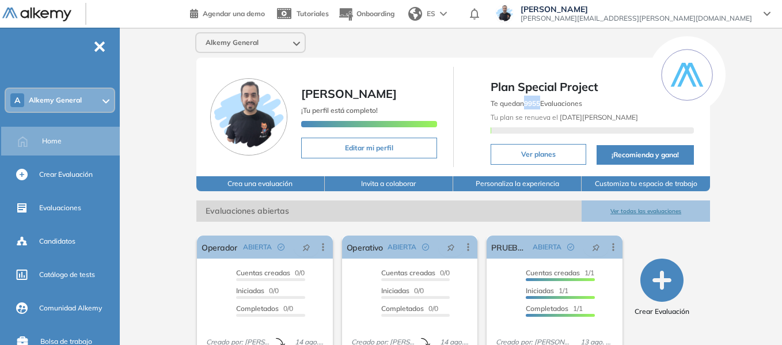
click at [541, 103] on span "Te quedan 9955 Evaluaciones" at bounding box center [537, 103] width 92 height 9
click at [538, 103] on b "9955" at bounding box center [532, 103] width 16 height 9
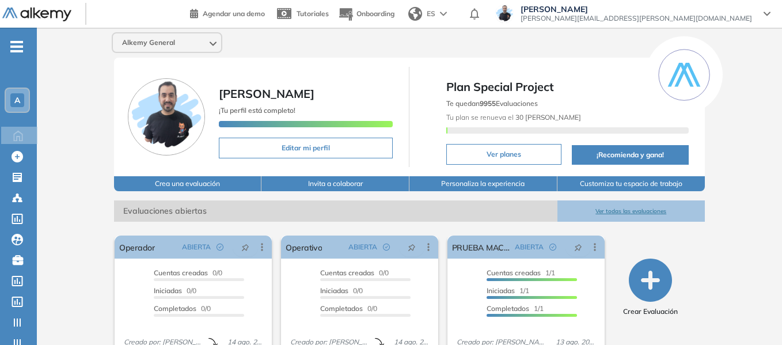
click at [8, 107] on div "A" at bounding box center [17, 100] width 23 height 23
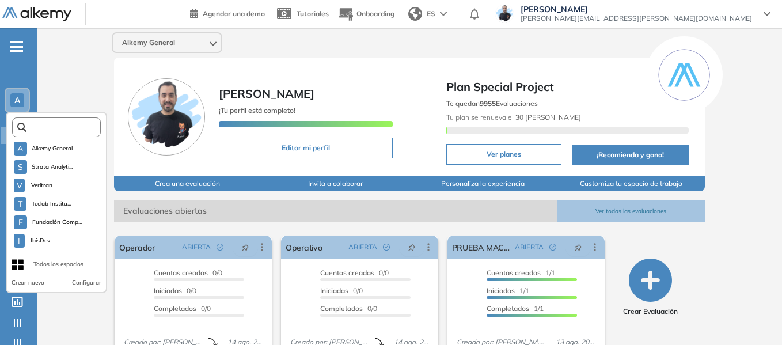
click at [39, 124] on input "text" at bounding box center [59, 127] width 67 height 9
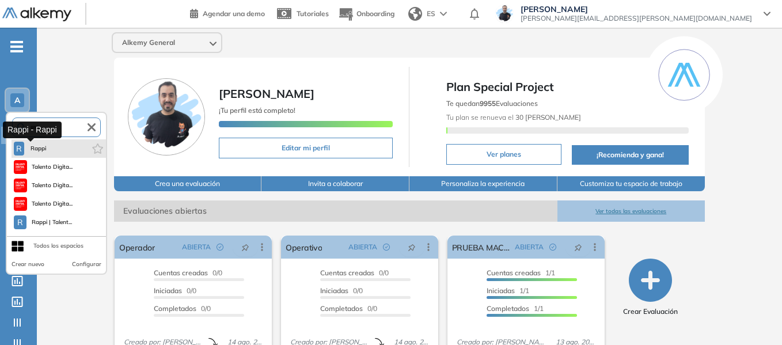
type input "****"
click at [43, 148] on span "Rappi" at bounding box center [38, 148] width 19 height 9
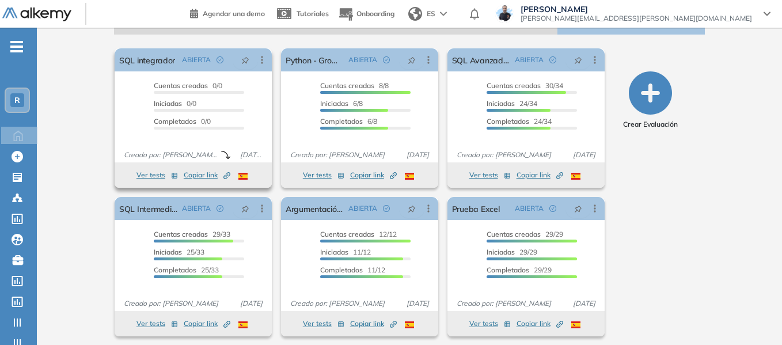
scroll to position [192, 0]
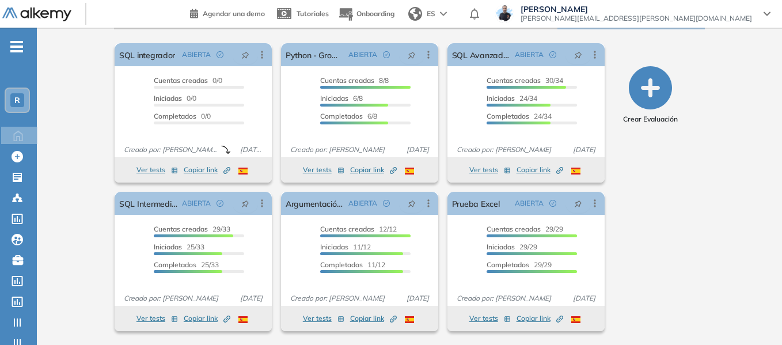
click at [12, 47] on icon "-" at bounding box center [16, 46] width 13 height 2
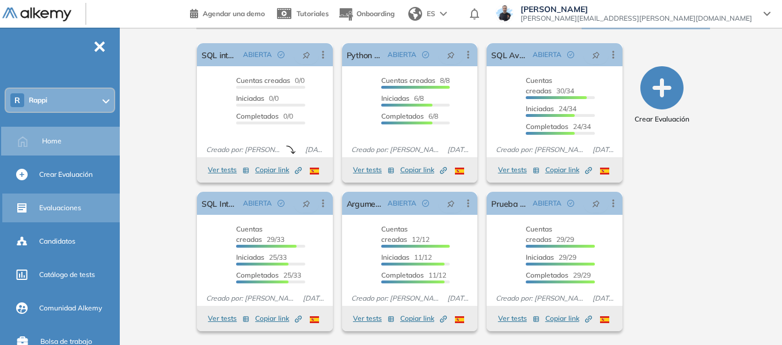
click at [59, 204] on span "Evaluaciones" at bounding box center [60, 208] width 42 height 10
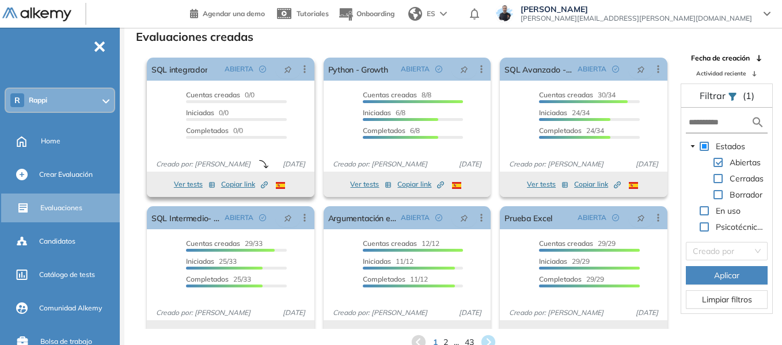
scroll to position [21, 0]
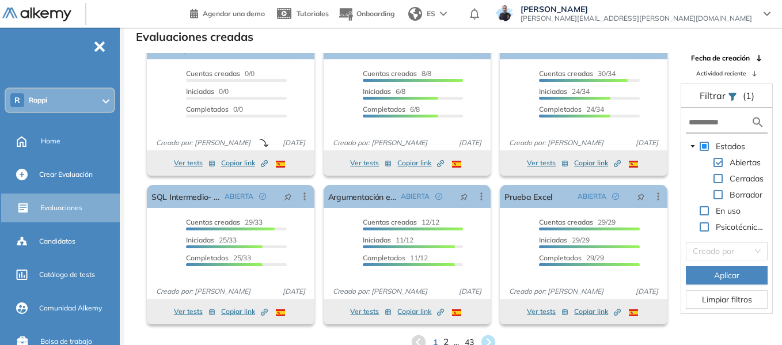
click at [446, 337] on span "2" at bounding box center [445, 342] width 5 height 13
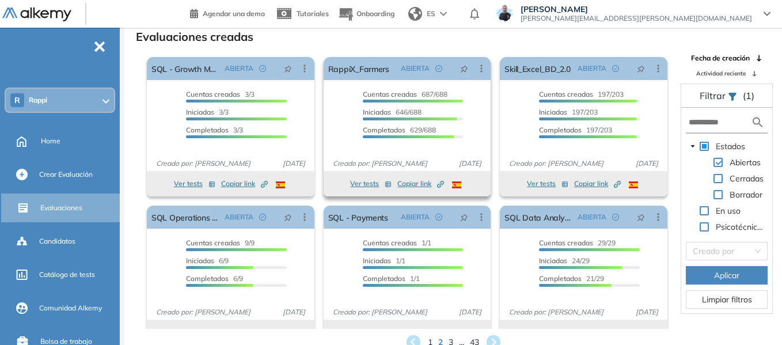
click at [413, 185] on span "Copiar link Created by potrace 1.16, written by [PERSON_NAME] [DATE]-[DATE]" at bounding box center [420, 183] width 47 height 10
click at [351, 67] on link "RappiX_Farmers" at bounding box center [358, 68] width 61 height 23
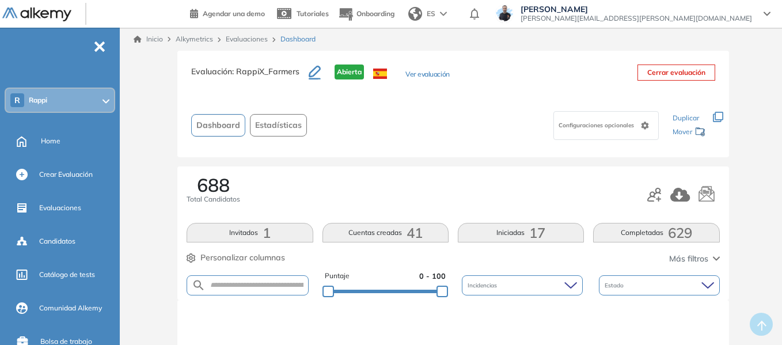
click at [62, 107] on div "R Rappi" at bounding box center [60, 100] width 108 height 23
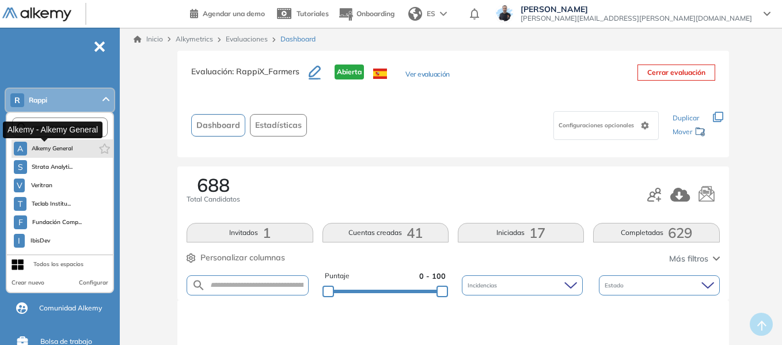
click at [54, 145] on span "Alkemy General" at bounding box center [52, 148] width 41 height 9
